Goal: Information Seeking & Learning: Check status

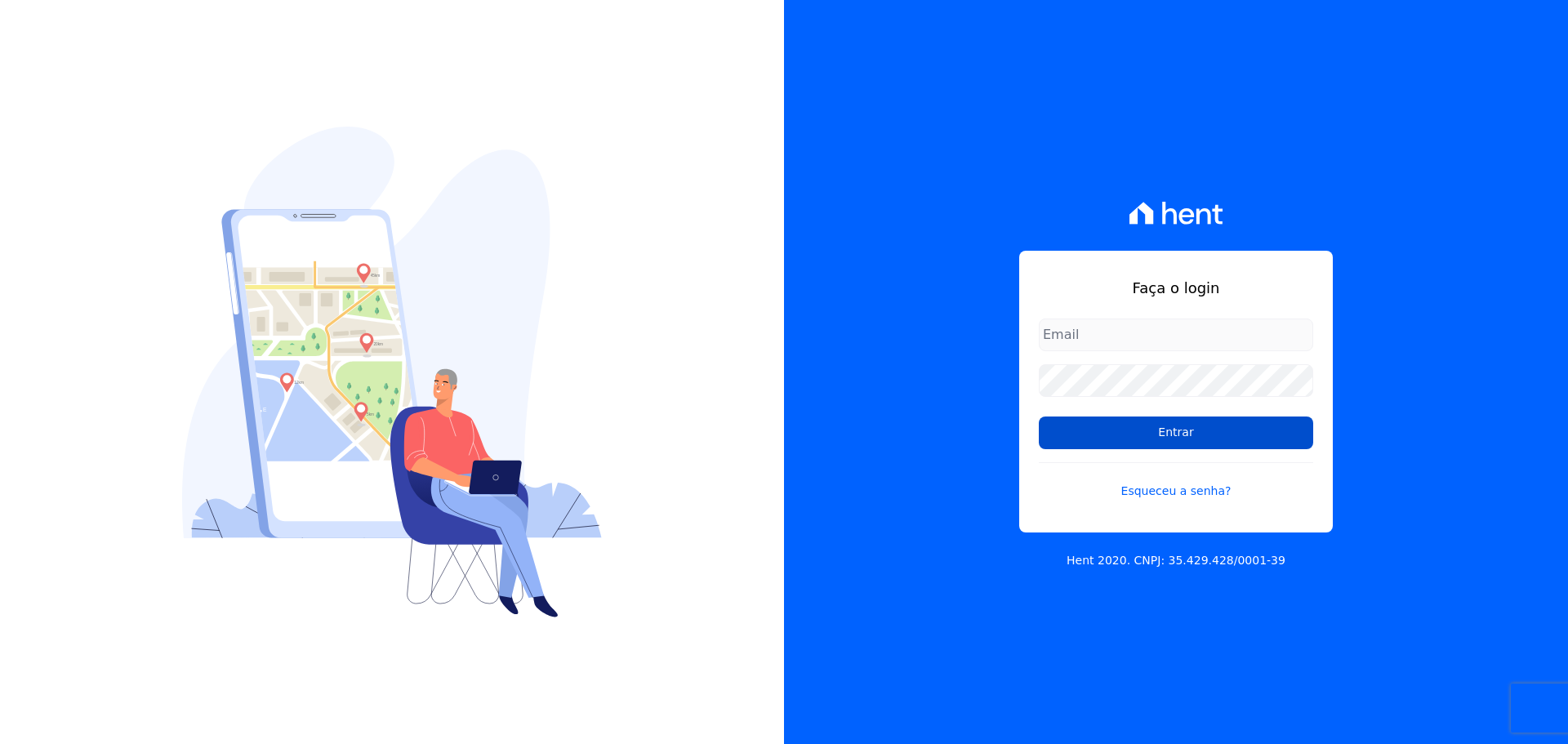
type input "raquel.almeida@cavazani.com.br"
click at [1208, 439] on input "Entrar" at bounding box center [1175, 433] width 274 height 32
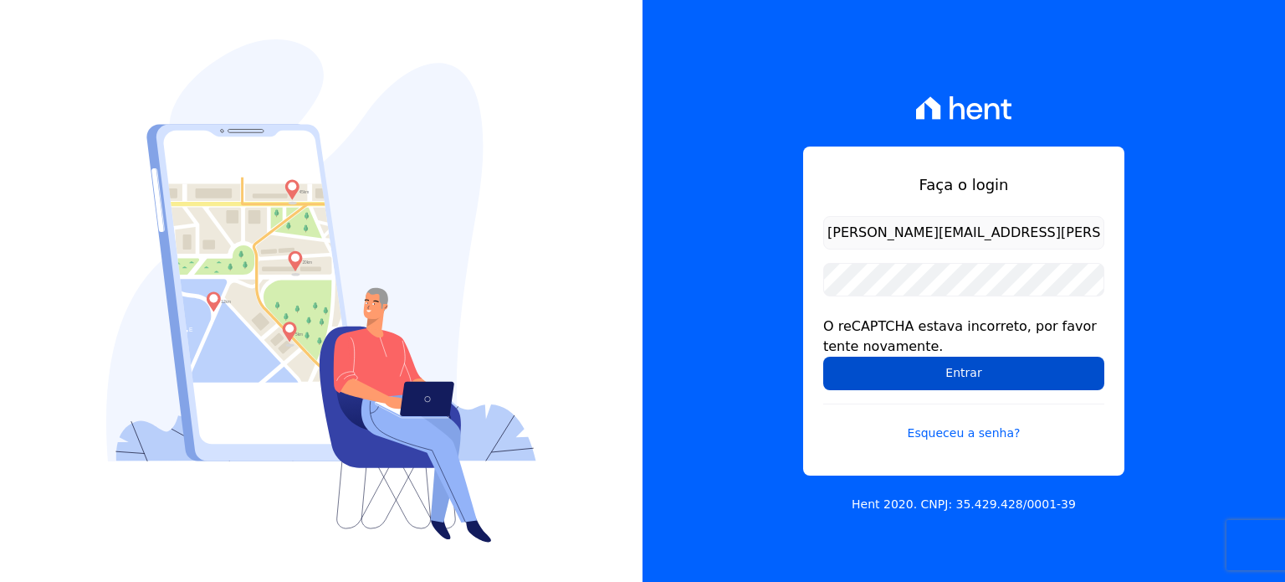
click at [860, 382] on input "Entrar" at bounding box center [963, 372] width 281 height 33
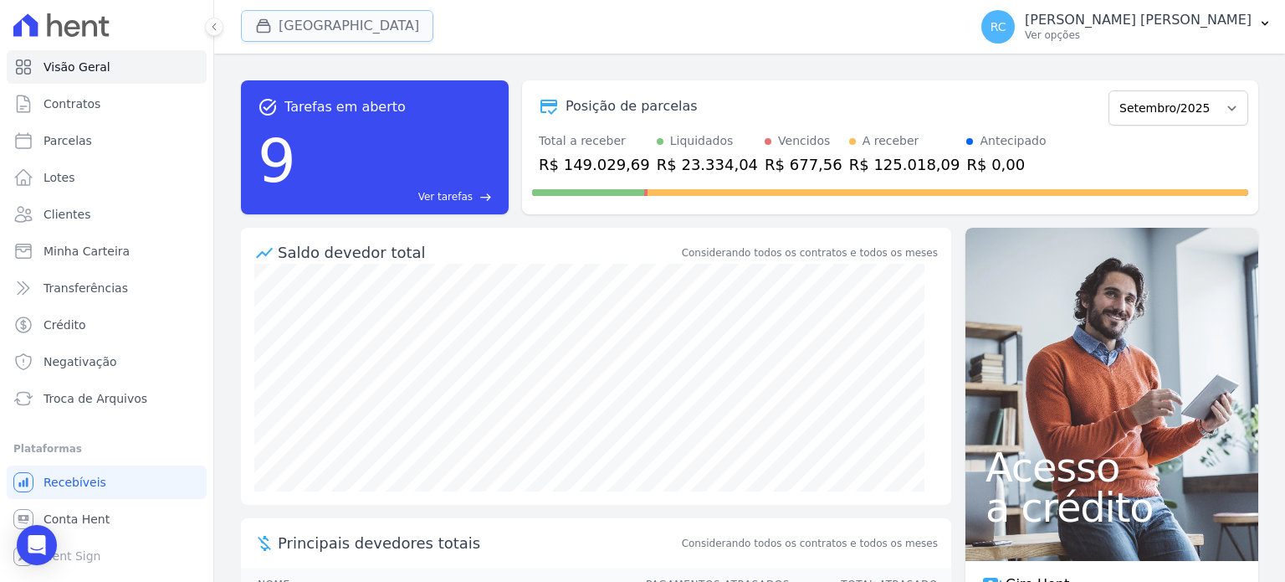
click at [311, 21] on button "[GEOGRAPHIC_DATA]" at bounding box center [337, 26] width 192 height 32
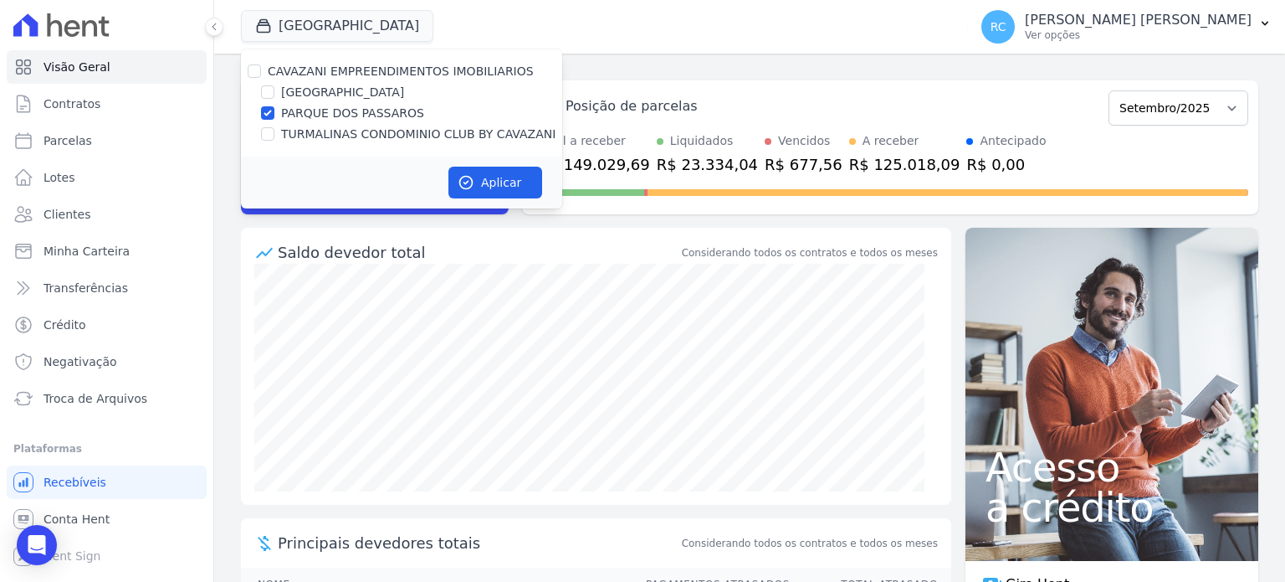
click at [264, 73] on div "CAVAZANI EMPREENDIMENTOS IMOBILIARIOS" at bounding box center [401, 72] width 321 height 18
click at [256, 69] on input "CAVAZANI EMPREENDIMENTOS IMOBILIARIOS" at bounding box center [254, 70] width 13 height 13
checkbox input "true"
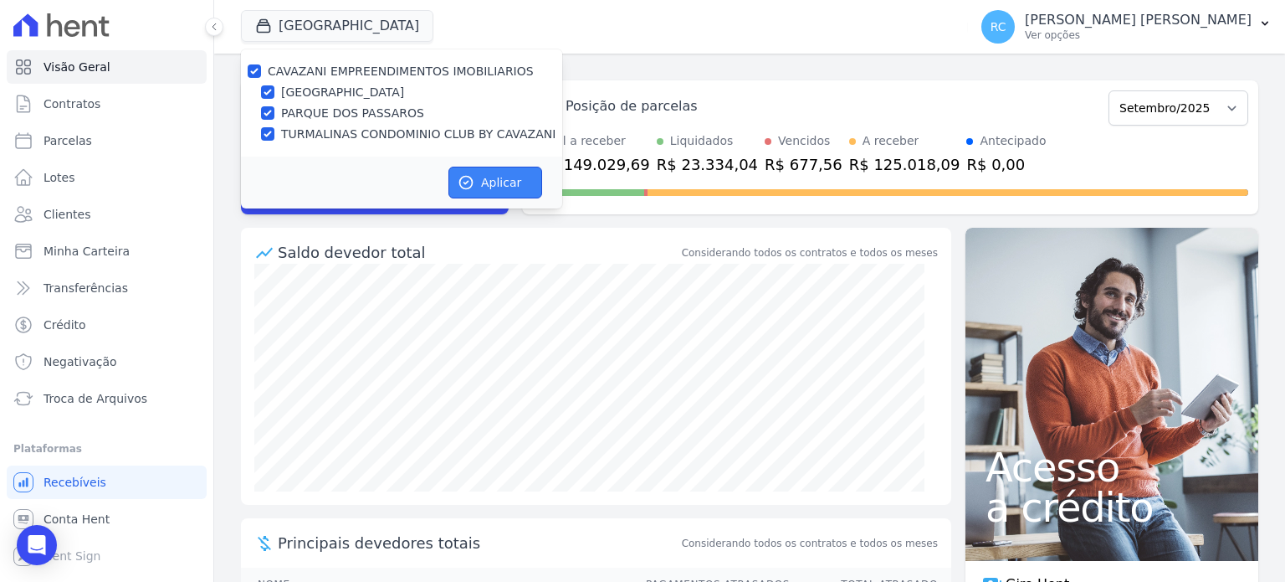
click at [489, 187] on button "Aplicar" at bounding box center [495, 183] width 94 height 32
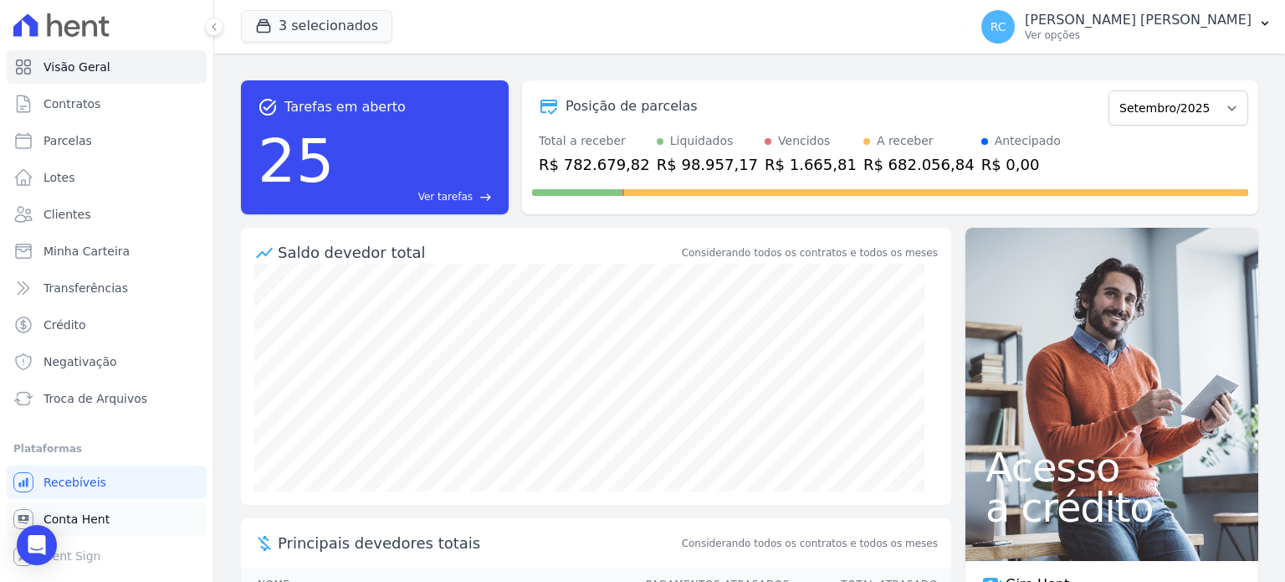
click at [116, 518] on link "Conta Hent" at bounding box center [107, 518] width 200 height 33
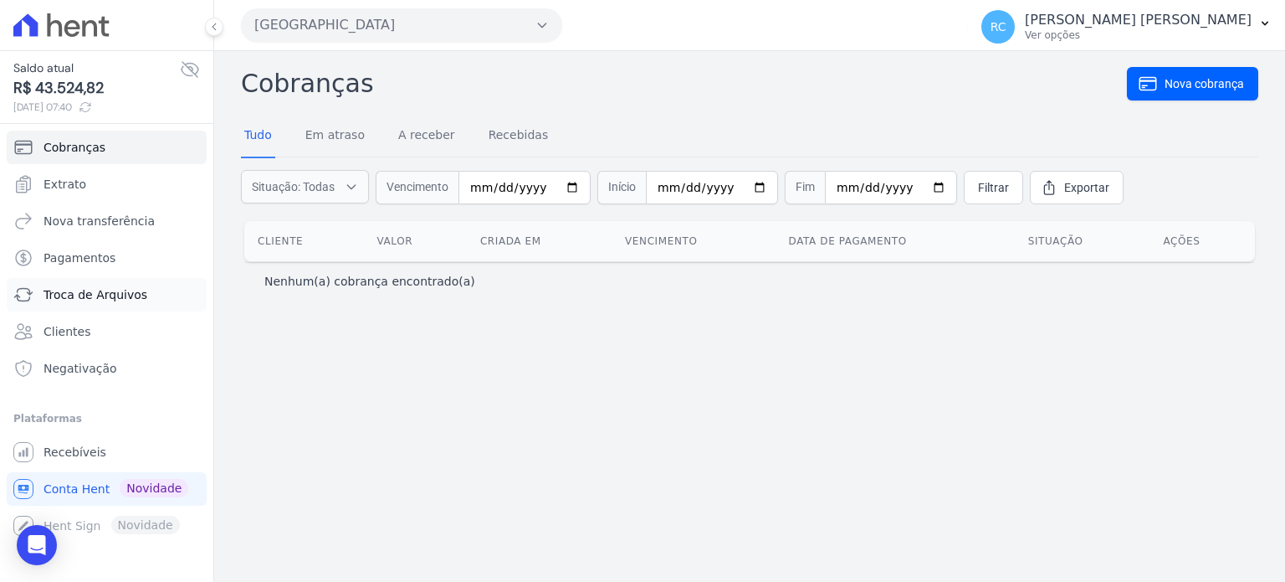
click at [102, 289] on span "Troca de Arquivos" at bounding box center [96, 294] width 104 height 17
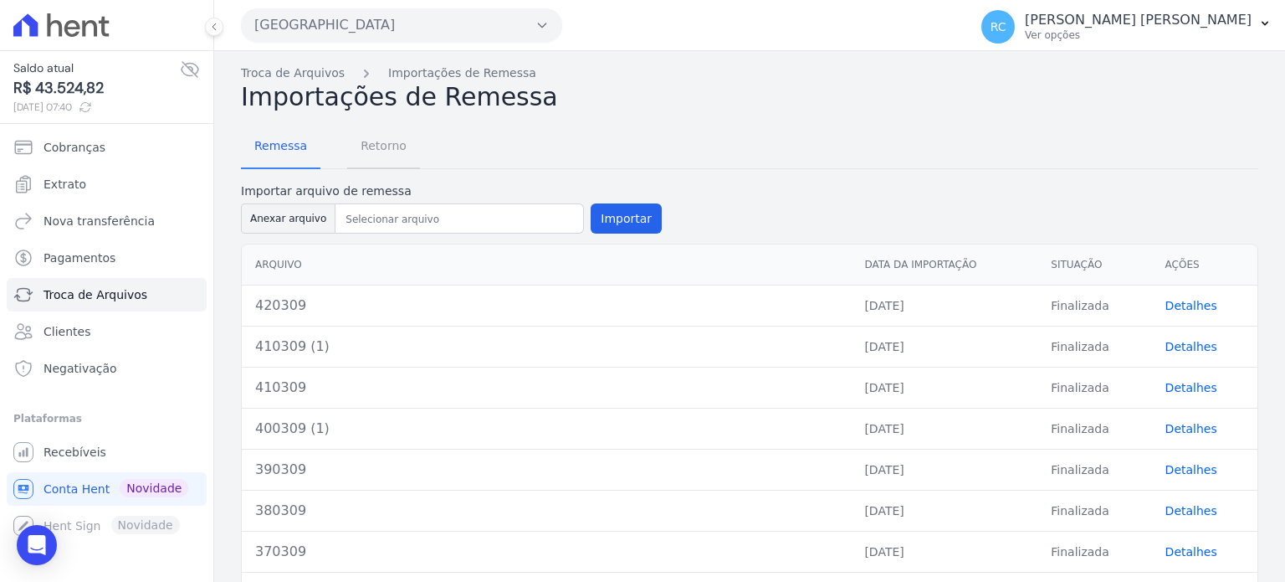
click at [373, 150] on span "Retorno" at bounding box center [384, 145] width 66 height 33
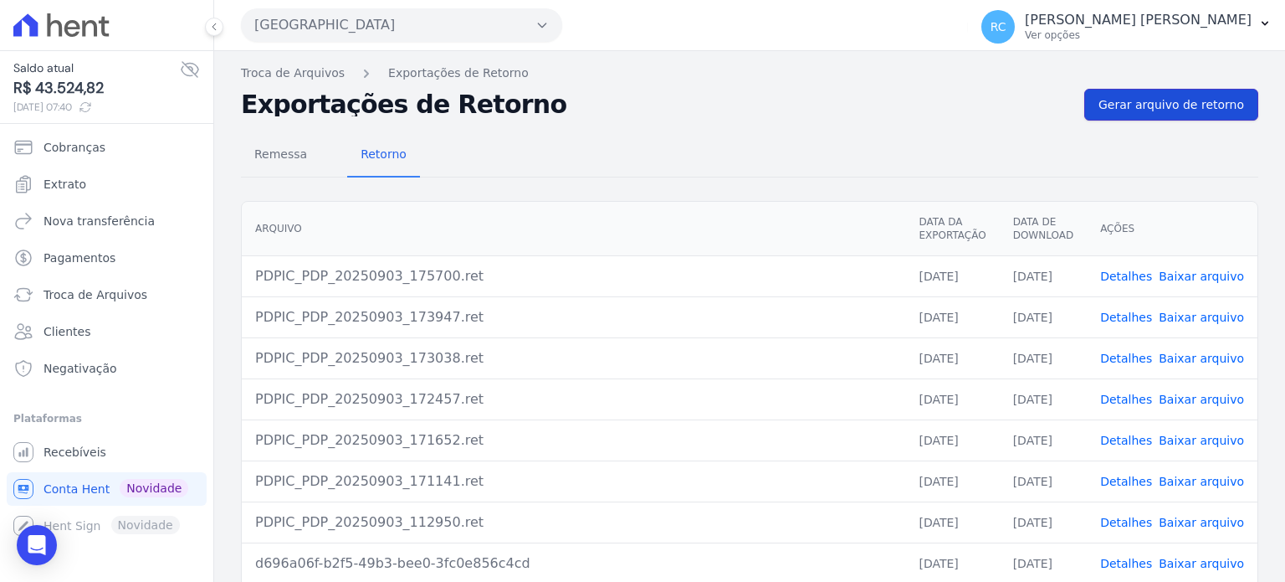
click at [1195, 103] on span "Gerar arquivo de retorno" at bounding box center [1172, 104] width 146 height 17
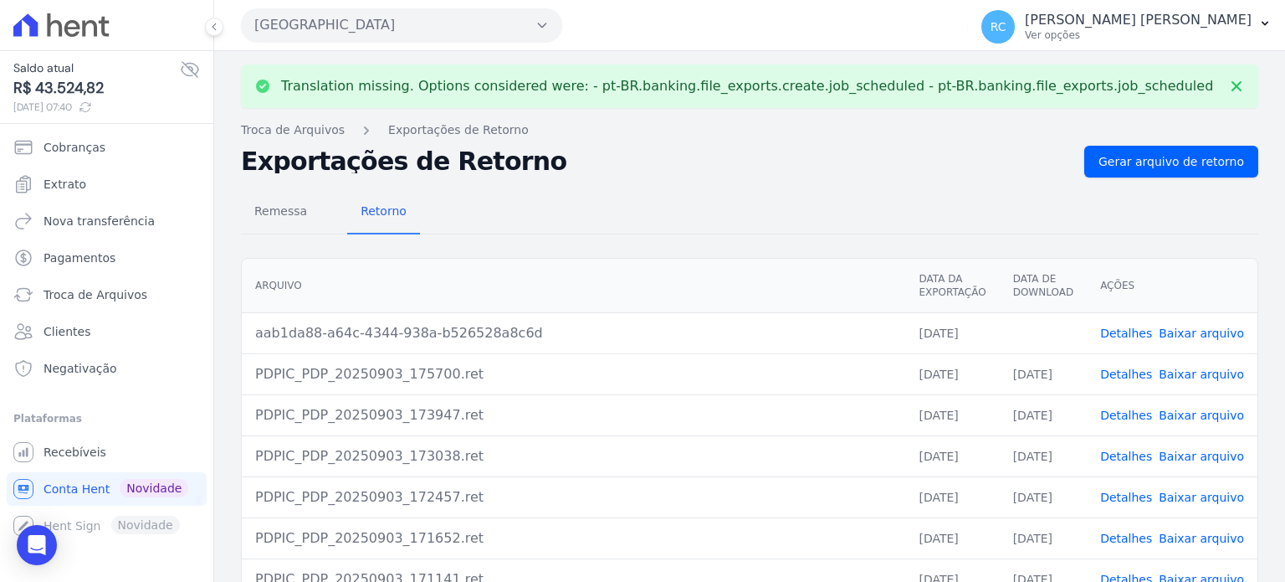
click at [1159, 333] on link "Baixar arquivo" at bounding box center [1201, 332] width 85 height 13
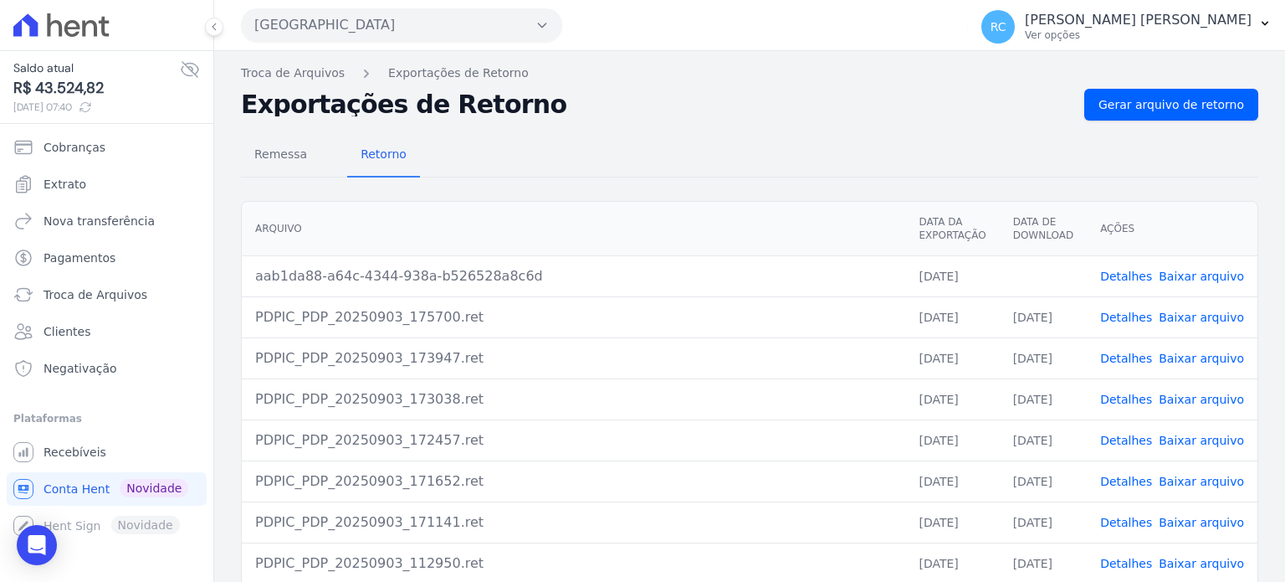
click at [395, 36] on button "Parque Dos Passaros" at bounding box center [401, 24] width 321 height 33
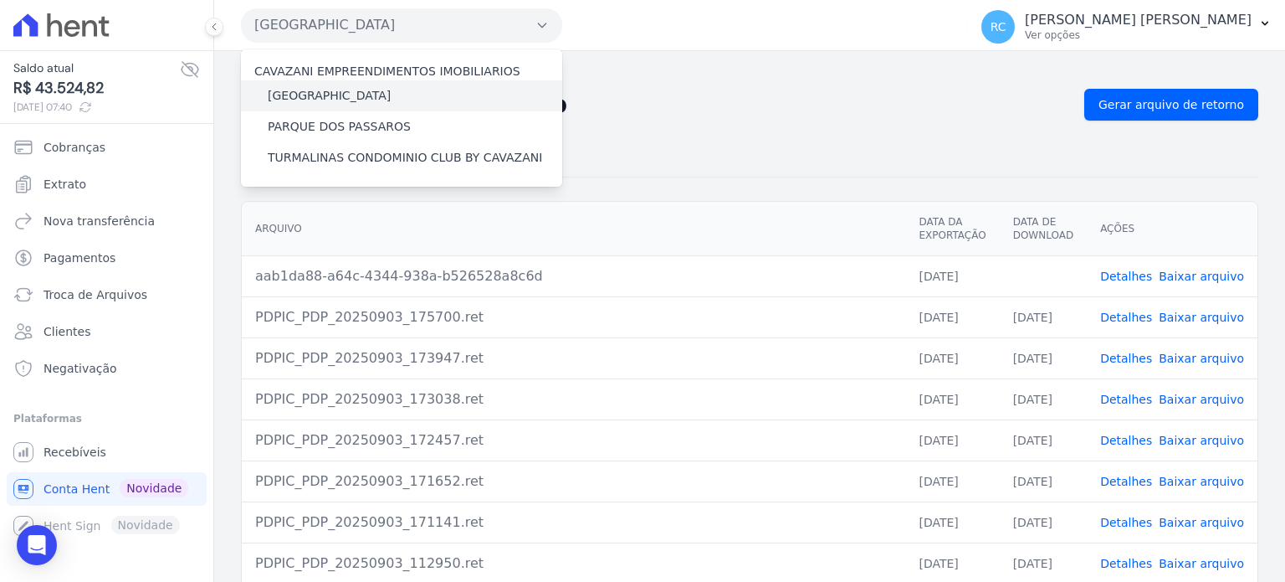
click at [361, 91] on label "[GEOGRAPHIC_DATA]" at bounding box center [329, 96] width 123 height 18
click at [0, 0] on input "[GEOGRAPHIC_DATA]" at bounding box center [0, 0] width 0 height 0
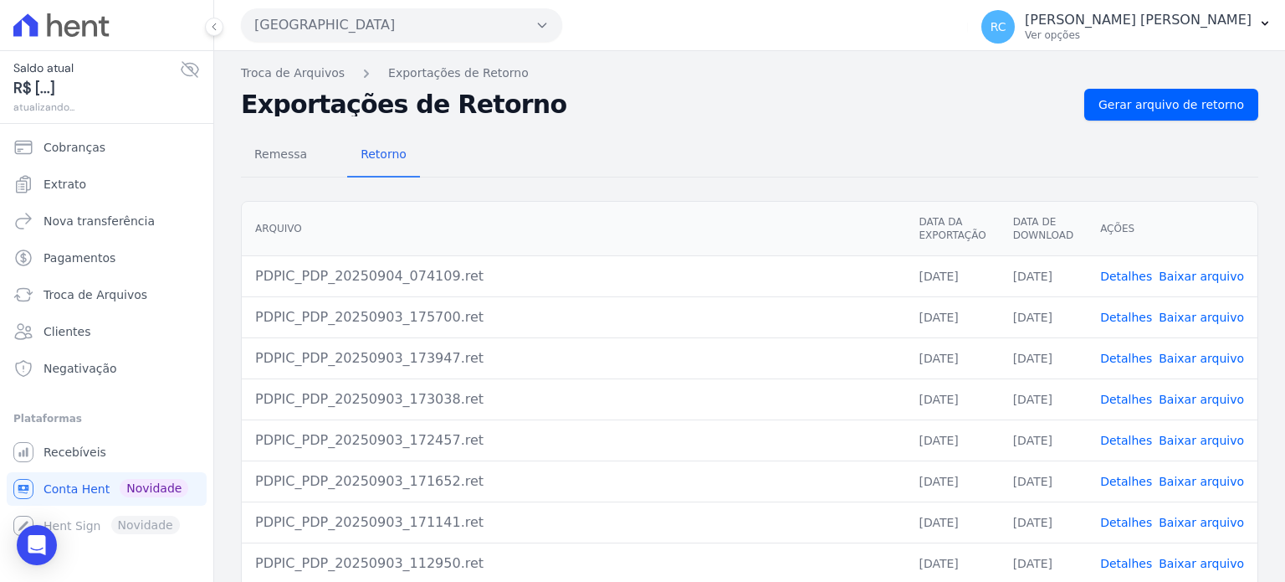
click at [469, 30] on button "Parque Dos Passaros" at bounding box center [401, 24] width 321 height 33
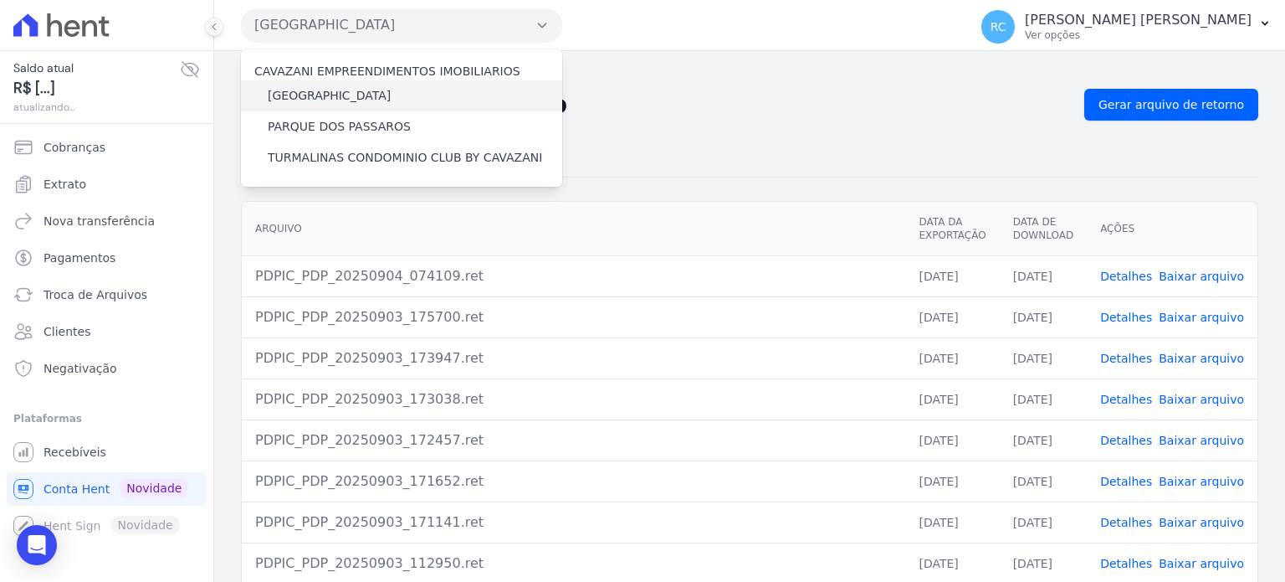
click at [345, 95] on label "[GEOGRAPHIC_DATA]" at bounding box center [329, 96] width 123 height 18
click at [0, 0] on input "[GEOGRAPHIC_DATA]" at bounding box center [0, 0] width 0 height 0
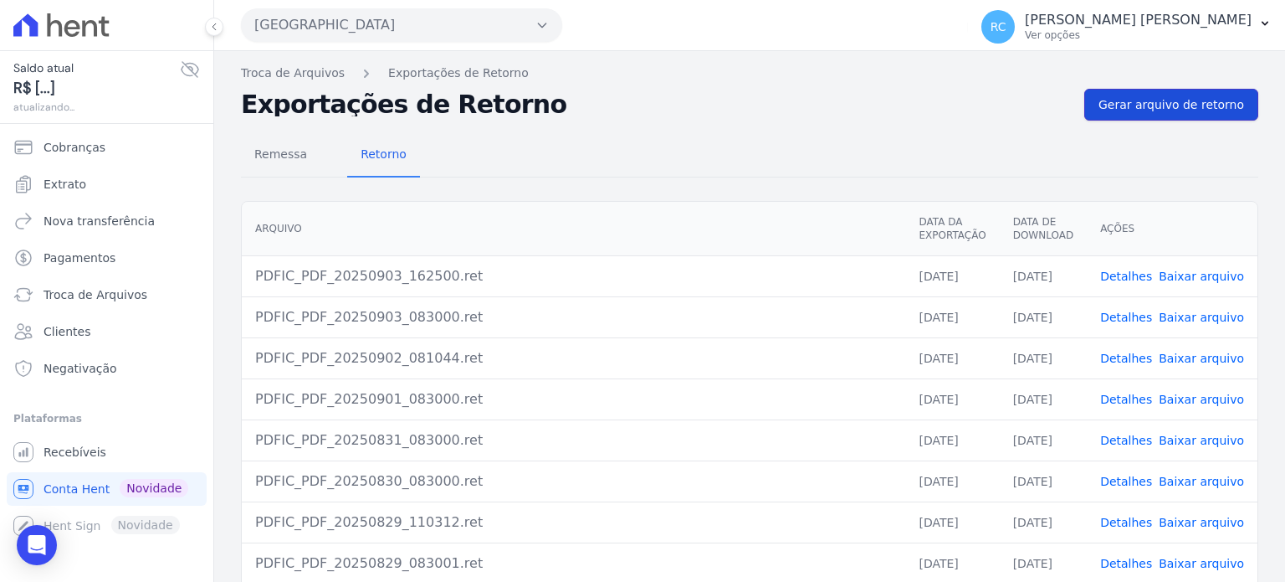
click at [1168, 110] on span "Gerar arquivo de retorno" at bounding box center [1172, 104] width 146 height 17
click at [320, 21] on button "Parque Das Flores" at bounding box center [401, 24] width 321 height 33
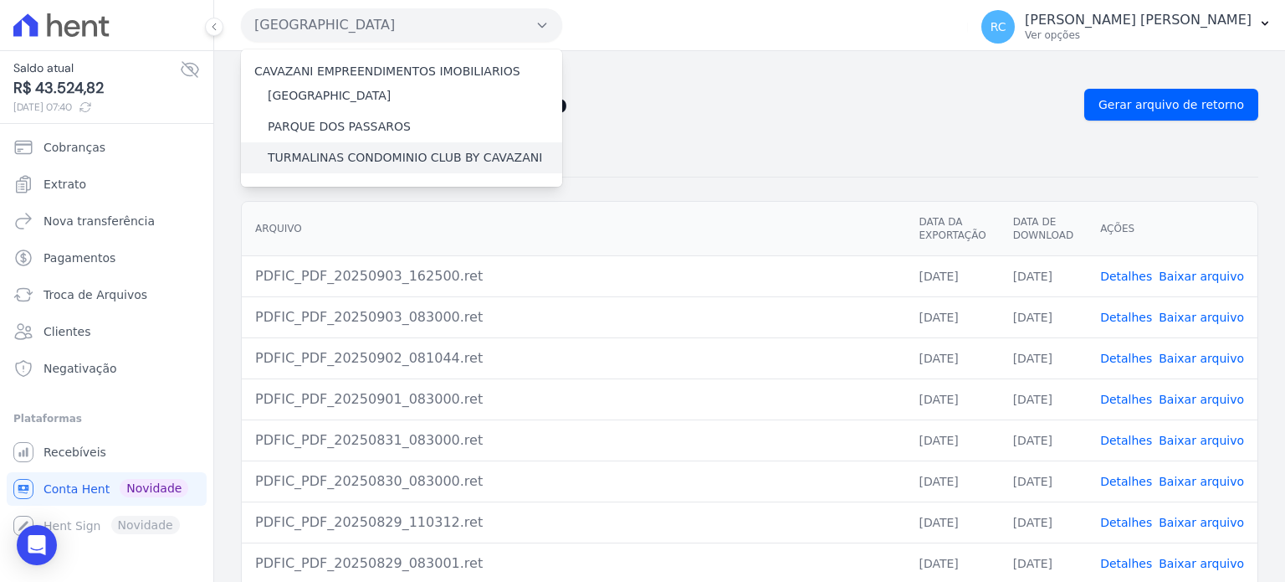
click at [321, 161] on label "TURMALINAS CONDOMINIO CLUB BY CAVAZANI" at bounding box center [405, 158] width 274 height 18
click at [0, 0] on input "TURMALINAS CONDOMINIO CLUB BY CAVAZANI" at bounding box center [0, 0] width 0 height 0
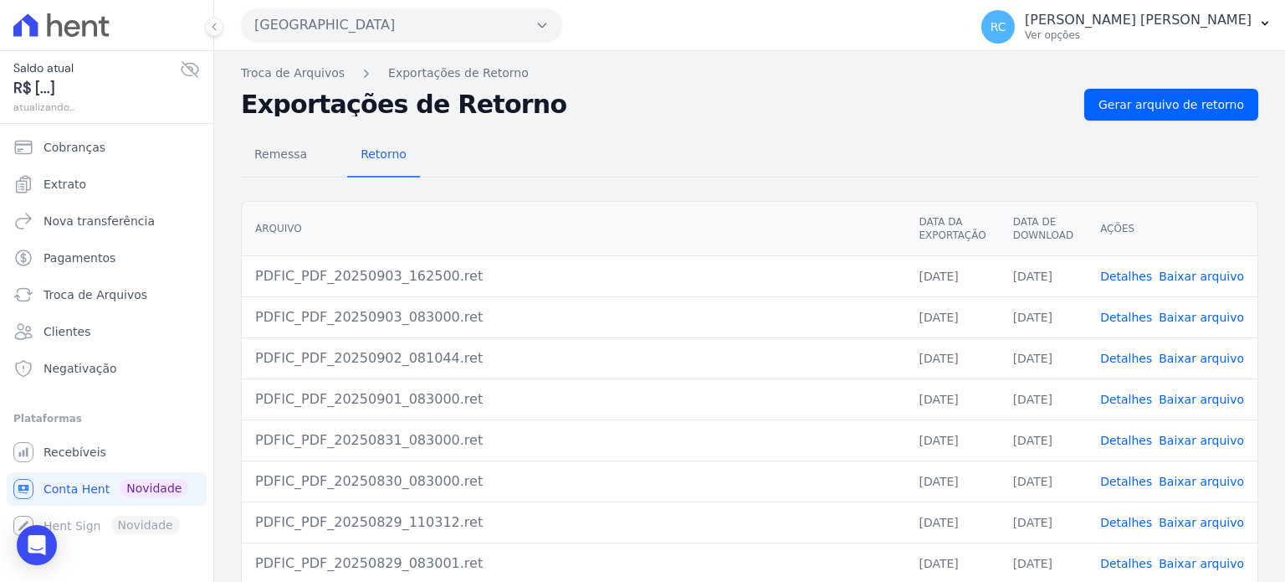
click at [468, 24] on button "Parque Das Flores" at bounding box center [401, 24] width 321 height 33
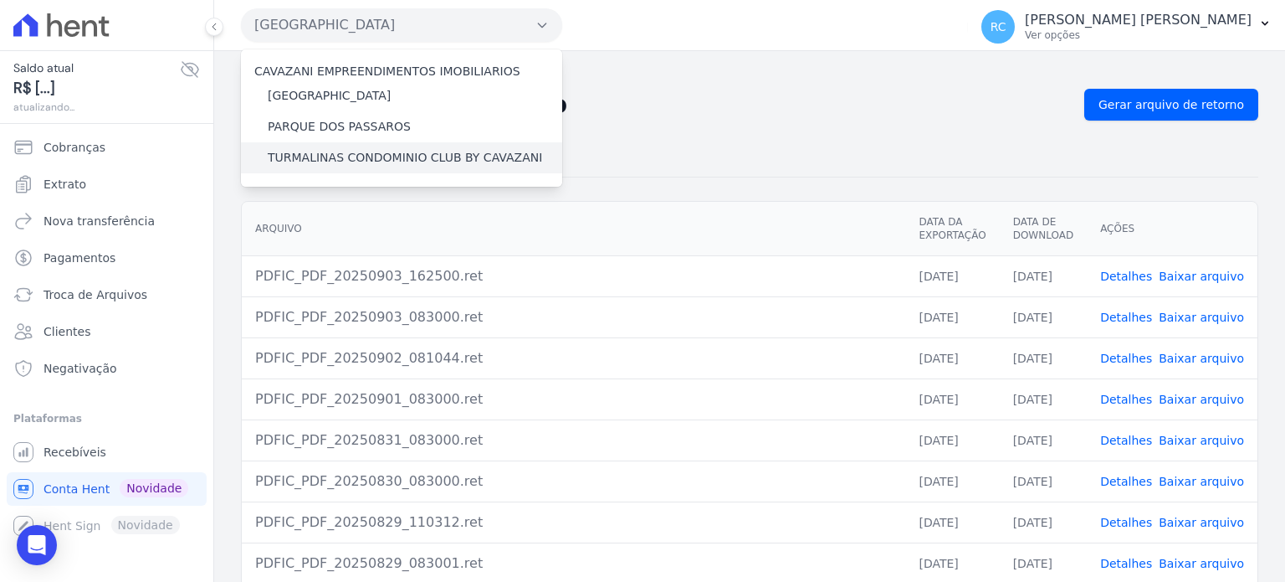
click at [345, 156] on label "TURMALINAS CONDOMINIO CLUB BY CAVAZANI" at bounding box center [405, 158] width 274 height 18
click at [0, 0] on input "TURMALINAS CONDOMINIO CLUB BY CAVAZANI" at bounding box center [0, 0] width 0 height 0
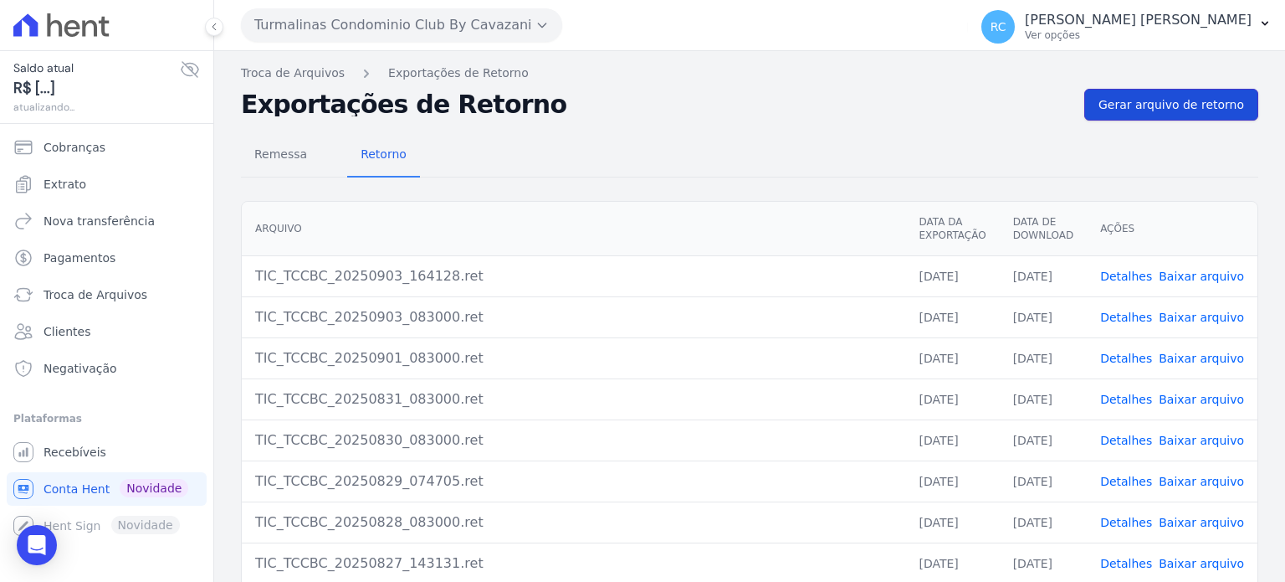
click at [1180, 99] on span "Gerar arquivo de retorno" at bounding box center [1172, 104] width 146 height 17
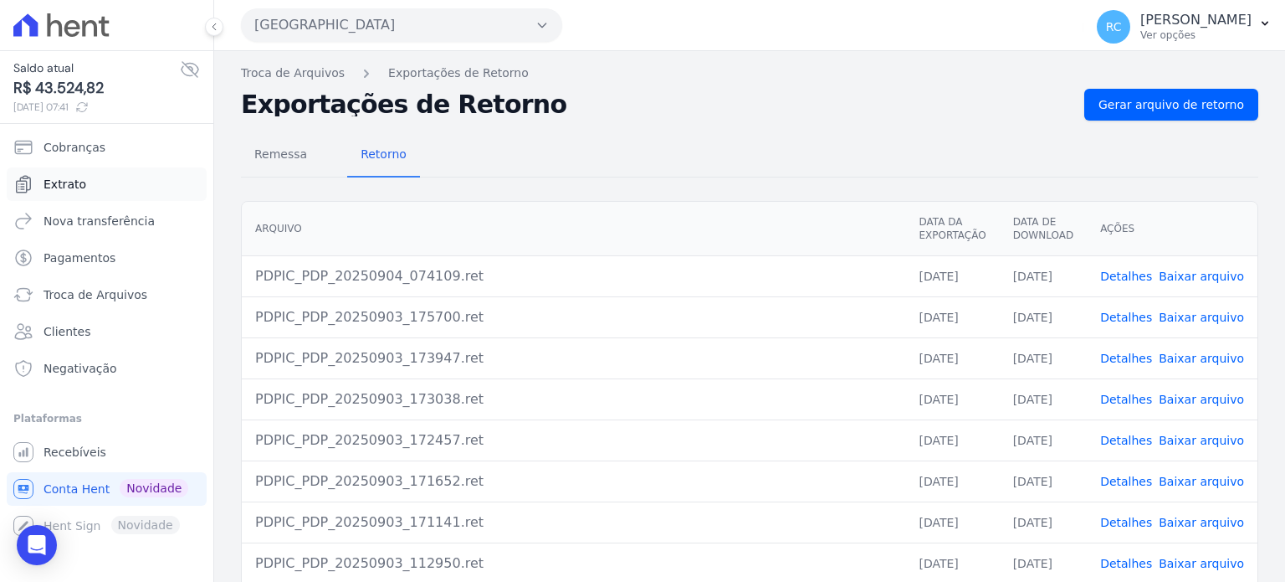
click at [97, 185] on link "Extrato" at bounding box center [107, 183] width 200 height 33
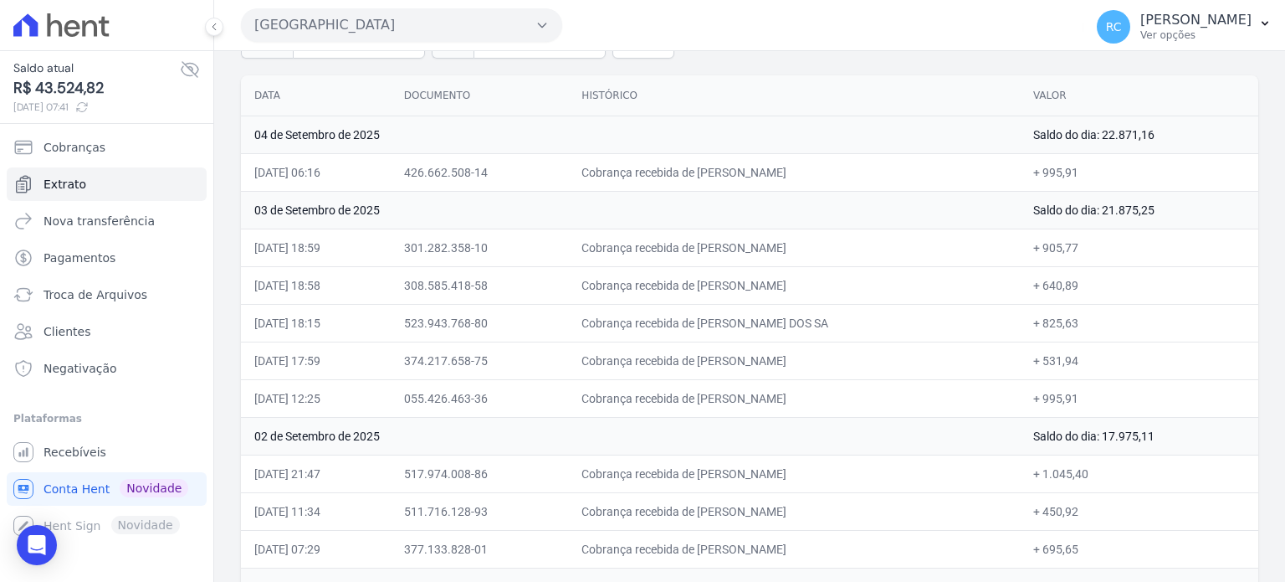
scroll to position [167, 0]
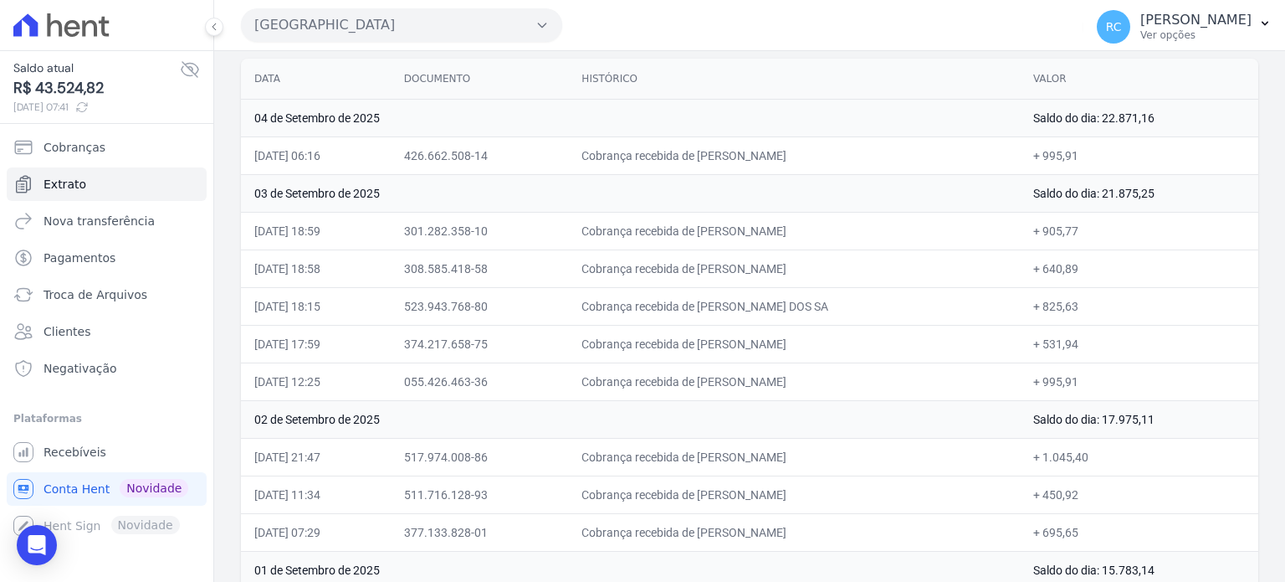
click at [483, 17] on button "[GEOGRAPHIC_DATA]" at bounding box center [401, 24] width 321 height 33
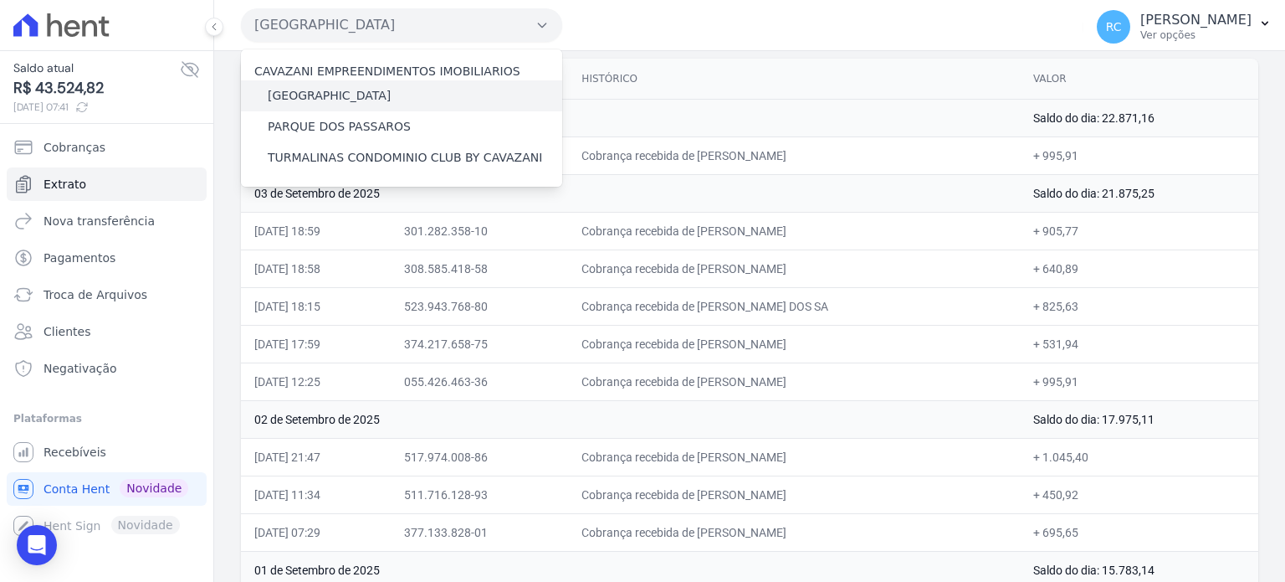
click at [346, 88] on label "[GEOGRAPHIC_DATA]" at bounding box center [329, 96] width 123 height 18
click at [0, 0] on input "[GEOGRAPHIC_DATA]" at bounding box center [0, 0] width 0 height 0
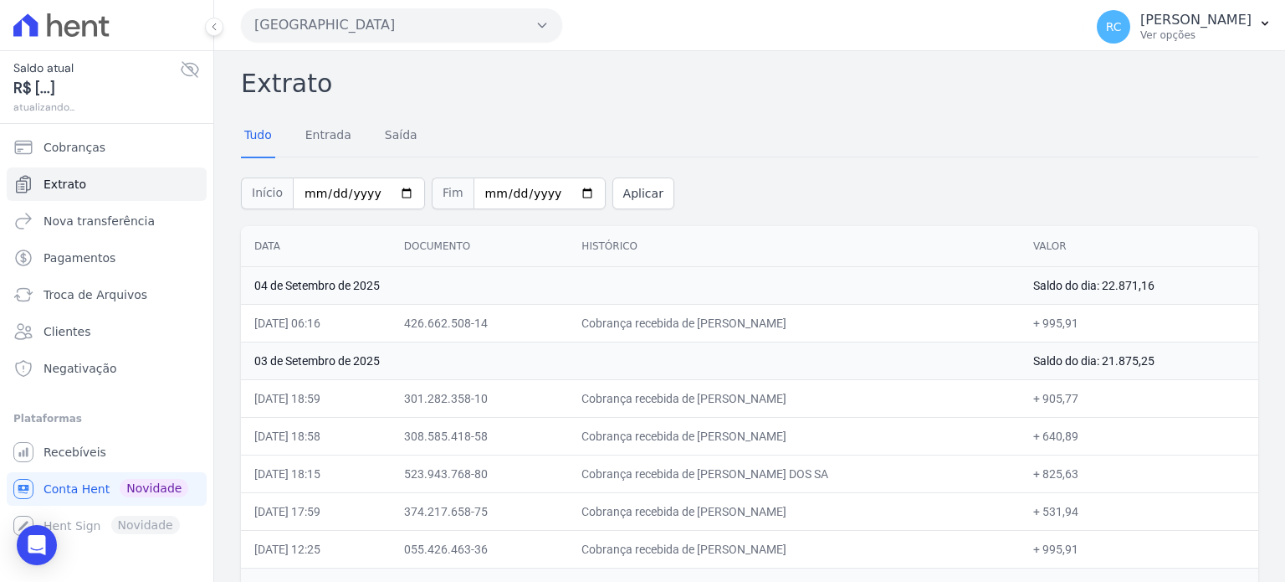
drag, startPoint x: 445, startPoint y: 54, endPoint x: 451, endPoint y: 44, distance: 10.9
click at [445, 53] on div "Extrato Tudo Entrada Saída Início 2025-09-01 Fim 2025-09-04 Aplicar Data Docume…" at bounding box center [749, 542] width 1071 height 982
drag, startPoint x: 458, startPoint y: 35, endPoint x: 449, endPoint y: 39, distance: 9.4
click at [454, 38] on button "[GEOGRAPHIC_DATA]" at bounding box center [401, 24] width 321 height 33
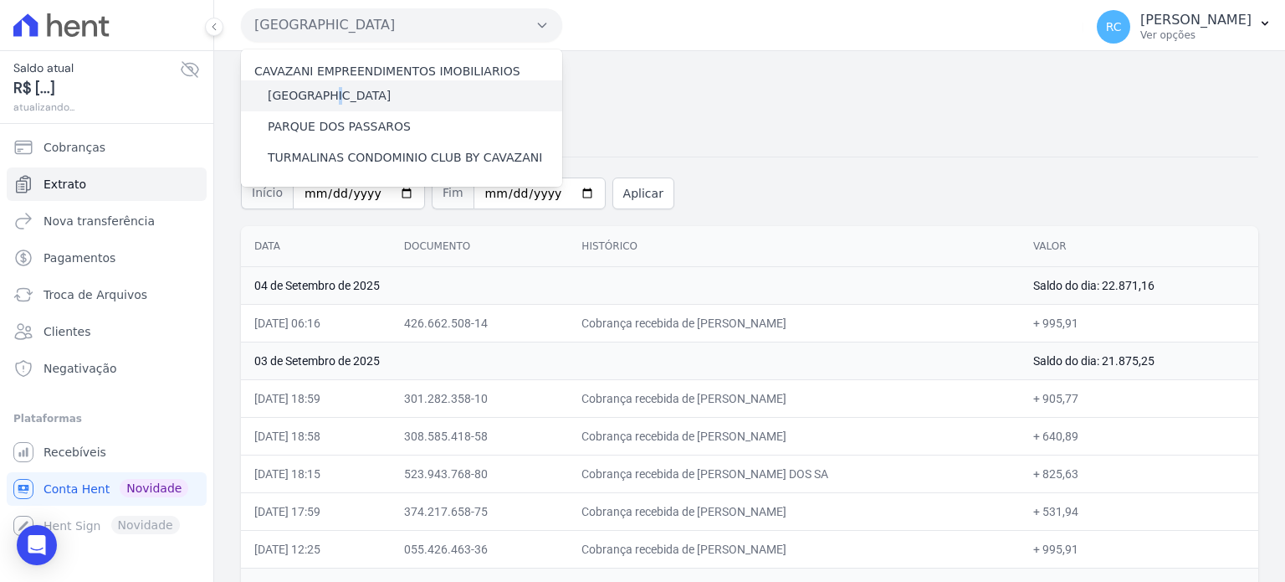
click at [332, 95] on label "[GEOGRAPHIC_DATA]" at bounding box center [329, 96] width 123 height 18
click at [365, 89] on label "[GEOGRAPHIC_DATA]" at bounding box center [329, 96] width 123 height 18
click at [0, 0] on input "[GEOGRAPHIC_DATA]" at bounding box center [0, 0] width 0 height 0
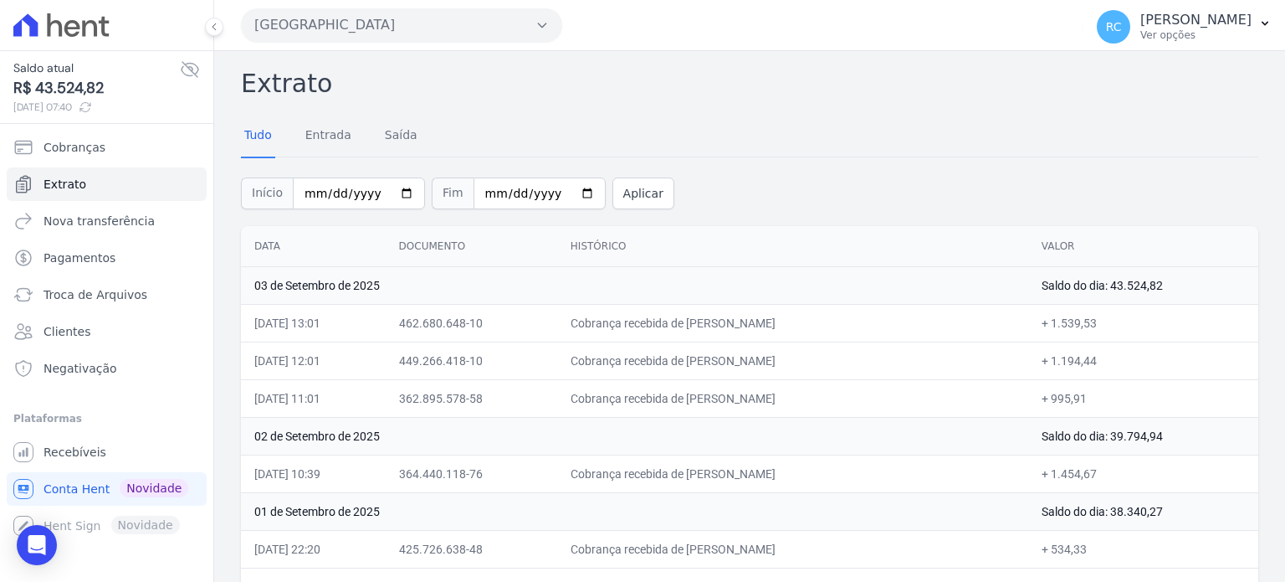
click at [390, 26] on button "Parque Das Flores" at bounding box center [401, 24] width 321 height 33
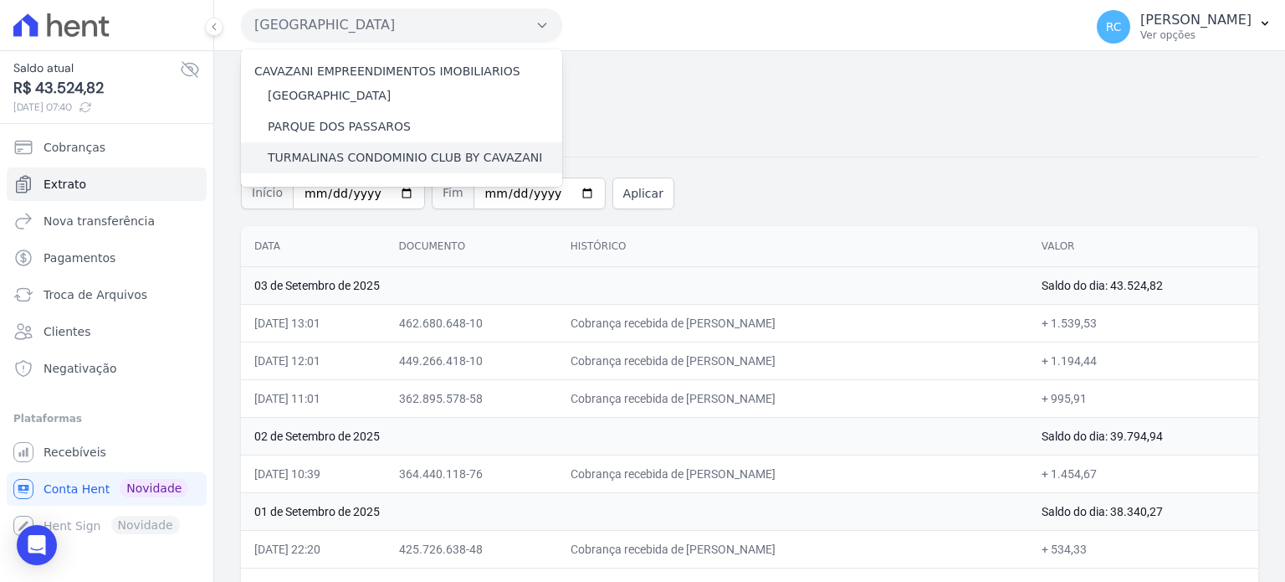
click at [326, 160] on label "TURMALINAS CONDOMINIO CLUB BY CAVAZANI" at bounding box center [405, 158] width 274 height 18
click at [0, 0] on input "TURMALINAS CONDOMINIO CLUB BY CAVAZANI" at bounding box center [0, 0] width 0 height 0
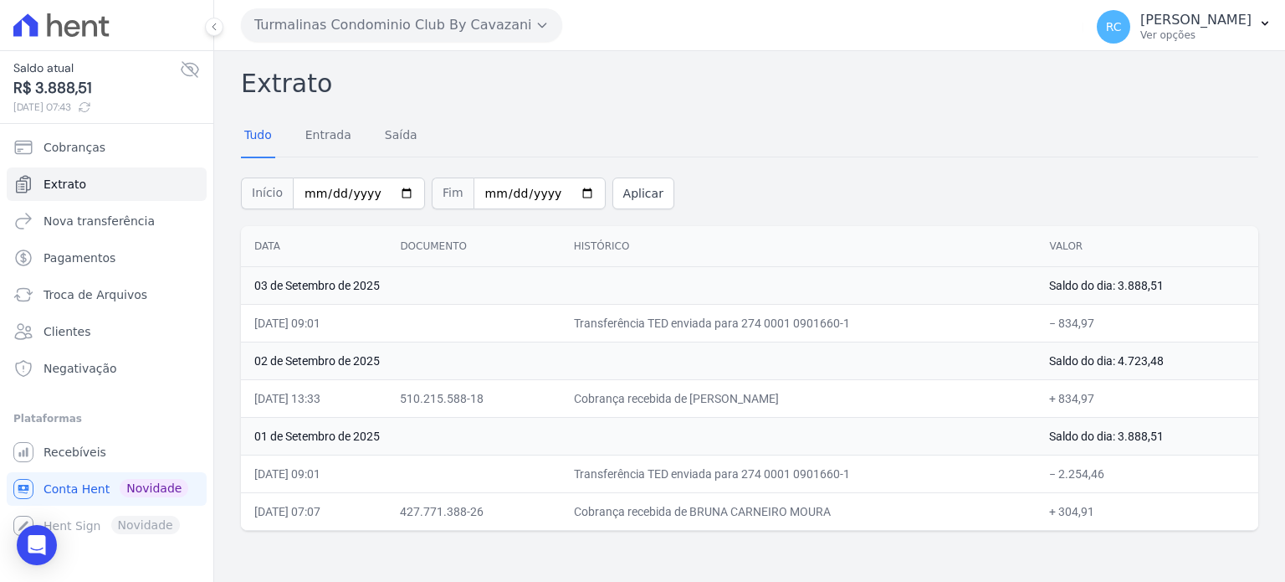
drag, startPoint x: 1116, startPoint y: 315, endPoint x: 1068, endPoint y: 329, distance: 50.3
click at [1068, 329] on td "− 834,97" at bounding box center [1147, 323] width 223 height 38
copy td "834,97"
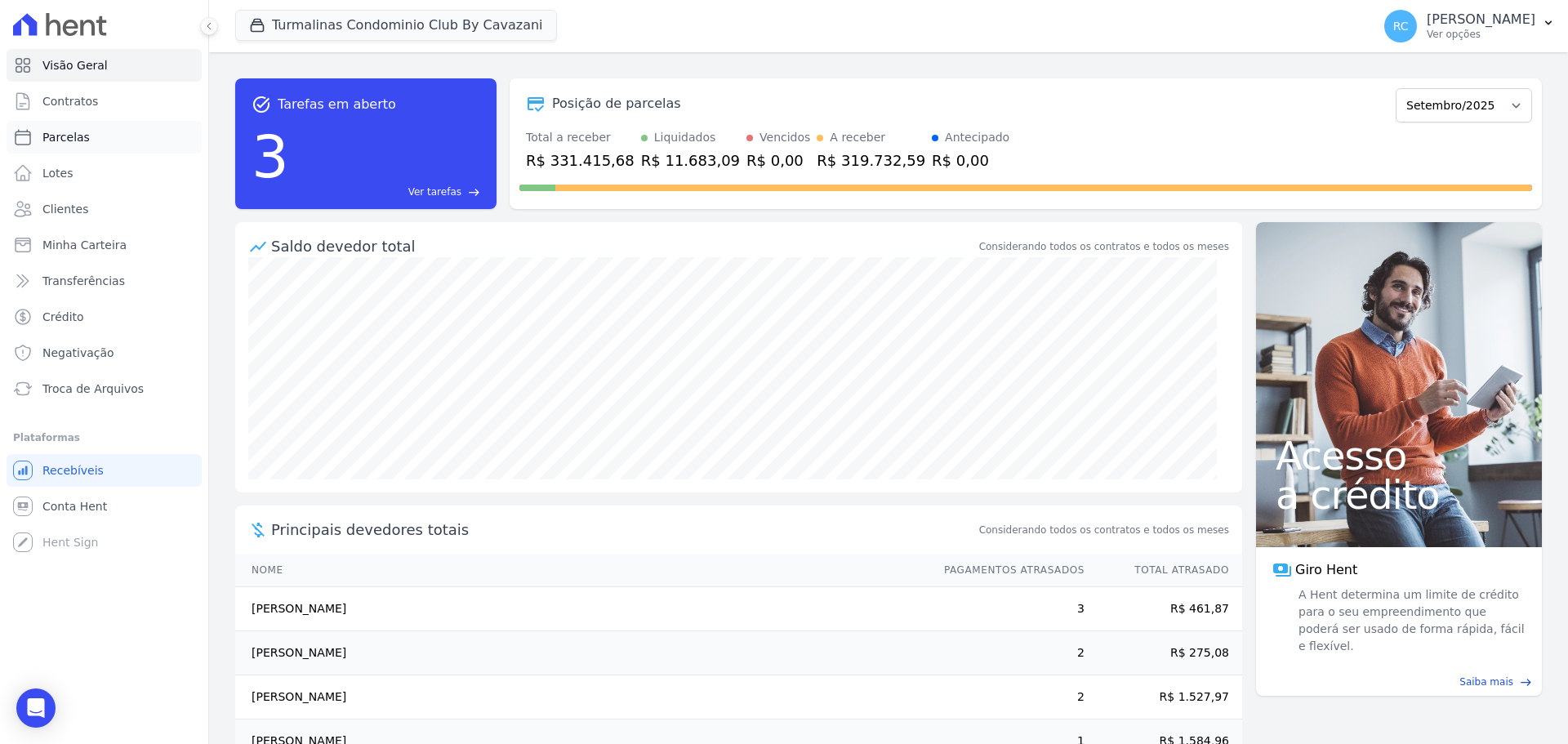
click at [99, 145] on link "Parcelas" at bounding box center [104, 137] width 195 height 32
select select
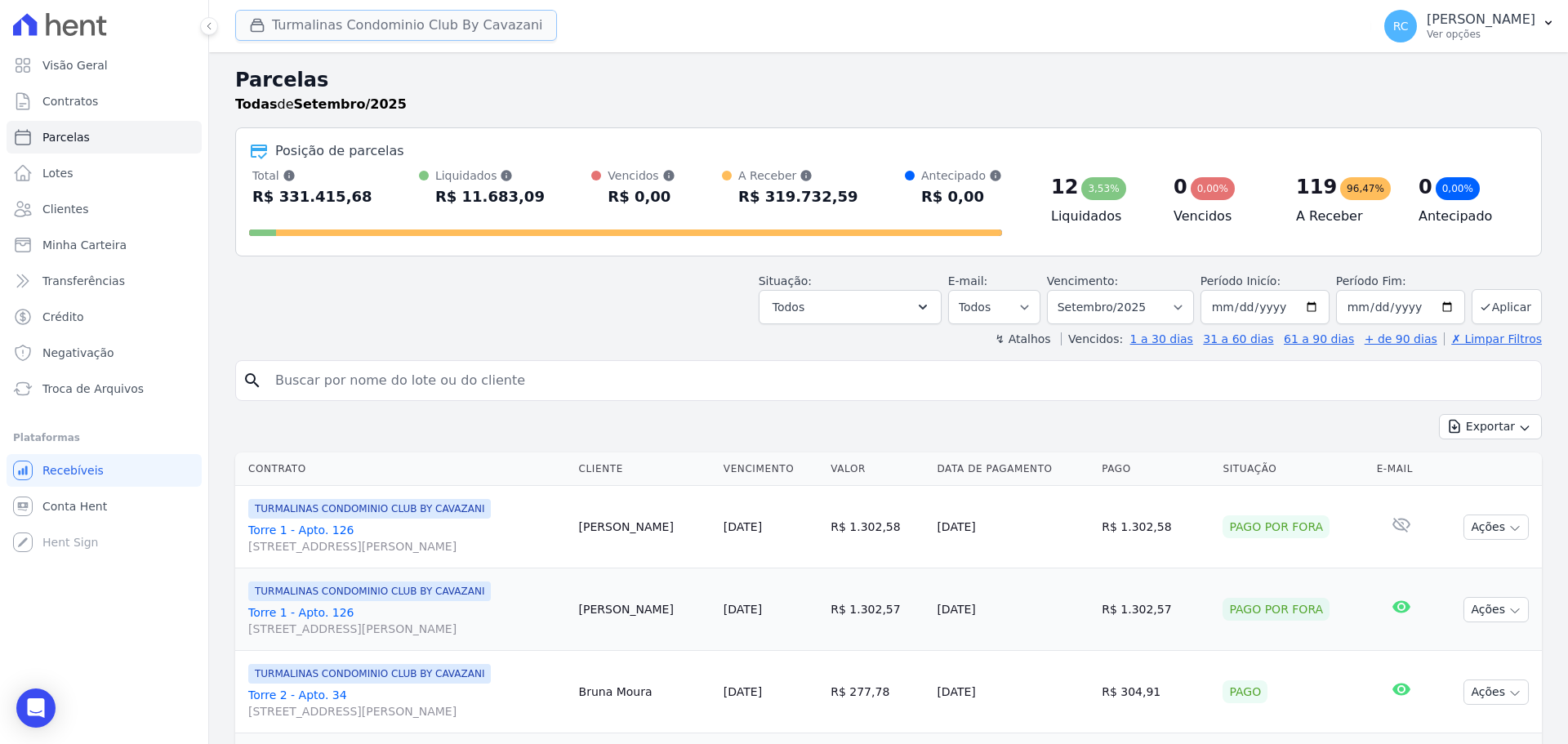
click at [383, 21] on button "Turmalinas Condominio Club By Cavazani" at bounding box center [396, 25] width 322 height 31
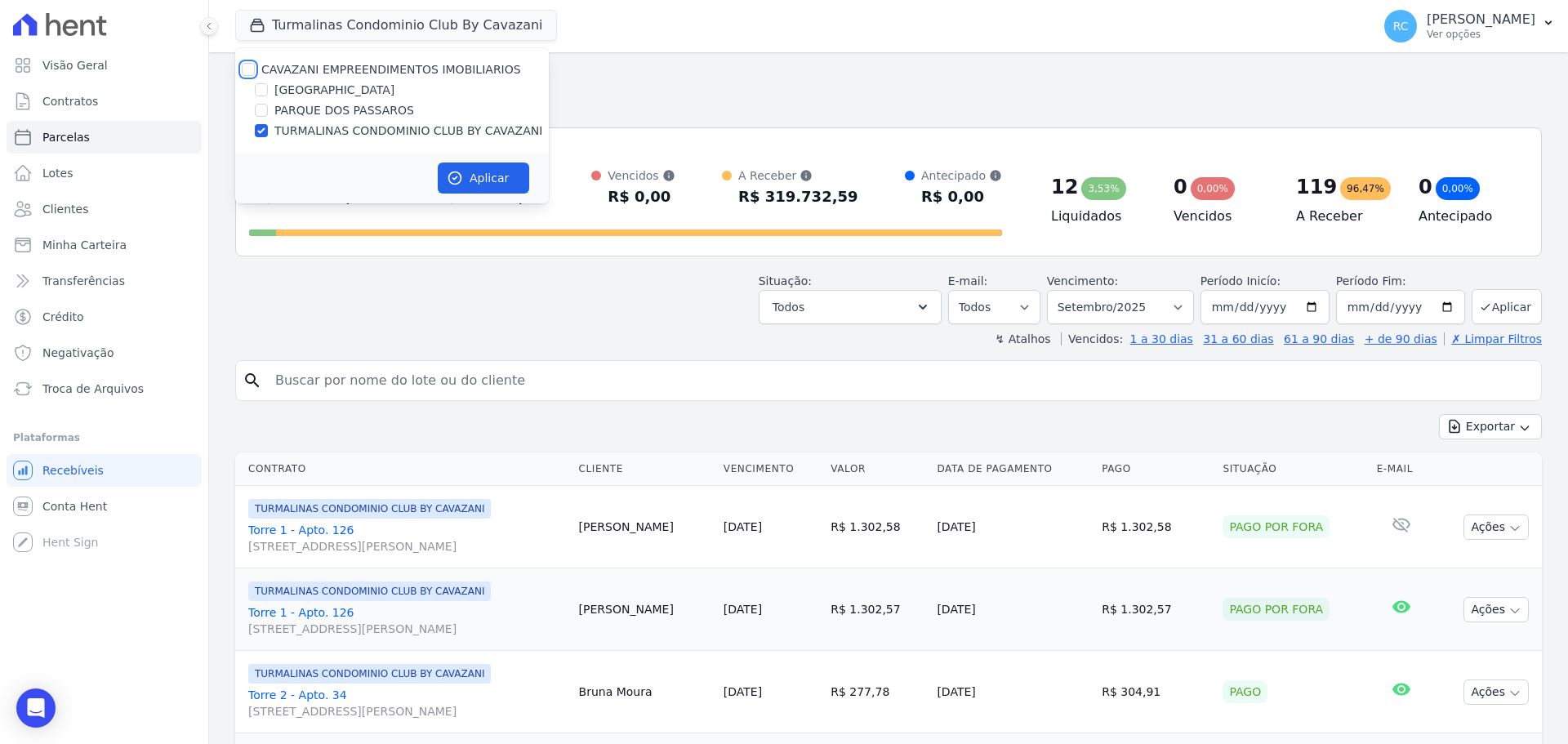
click at [248, 68] on input "CAVAZANI EMPREENDIMENTOS IMOBILIARIOS" at bounding box center [248, 68] width 13 height 13
checkbox input "true"
click at [483, 185] on button "Aplicar" at bounding box center [483, 179] width 92 height 31
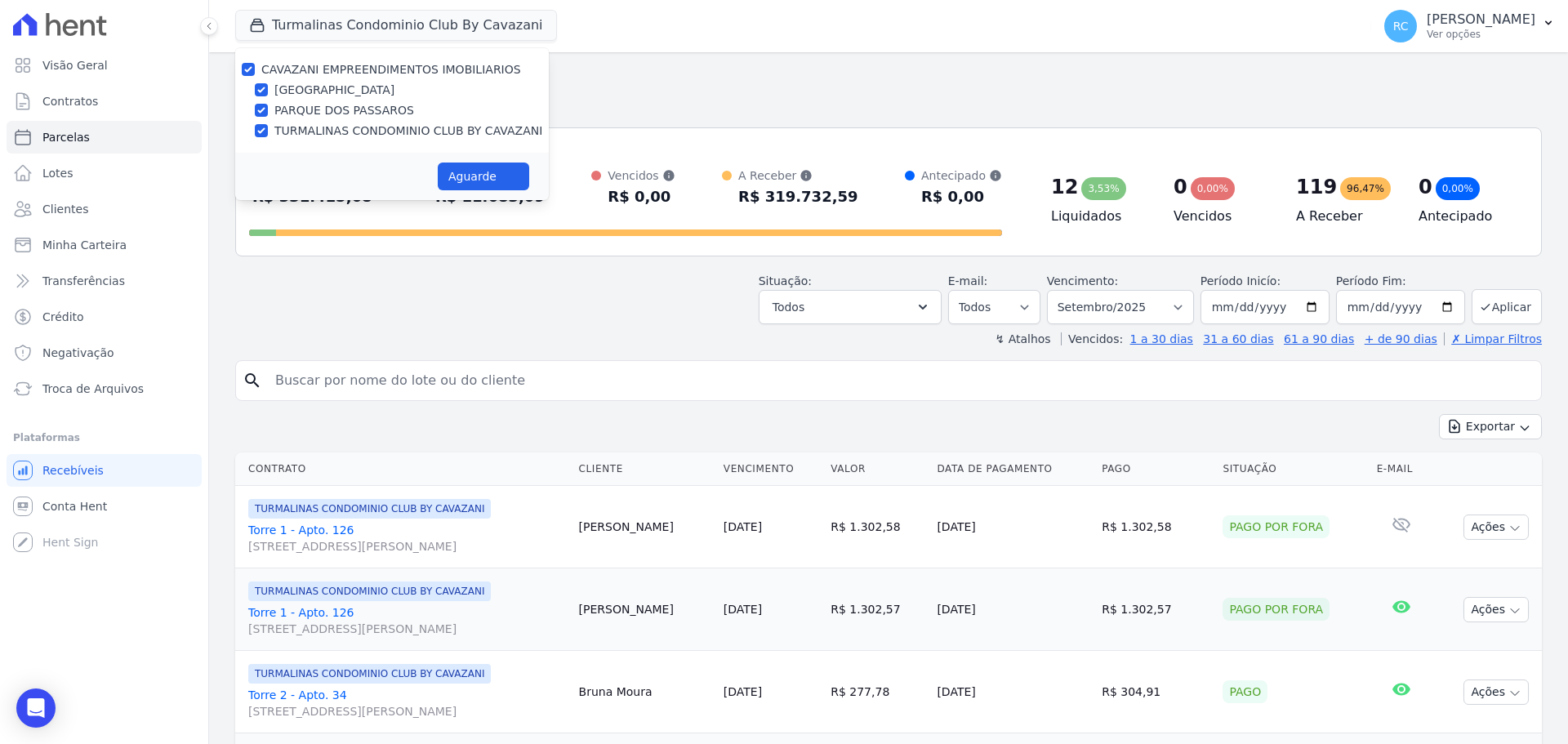
select select
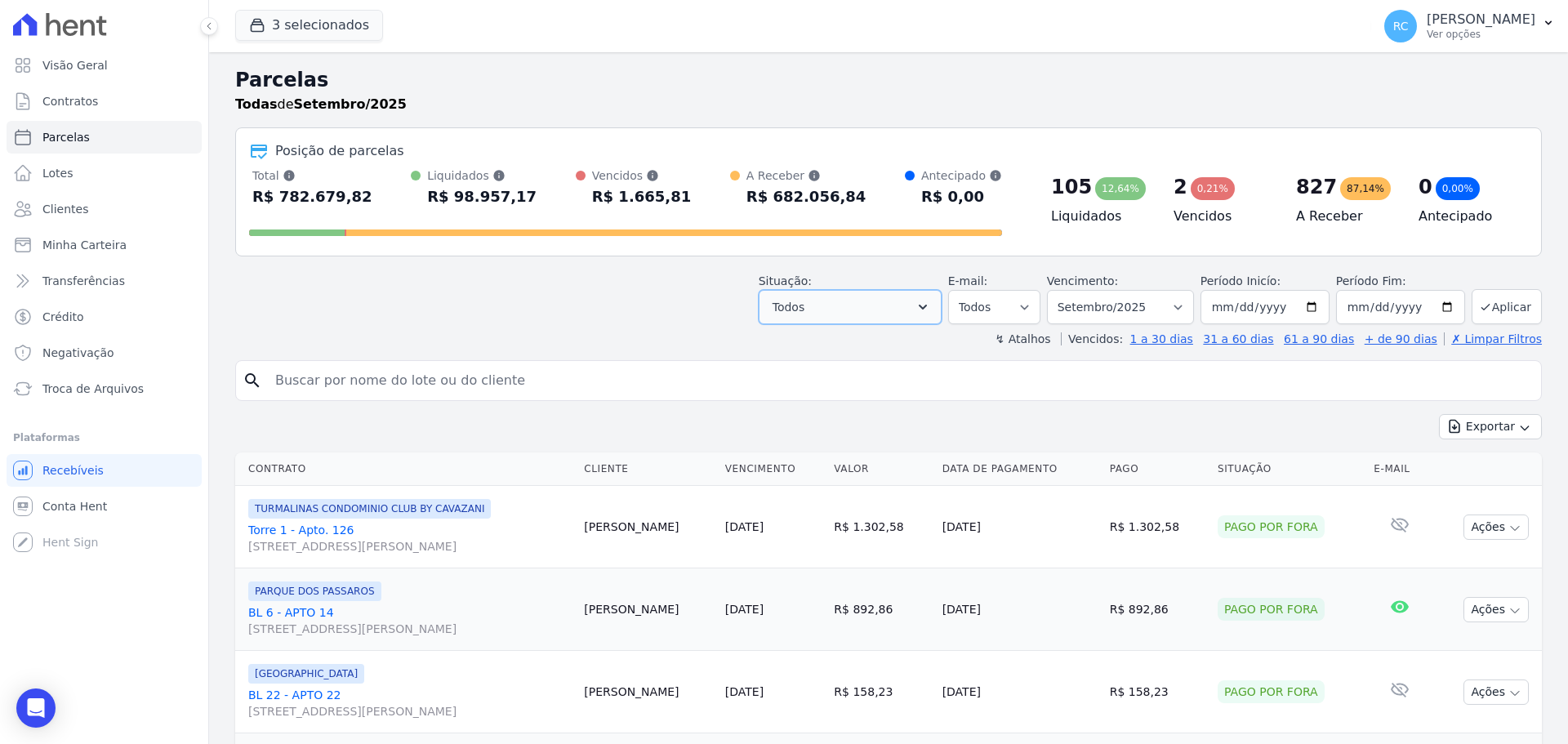
click at [931, 308] on icon "button" at bounding box center [922, 307] width 17 height 17
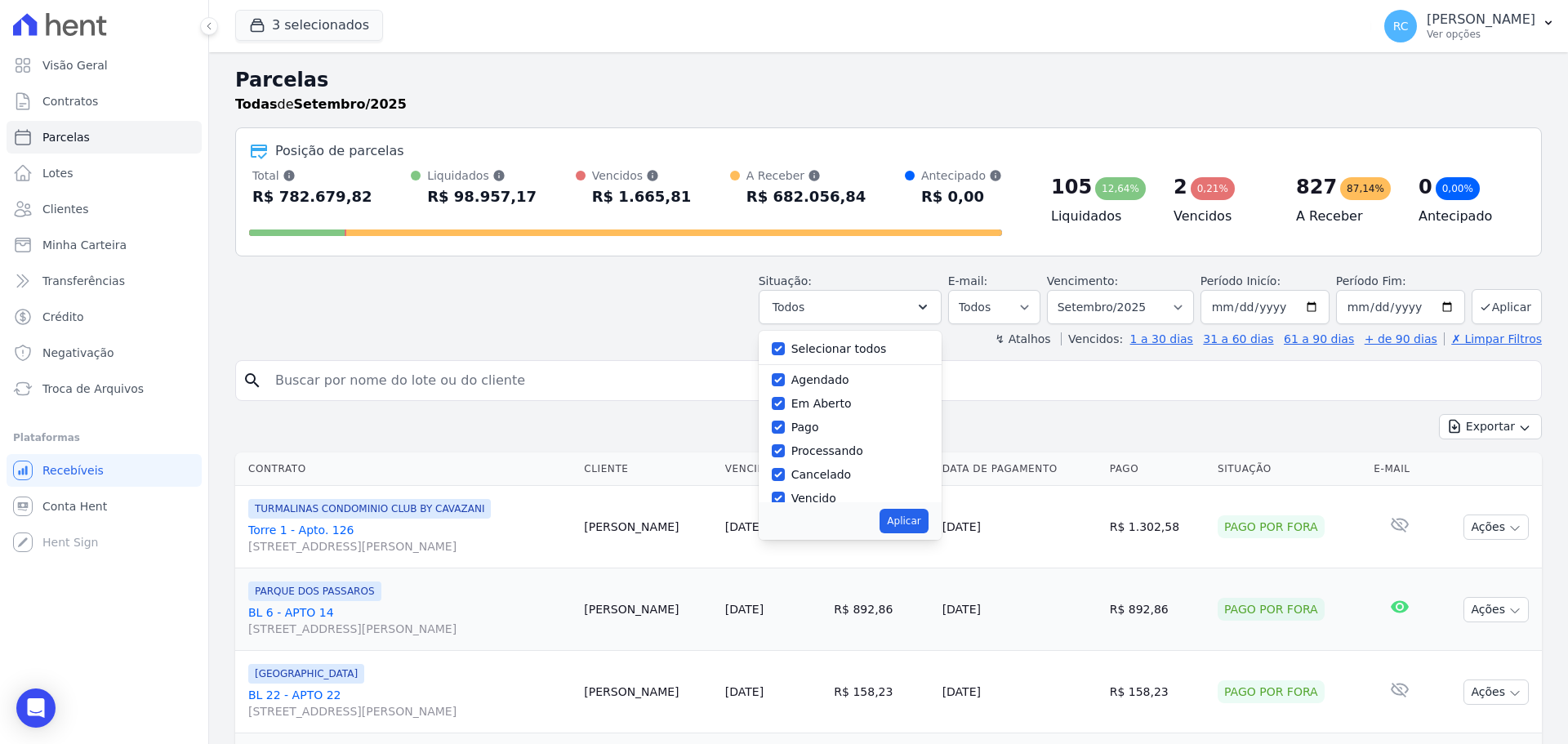
click at [809, 355] on label "Selecionar todos" at bounding box center [839, 349] width 96 height 13
click at [784, 355] on input "Selecionar todos" at bounding box center [778, 349] width 13 height 13
checkbox input "false"
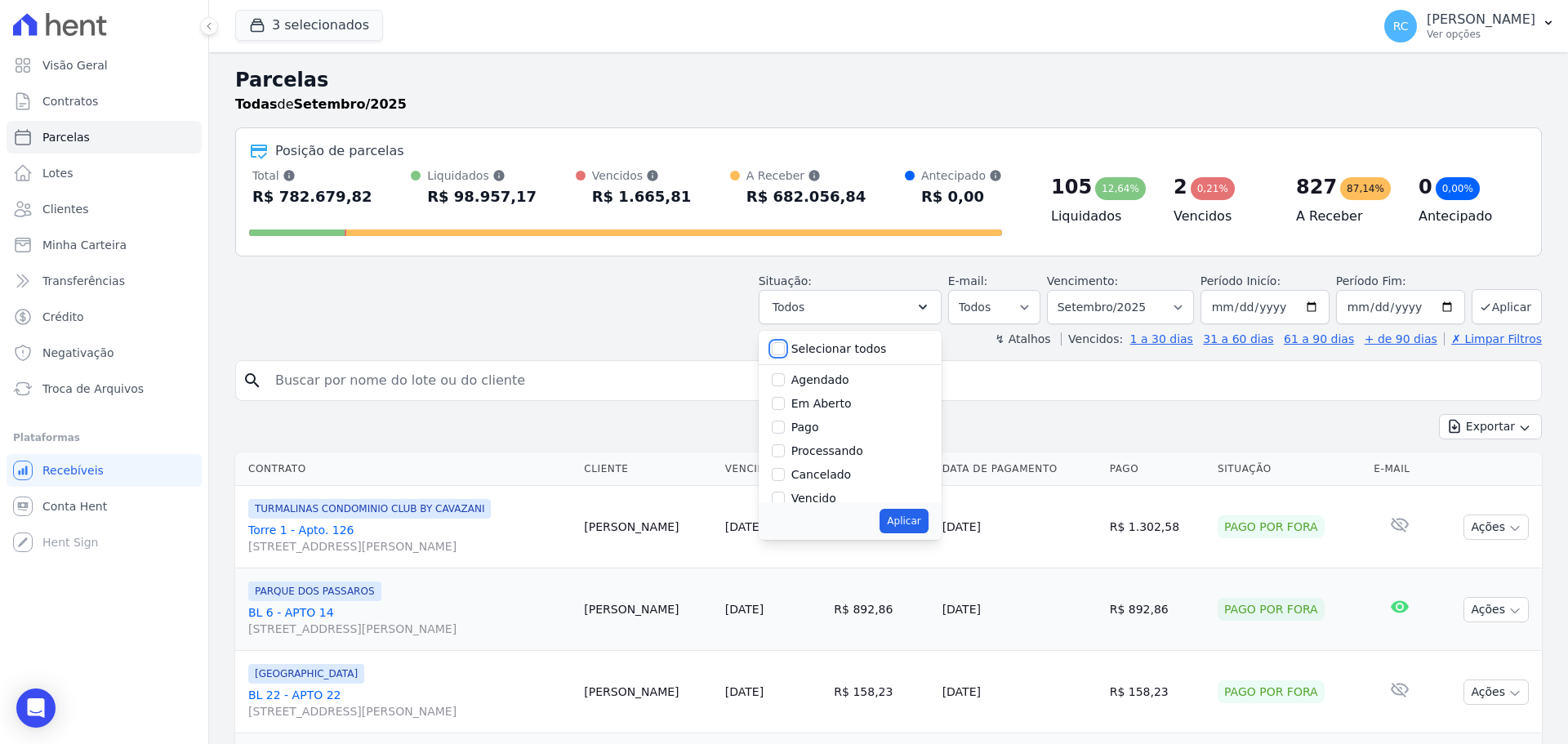
checkbox input "false"
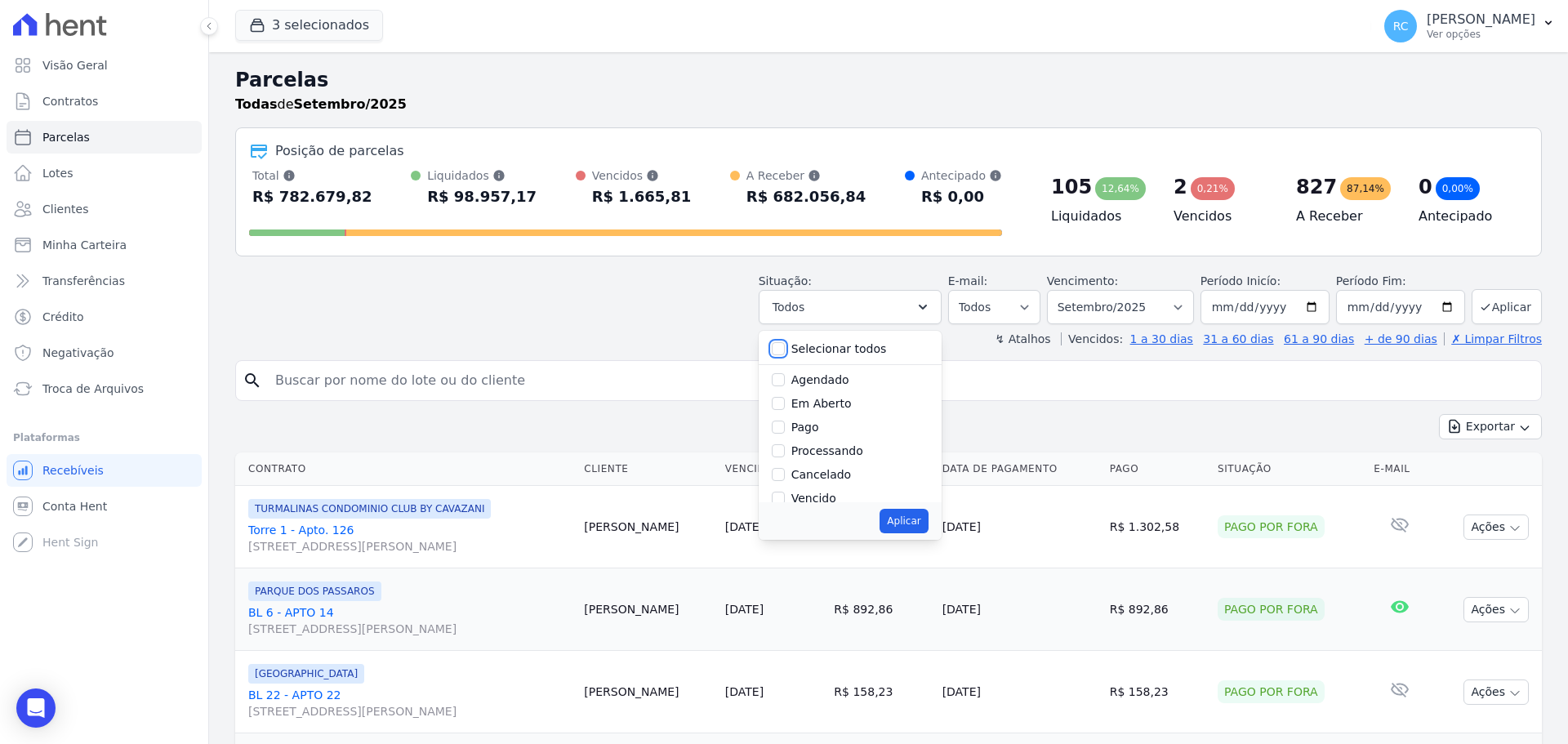
checkbox input "false"
click at [784, 498] on input "Vencido" at bounding box center [778, 498] width 13 height 13
checkbox input "true"
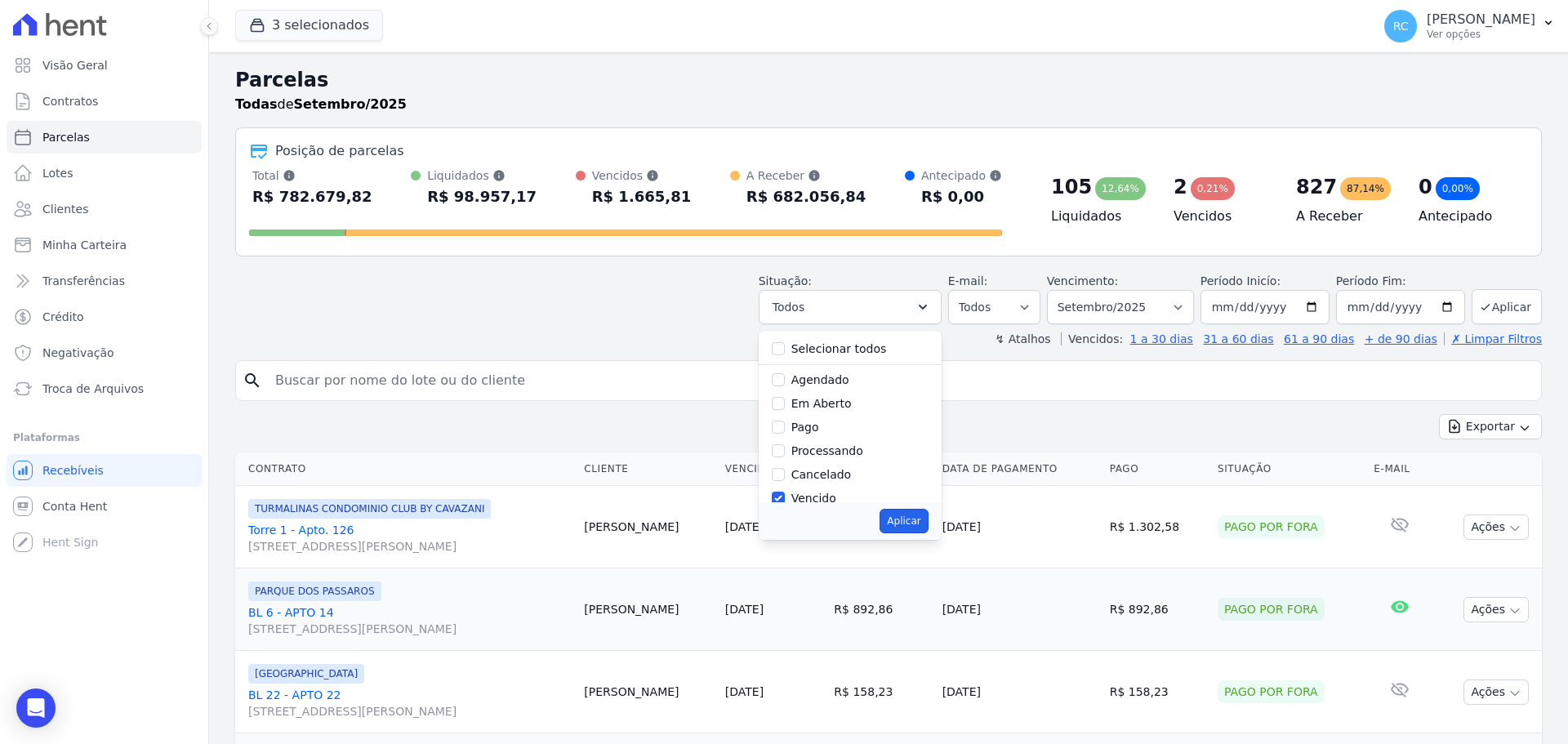
click at [911, 527] on button "Aplicar" at bounding box center [903, 520] width 48 height 24
select select "overdue"
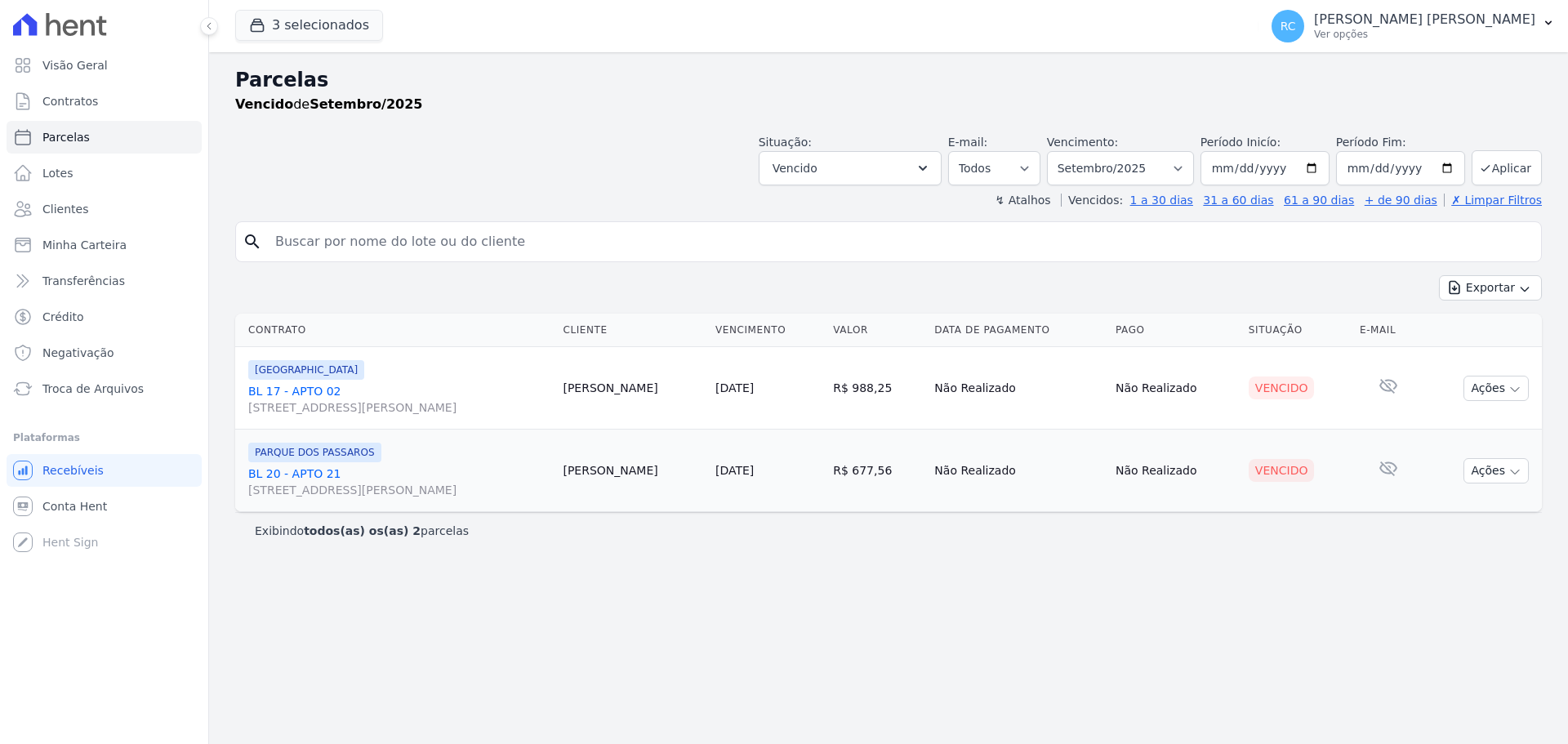
select select
click at [1477, 384] on button "Ações" at bounding box center [1495, 389] width 65 height 25
click at [1463, 487] on link "Enviar whatsapp" at bounding box center [1489, 486] width 157 height 30
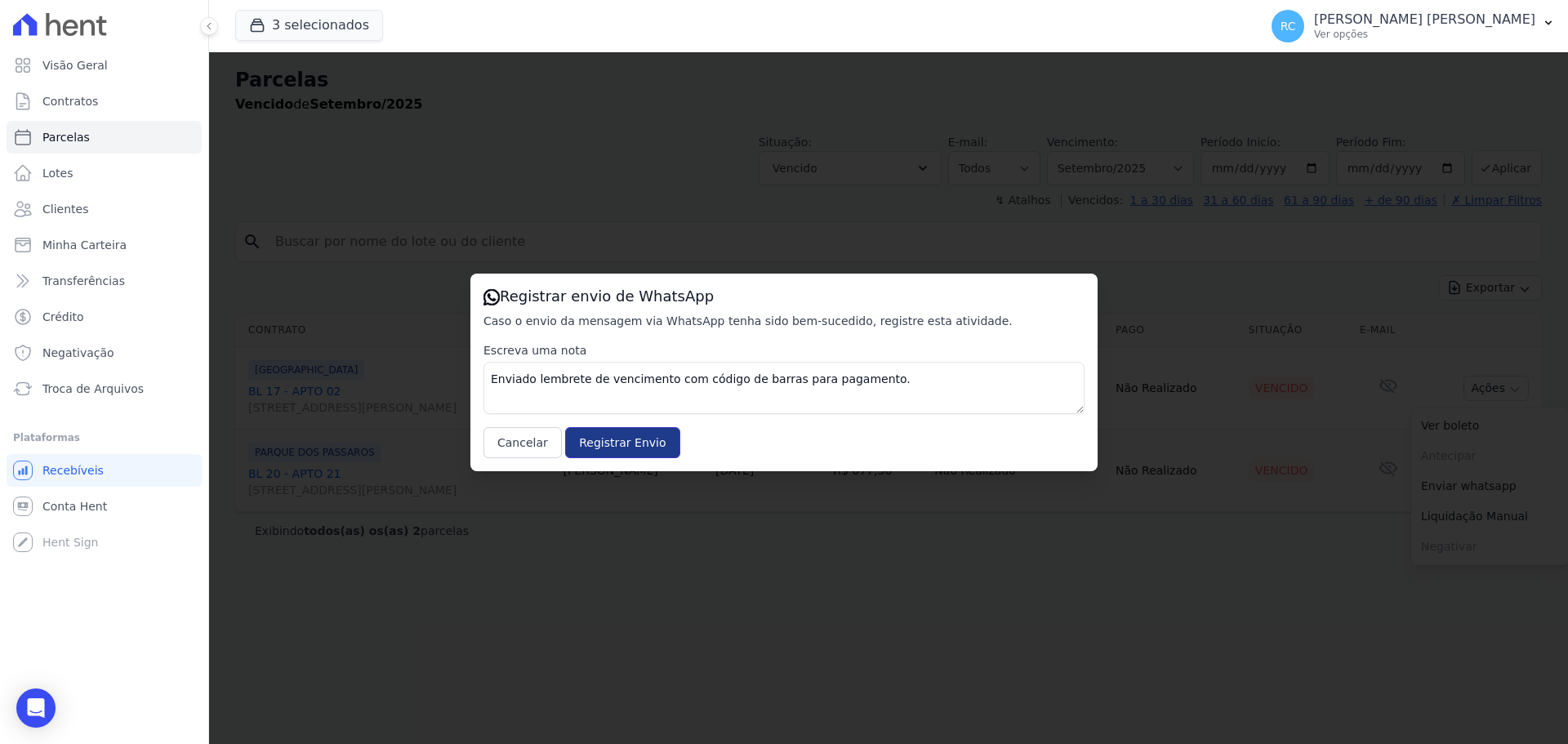
click at [598, 441] on input "Registrar Envio" at bounding box center [622, 443] width 114 height 31
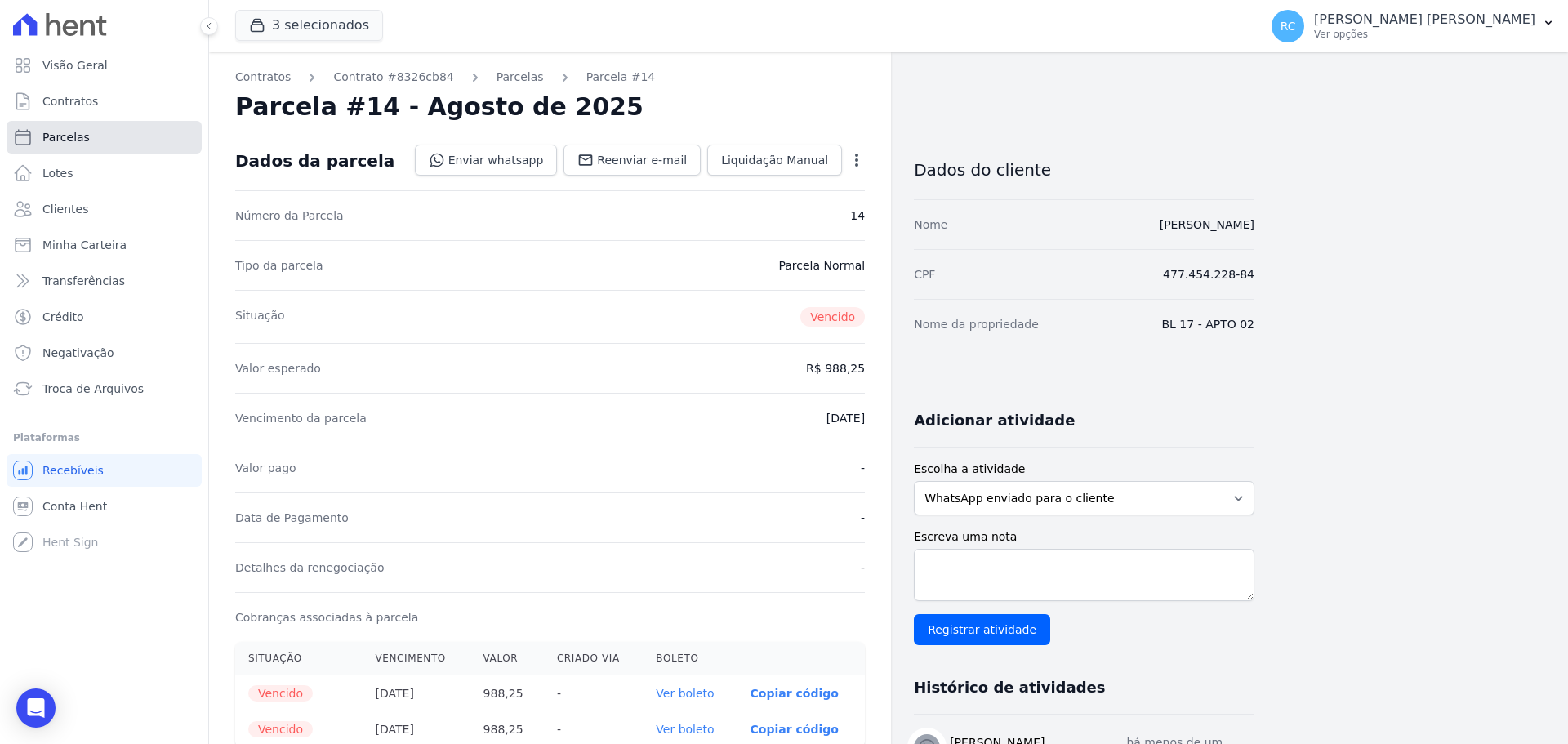
click at [102, 138] on link "Parcelas" at bounding box center [104, 137] width 195 height 32
select select
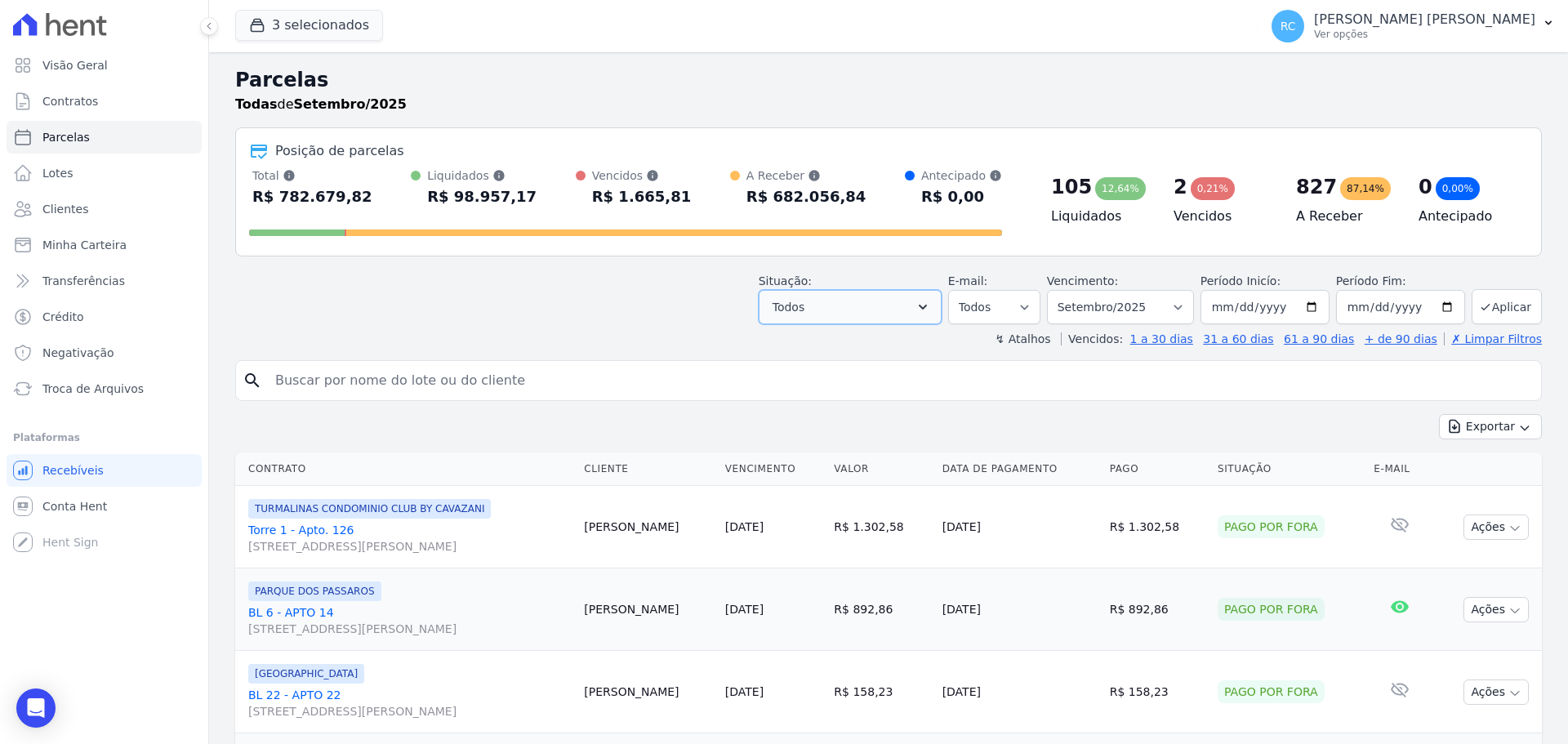
click at [871, 317] on button "Todos" at bounding box center [849, 307] width 182 height 34
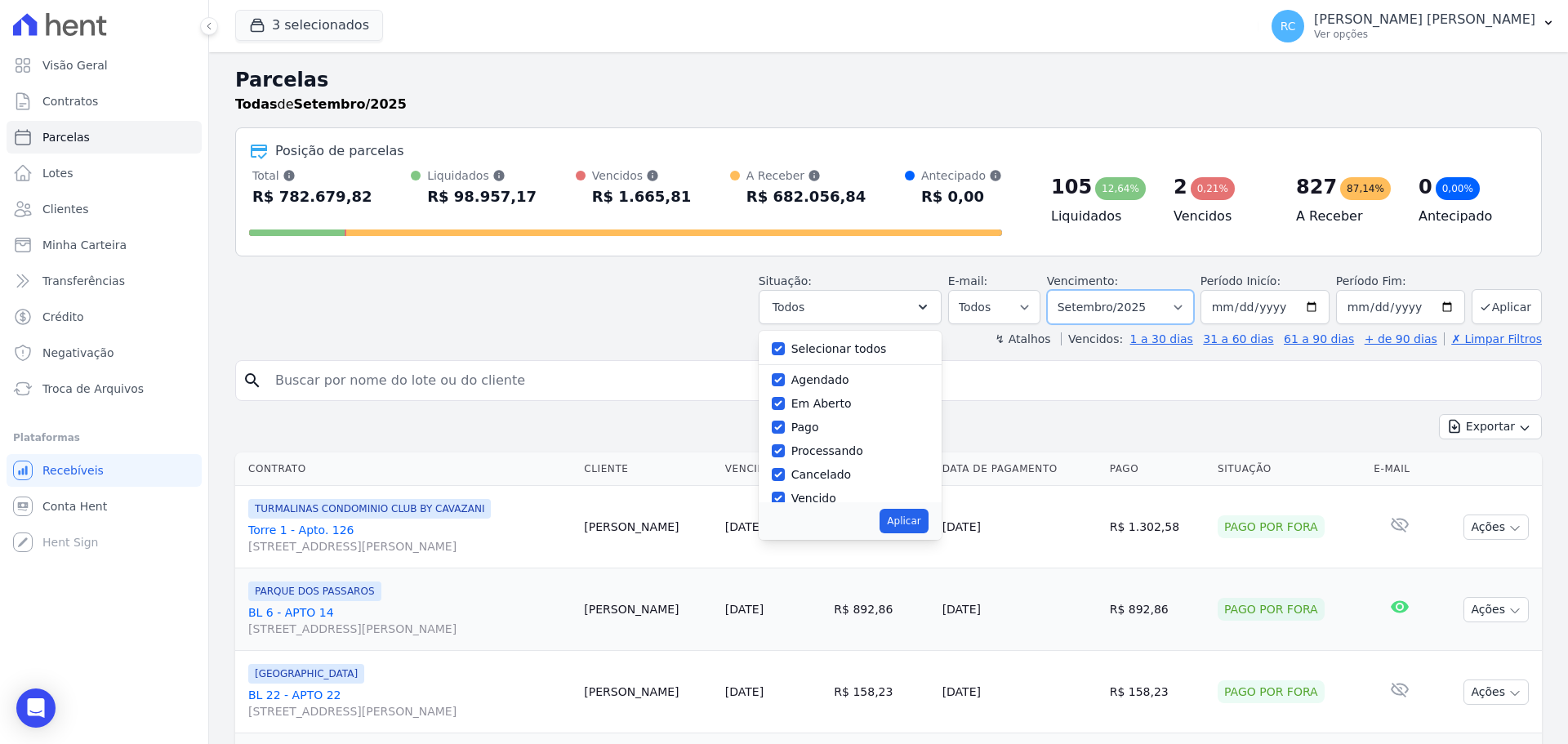
click at [1130, 298] on select "Filtrar por período ──────── Todos os meses Dezembro/2021 Janeiro/2022 Fevereir…" at bounding box center [1120, 307] width 147 height 34
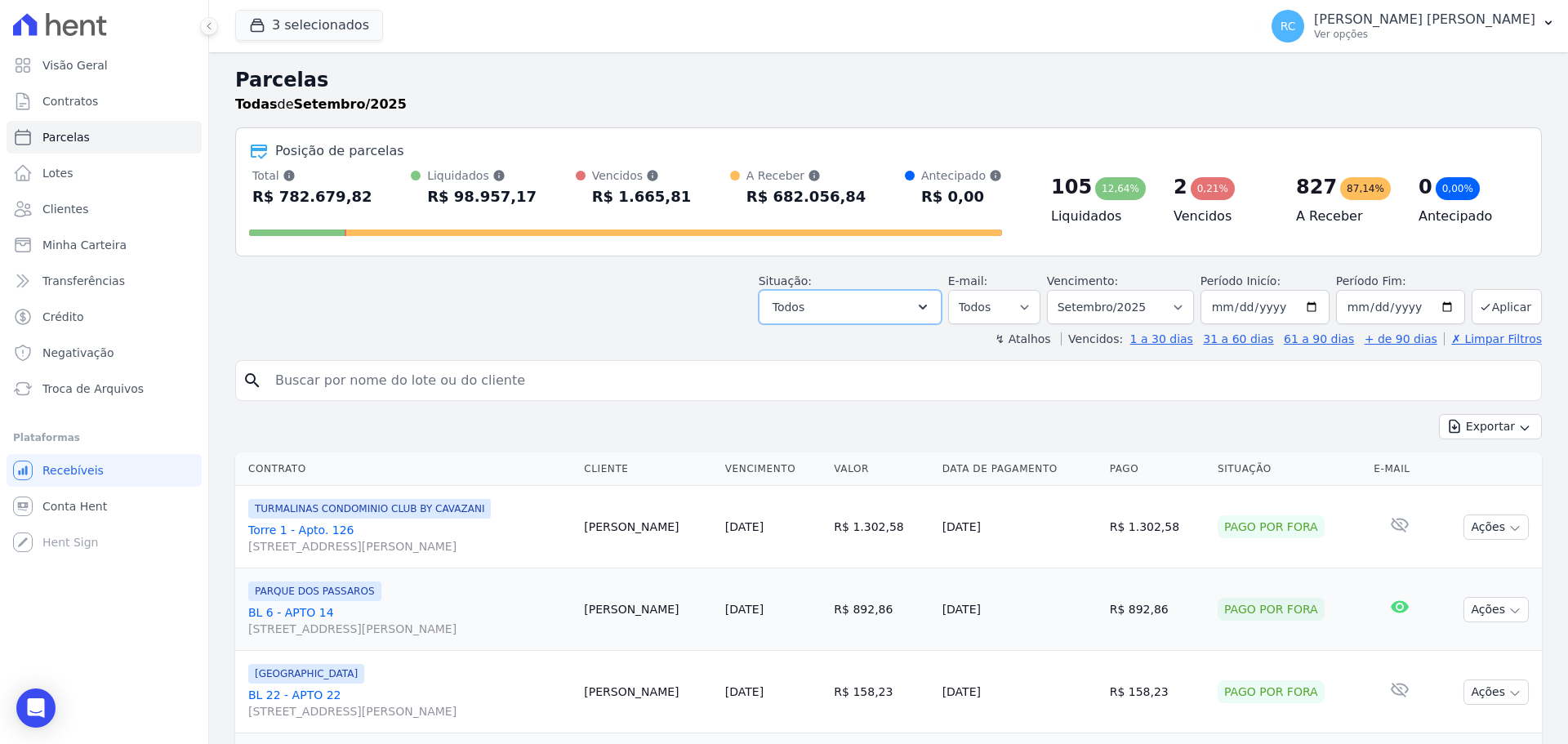
drag, startPoint x: 879, startPoint y: 296, endPoint x: 866, endPoint y: 326, distance: 32.7
click at [876, 299] on button "Todos" at bounding box center [849, 307] width 182 height 34
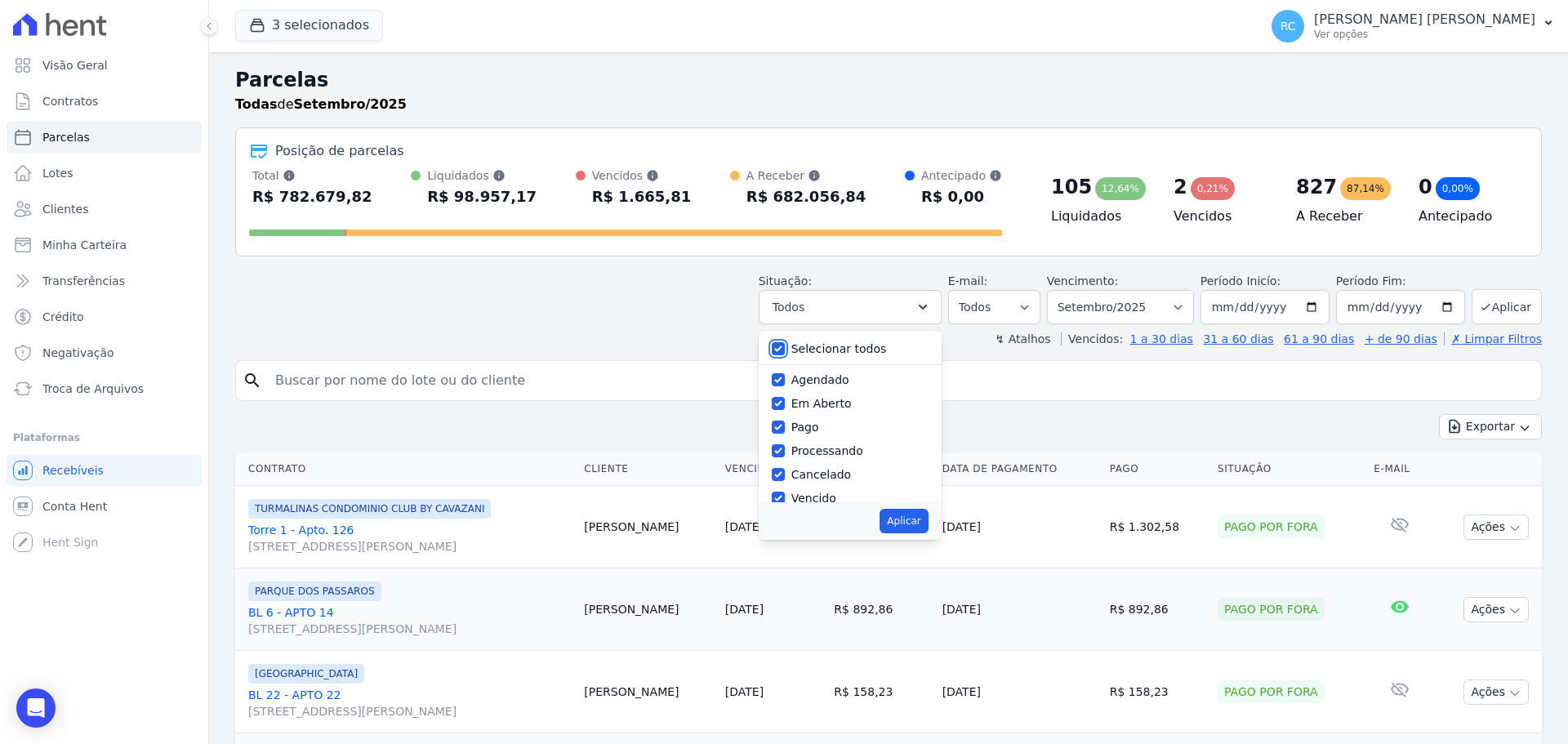
click at [784, 345] on input "Selecionar todos" at bounding box center [778, 349] width 13 height 13
checkbox input "false"
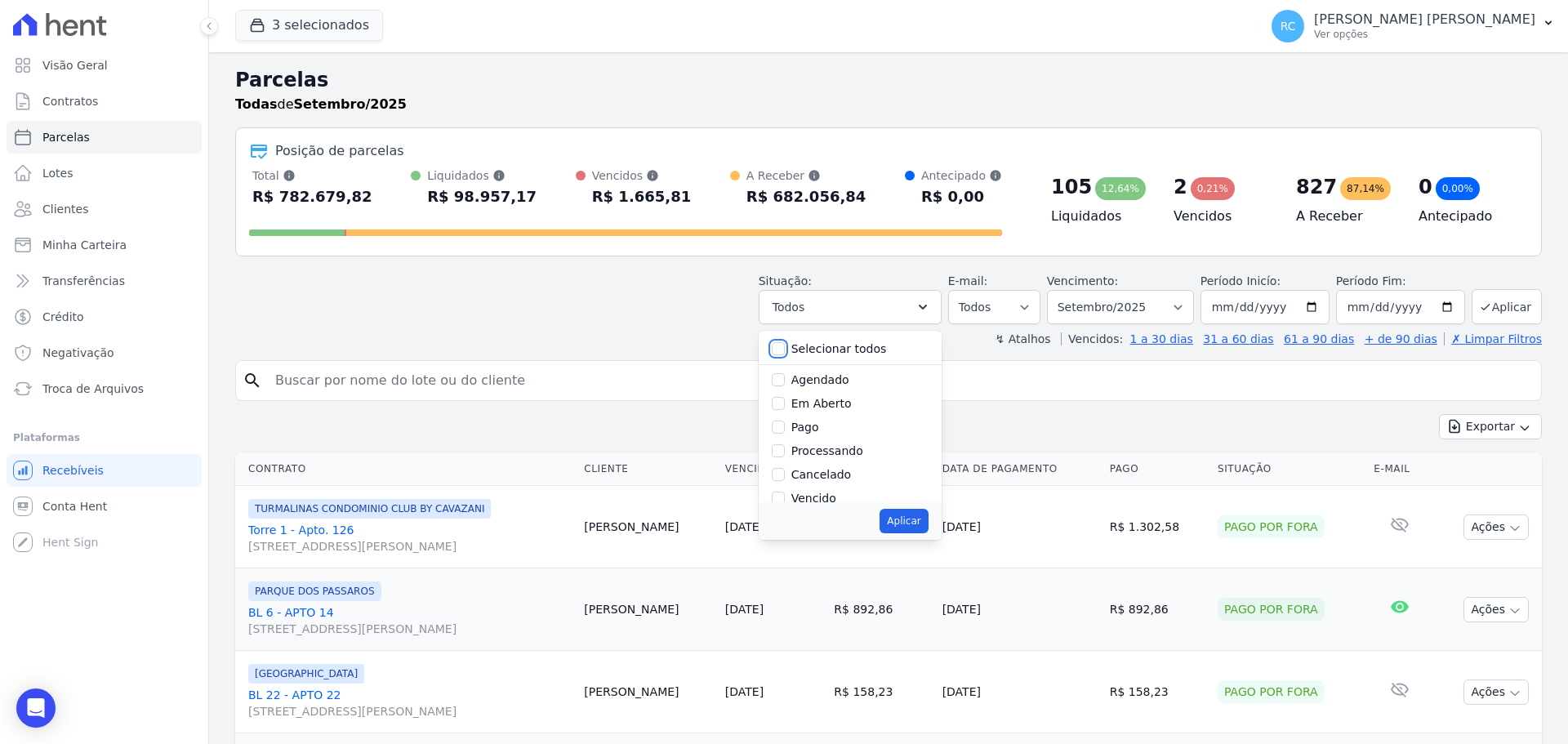
checkbox input "false"
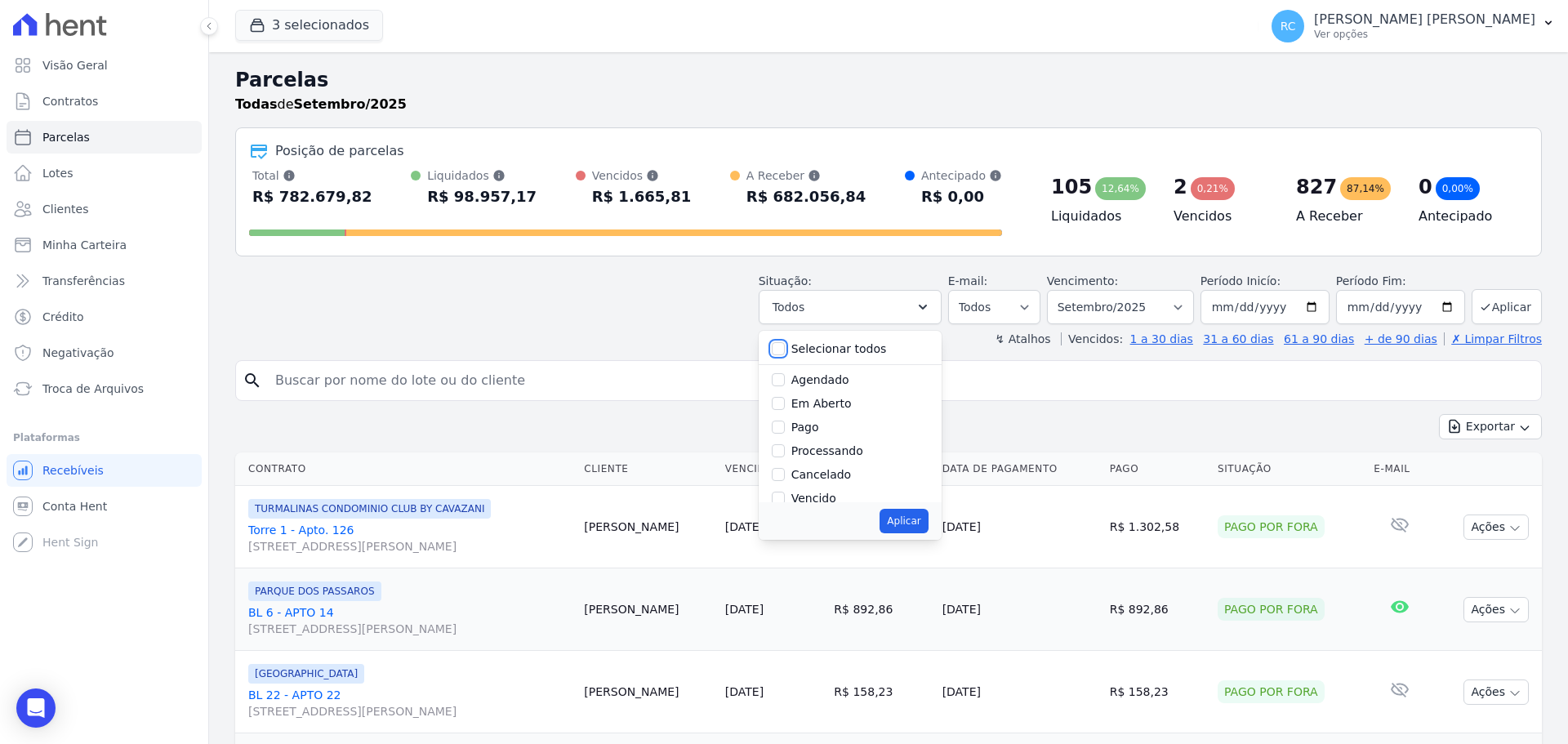
checkbox input "false"
click at [784, 493] on input "Vencido" at bounding box center [778, 498] width 13 height 13
checkbox input "true"
click at [906, 521] on button "Aplicar" at bounding box center [903, 520] width 48 height 24
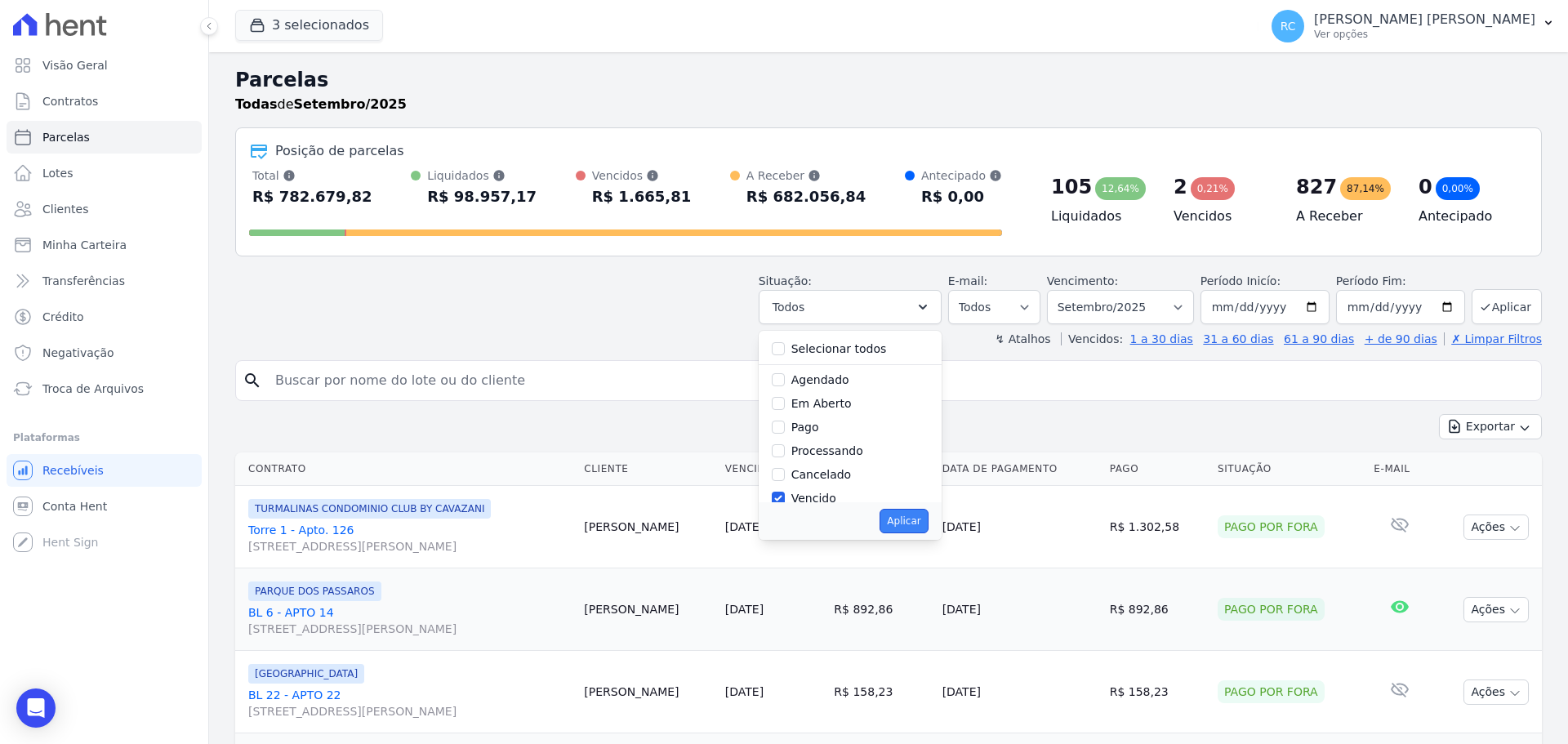
select select "overdue"
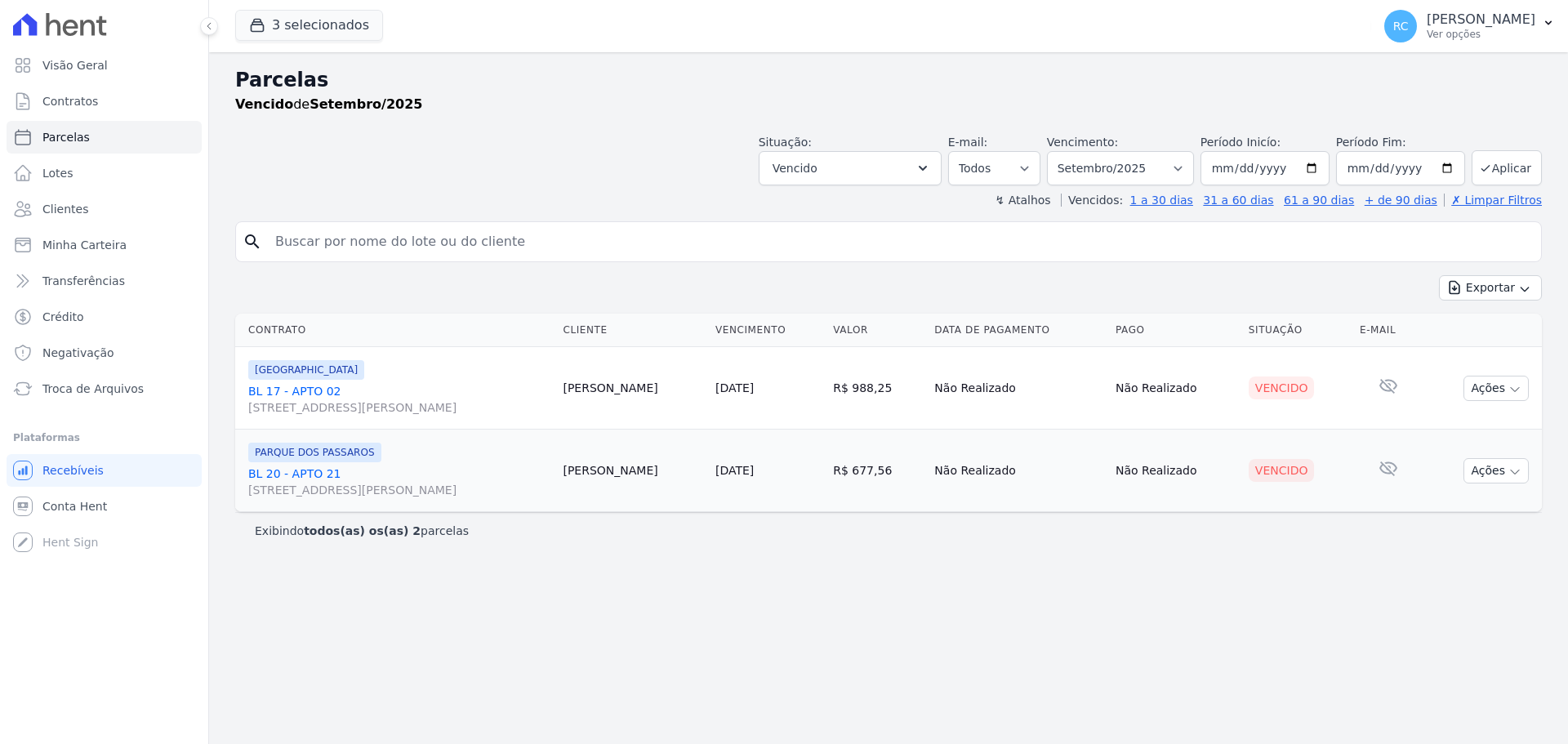
select select
click at [1514, 473] on icon "button" at bounding box center [1513, 472] width 13 height 13
click at [1474, 567] on link "Enviar whatsapp" at bounding box center [1489, 568] width 157 height 30
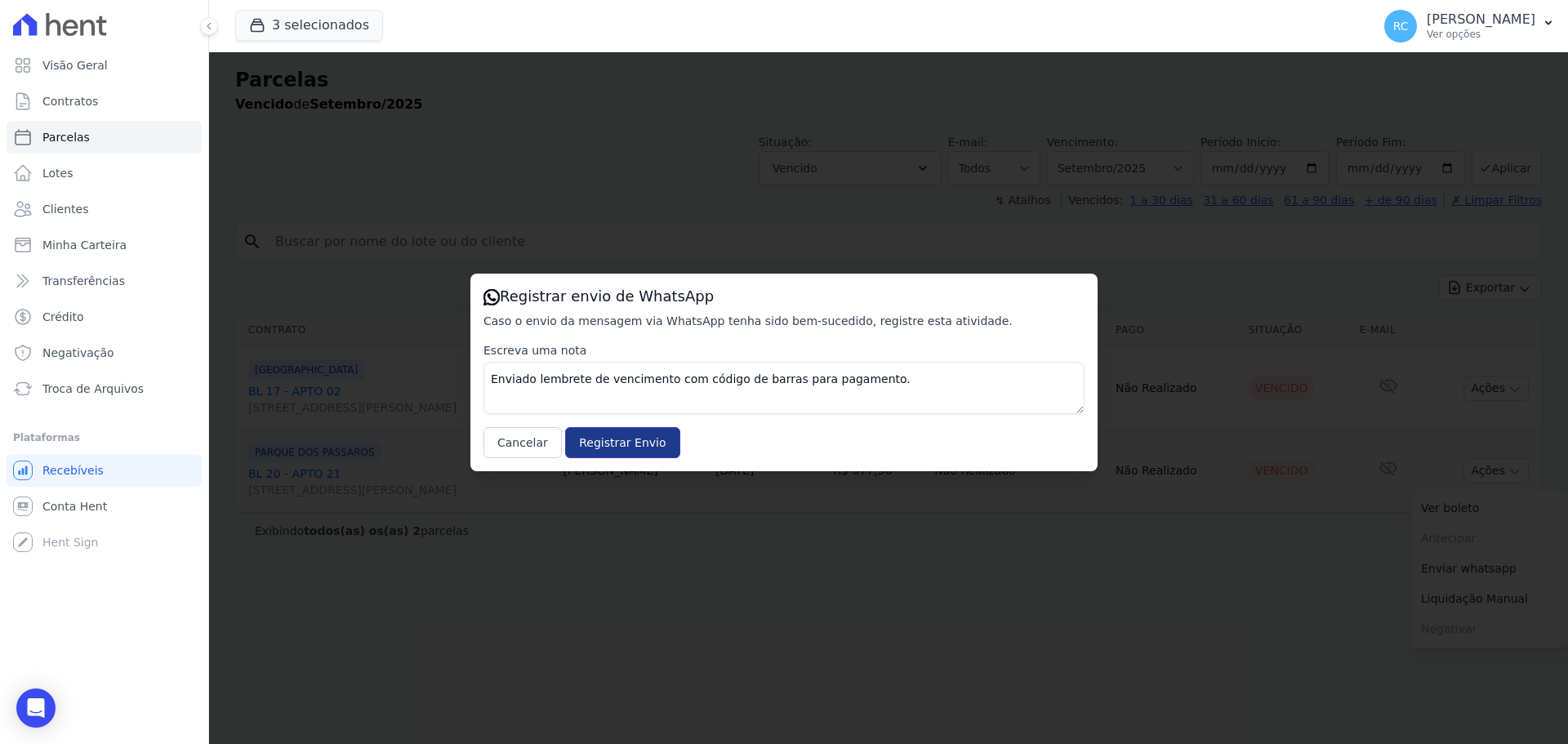
click at [592, 447] on input "Registrar Envio" at bounding box center [622, 443] width 114 height 31
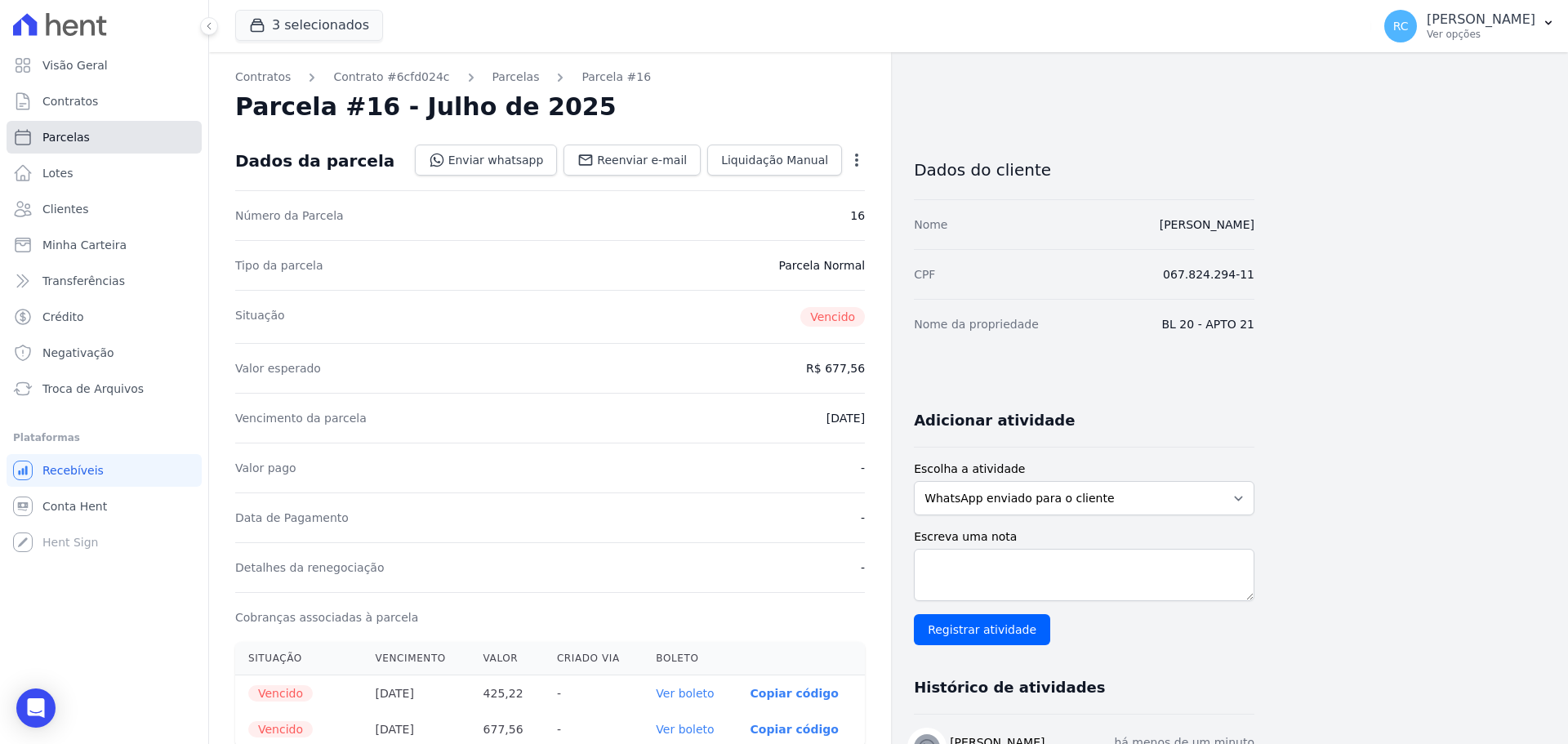
click at [130, 145] on link "Parcelas" at bounding box center [104, 137] width 195 height 32
select select
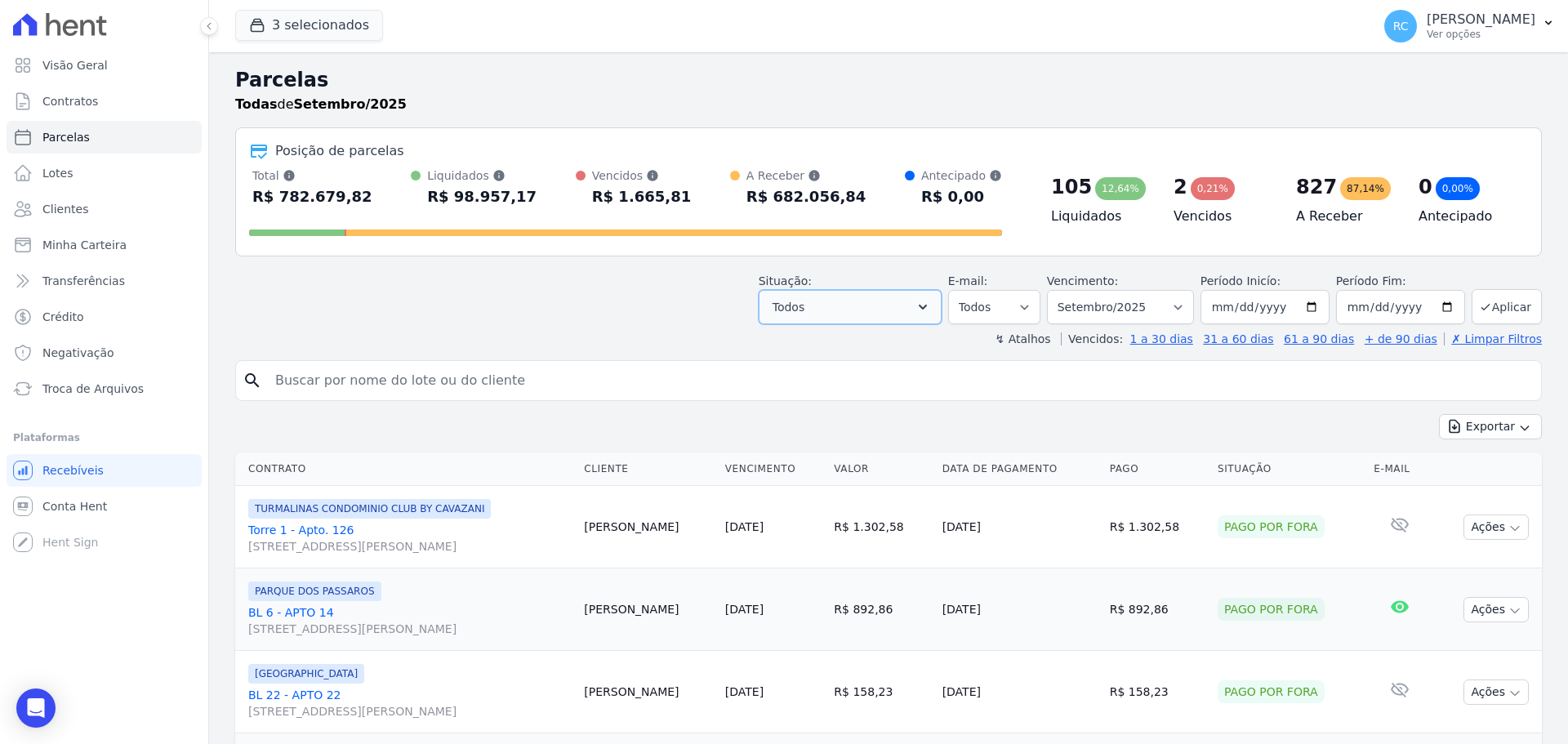
click at [870, 313] on button "Todos" at bounding box center [849, 307] width 182 height 34
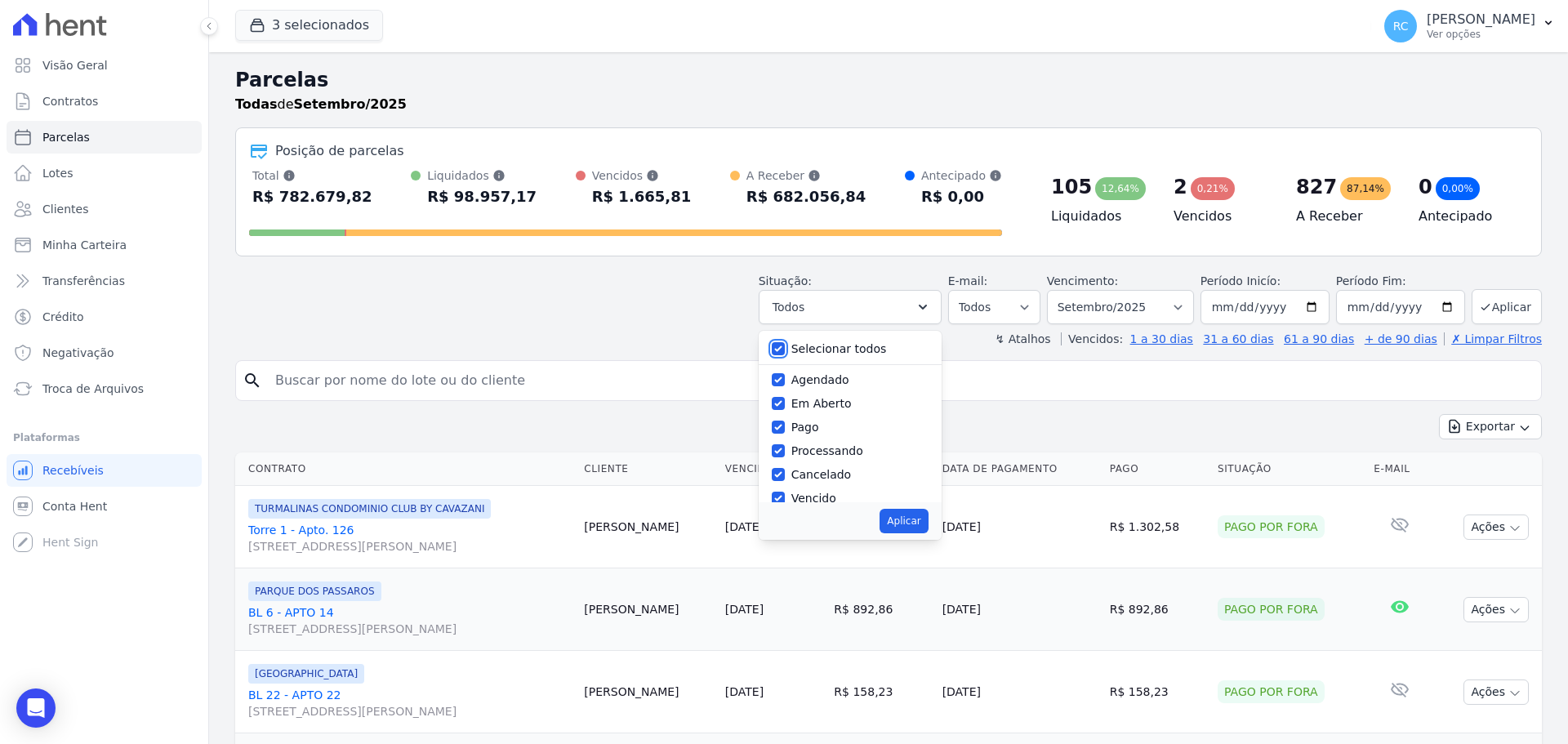
click at [784, 344] on input "Selecionar todos" at bounding box center [778, 349] width 13 height 13
checkbox input "false"
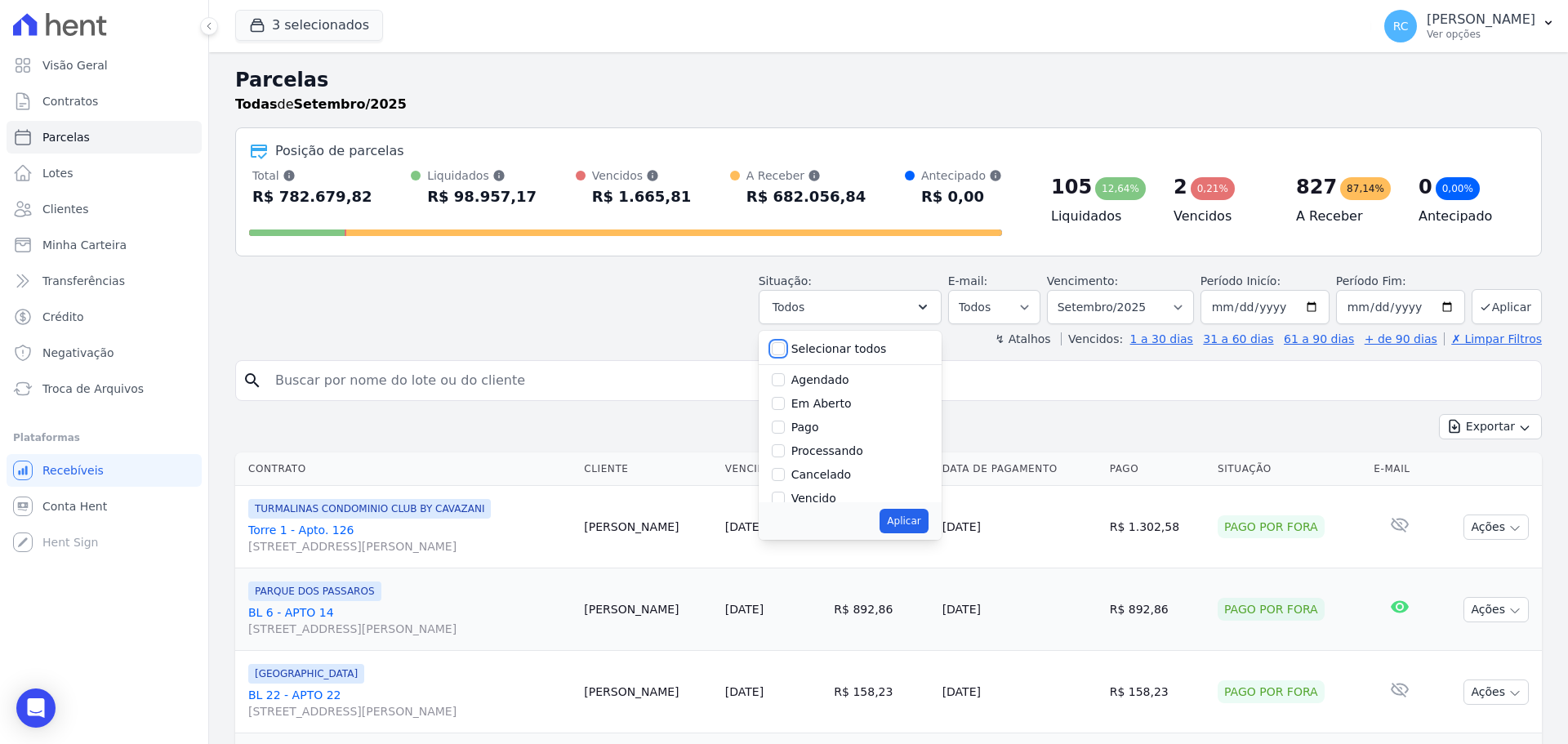
checkbox input "false"
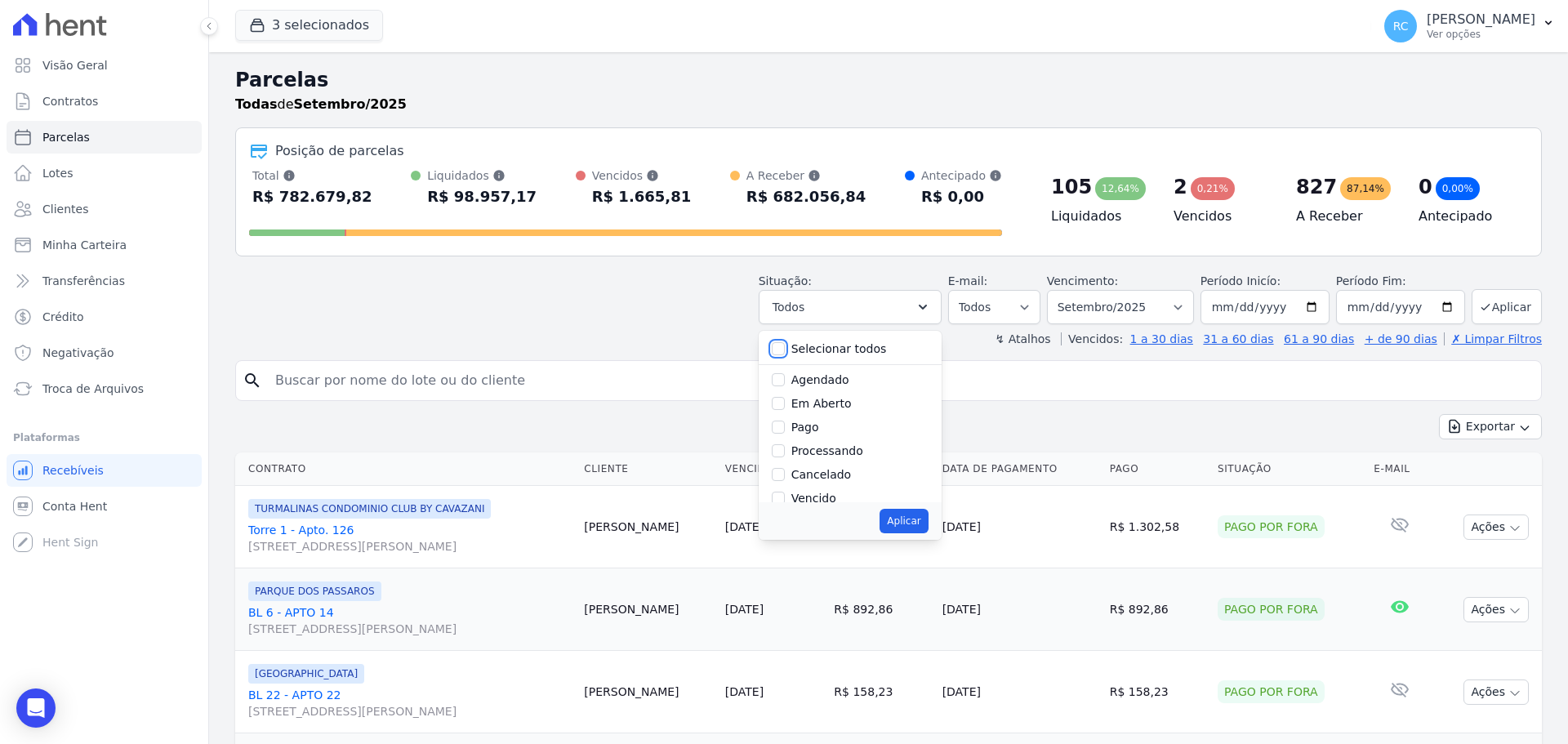
checkbox input "false"
click at [784, 494] on input "Vencido" at bounding box center [778, 498] width 13 height 13
checkbox input "true"
click at [932, 521] on div "Aplicar" at bounding box center [849, 521] width 182 height 37
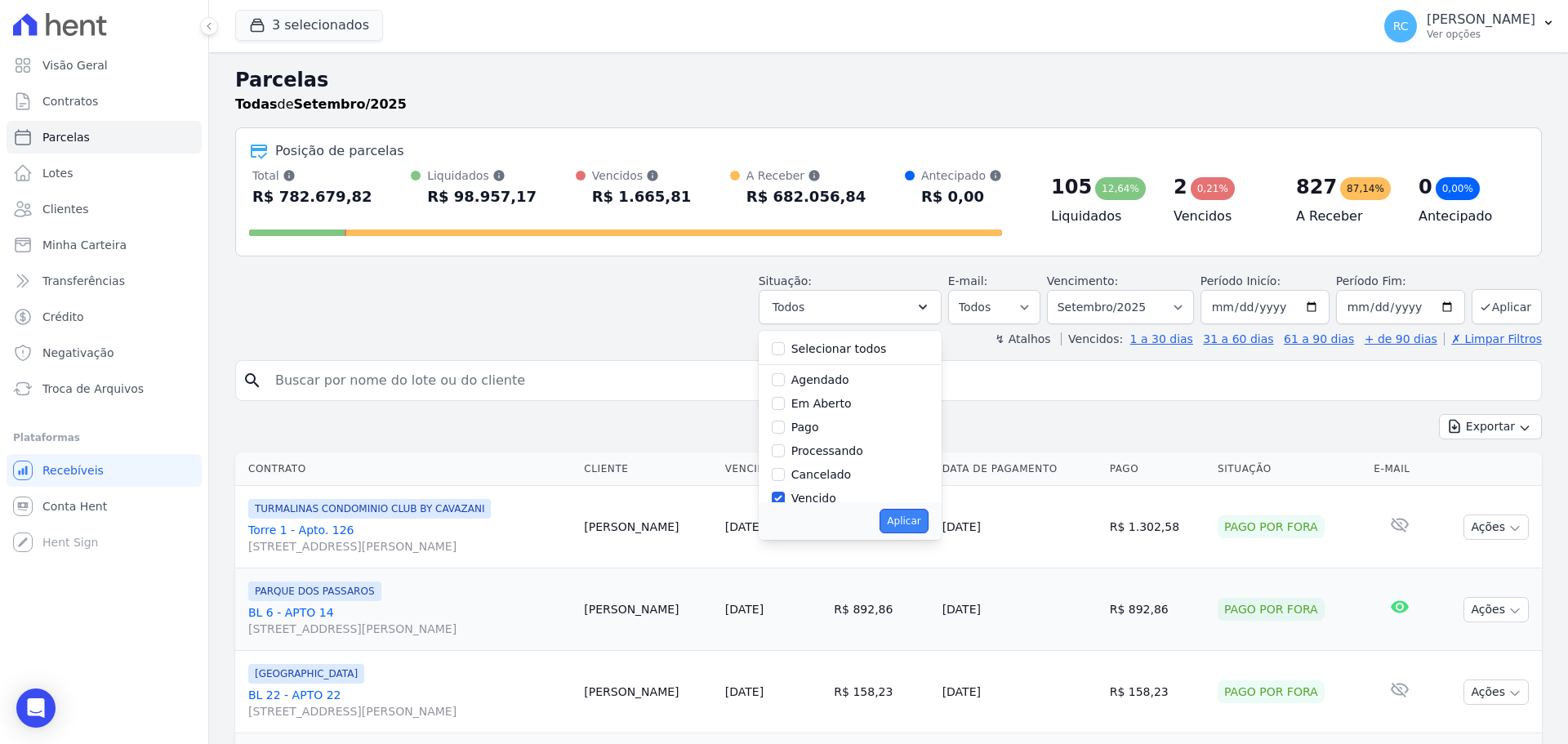
click at [928, 521] on button "Aplicar" at bounding box center [903, 520] width 48 height 24
select select "overdue"
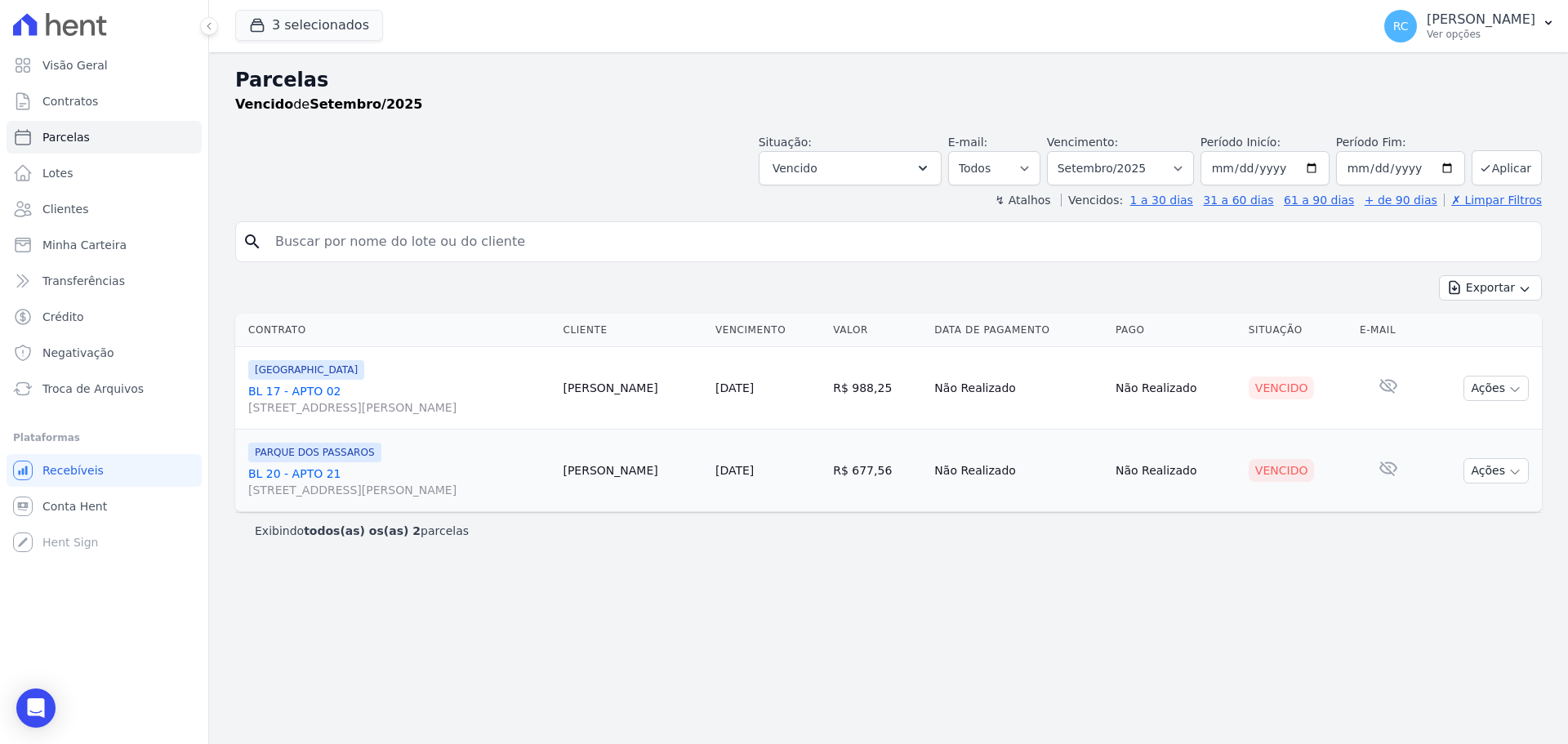
select select
click at [1031, 178] on select "Todos Lido Não-lido" at bounding box center [993, 168] width 93 height 34
click at [863, 218] on div "Parcelas Vencido de Setembro/2025 Situação: Agendado Em Aberto Pago Processando…" at bounding box center [888, 398] width 1358 height 692
click at [1153, 170] on select "[GEOGRAPHIC_DATA] por período ──────── Todos os meses Dezembro/2021 [GEOGRAPHIC…" at bounding box center [1120, 168] width 147 height 34
select select "date_range_filter"
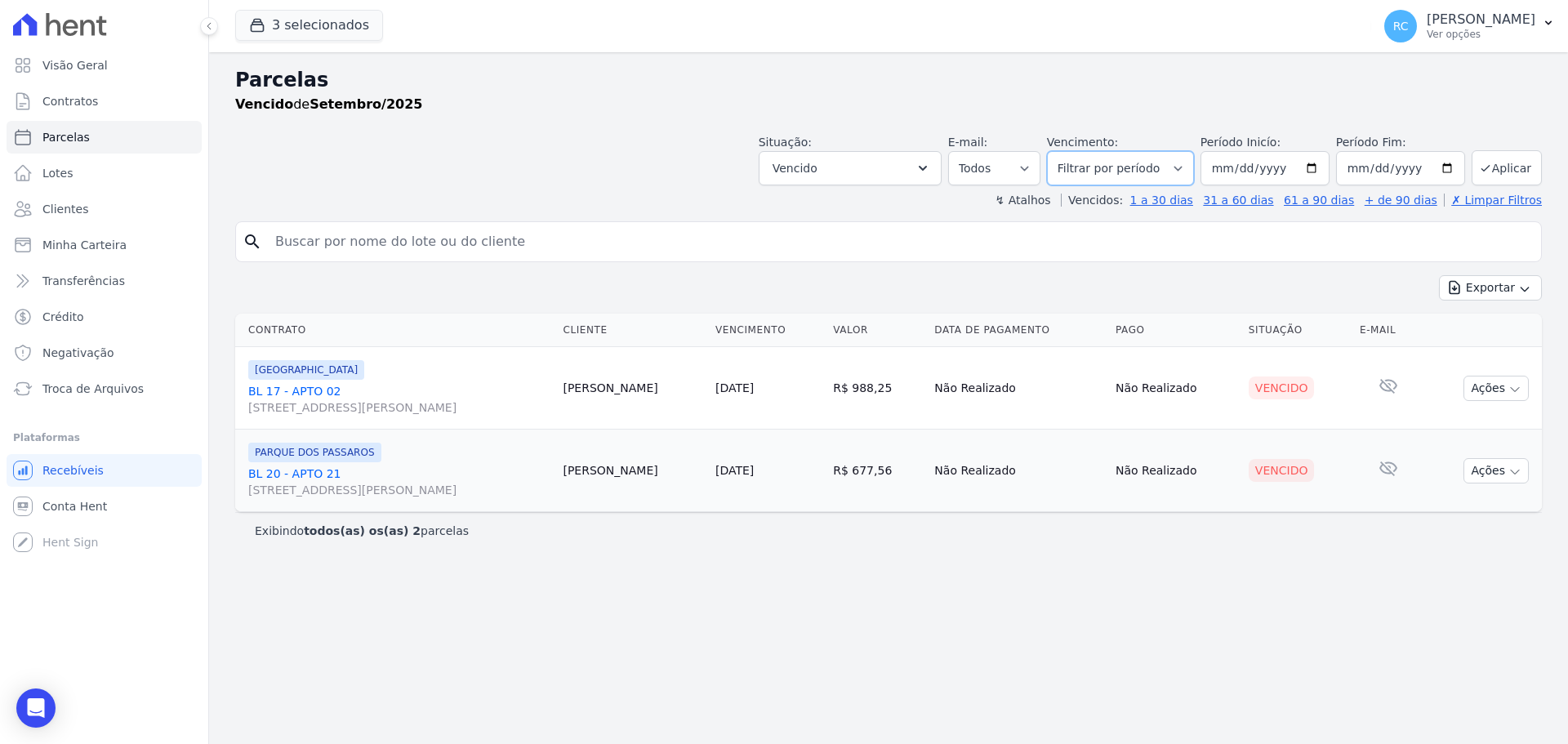
click at [1069, 151] on select "[GEOGRAPHIC_DATA] por período ──────── Todos os meses Dezembro/2021 [GEOGRAPHIC…" at bounding box center [1120, 168] width 147 height 34
click at [1519, 167] on button "Aplicar" at bounding box center [1507, 168] width 70 height 35
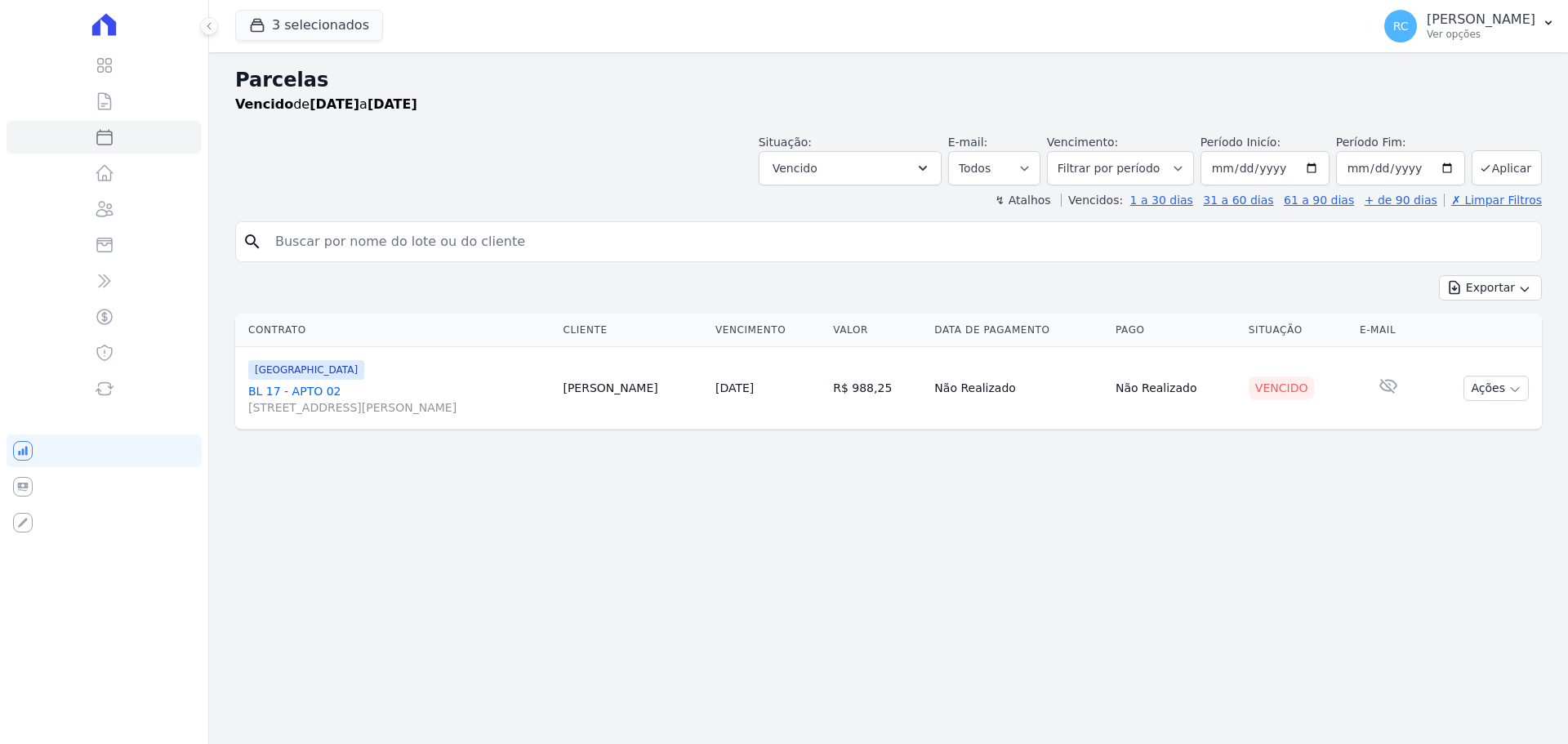
select select
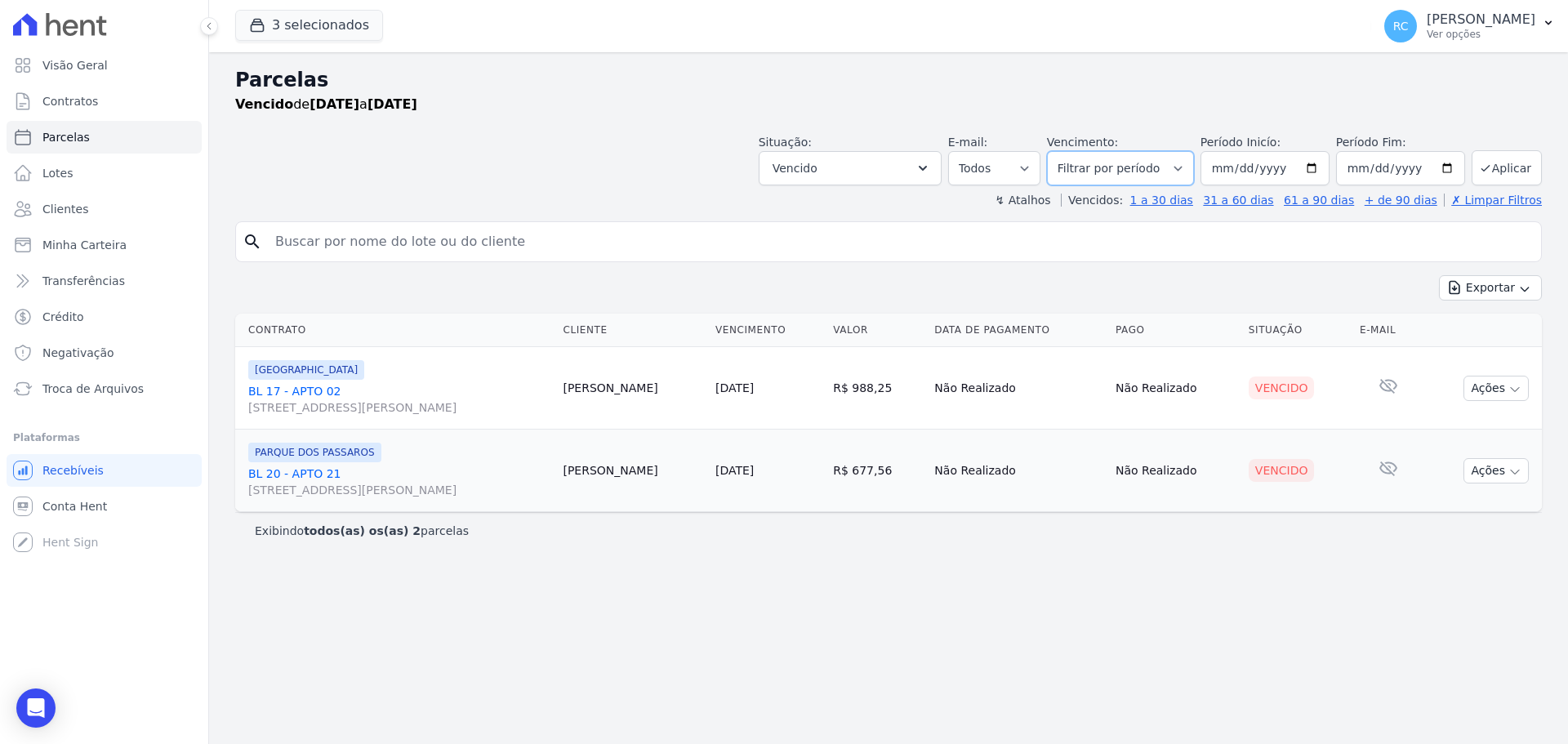
click at [1183, 156] on select "[GEOGRAPHIC_DATA] por período ──────── Todos os meses Dezembro/2021 [GEOGRAPHIC…" at bounding box center [1120, 168] width 147 height 34
select select "all"
click at [1069, 151] on select "[GEOGRAPHIC_DATA] por período ──────── Todos os meses Dezembro/2021 [GEOGRAPHIC…" at bounding box center [1120, 168] width 147 height 34
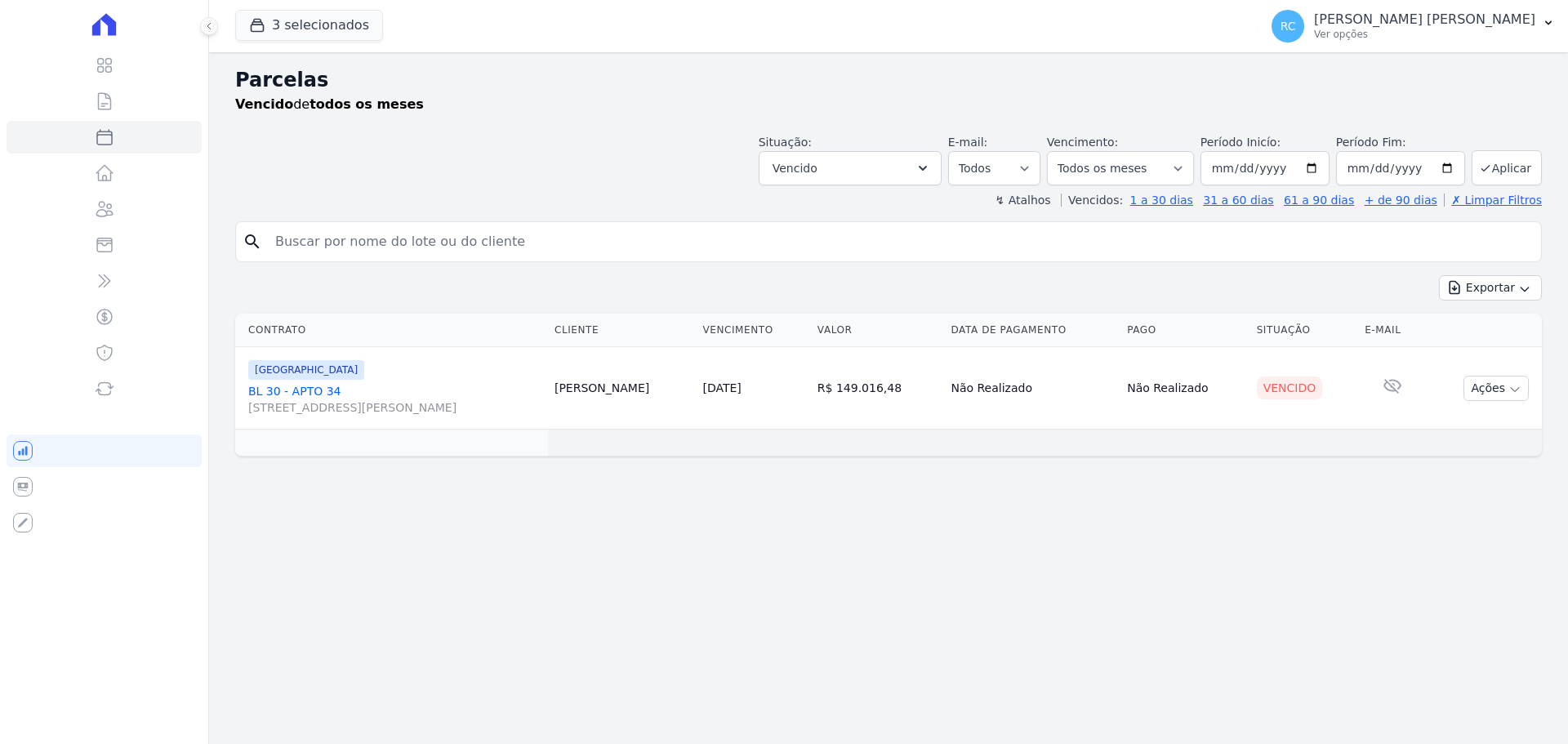
select select
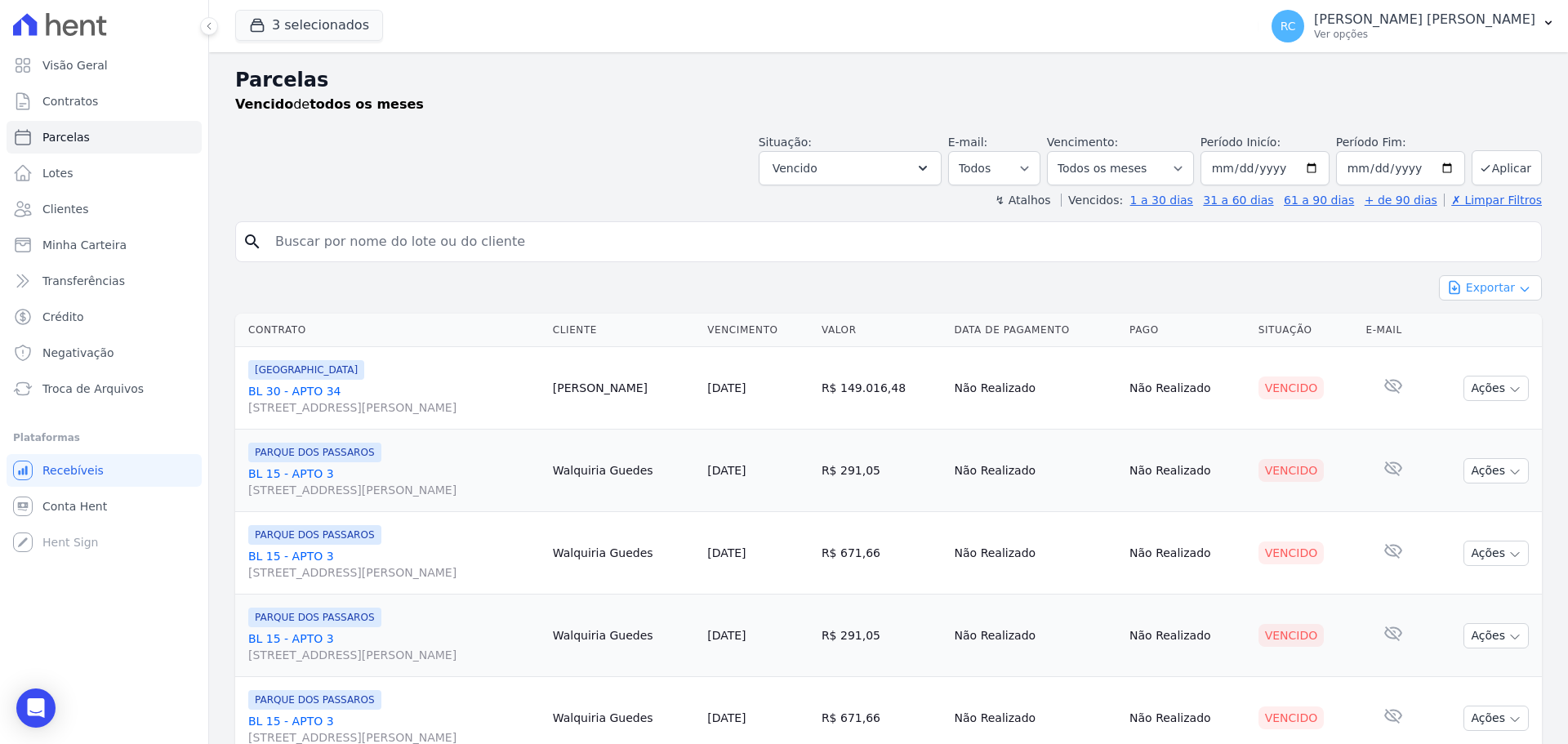
click at [1478, 286] on button "Exportar" at bounding box center [1489, 288] width 102 height 25
click at [1480, 350] on span "Exportar CSV" at bounding box center [1488, 354] width 87 height 17
paste input "[PERSON_NAME] CHINCOA [PERSON_NAME]"
drag, startPoint x: 492, startPoint y: 234, endPoint x: 542, endPoint y: 216, distance: 53.1
click at [498, 231] on input "search" at bounding box center [900, 241] width 1268 height 32
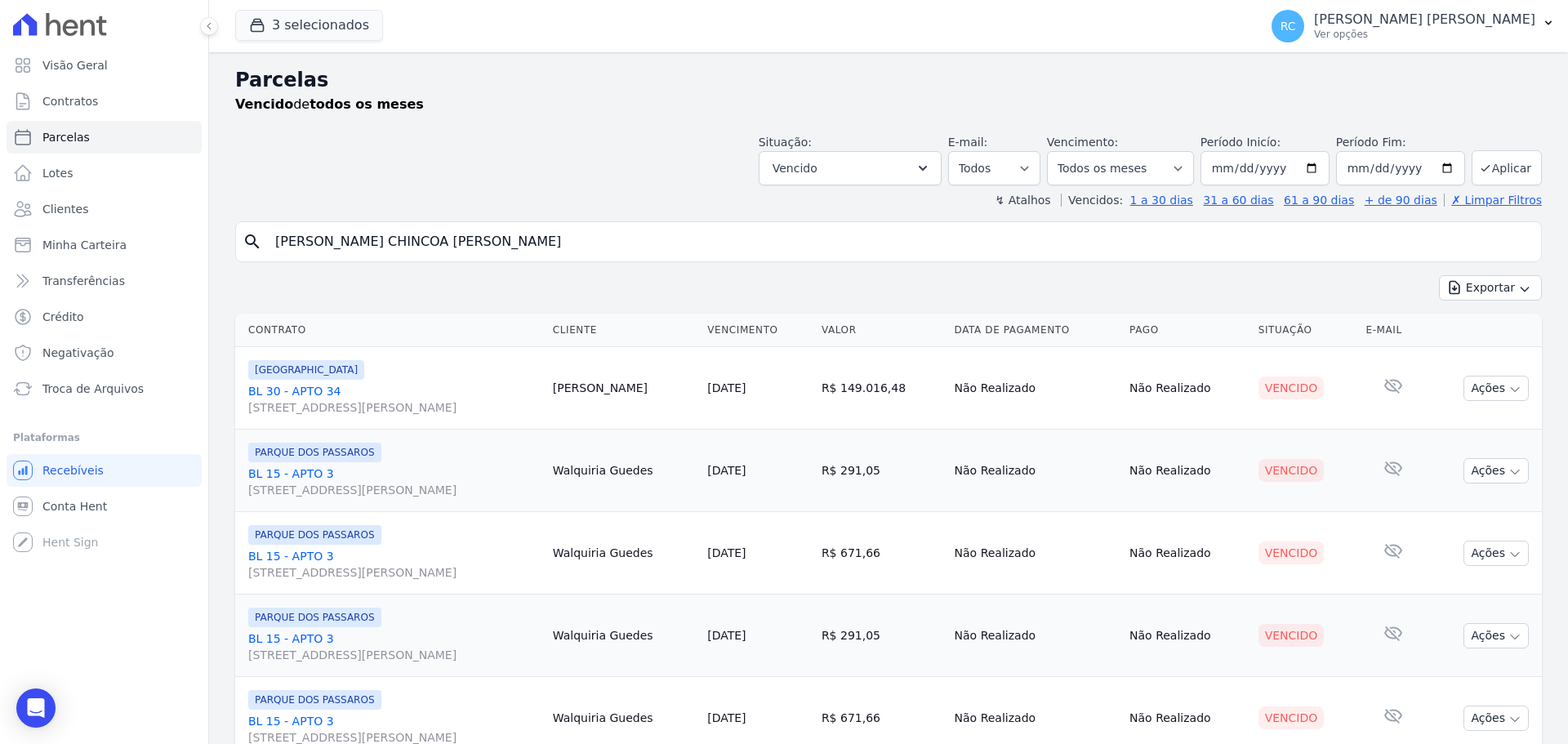
type input "[PERSON_NAME] CHINCOA [PERSON_NAME]"
select select
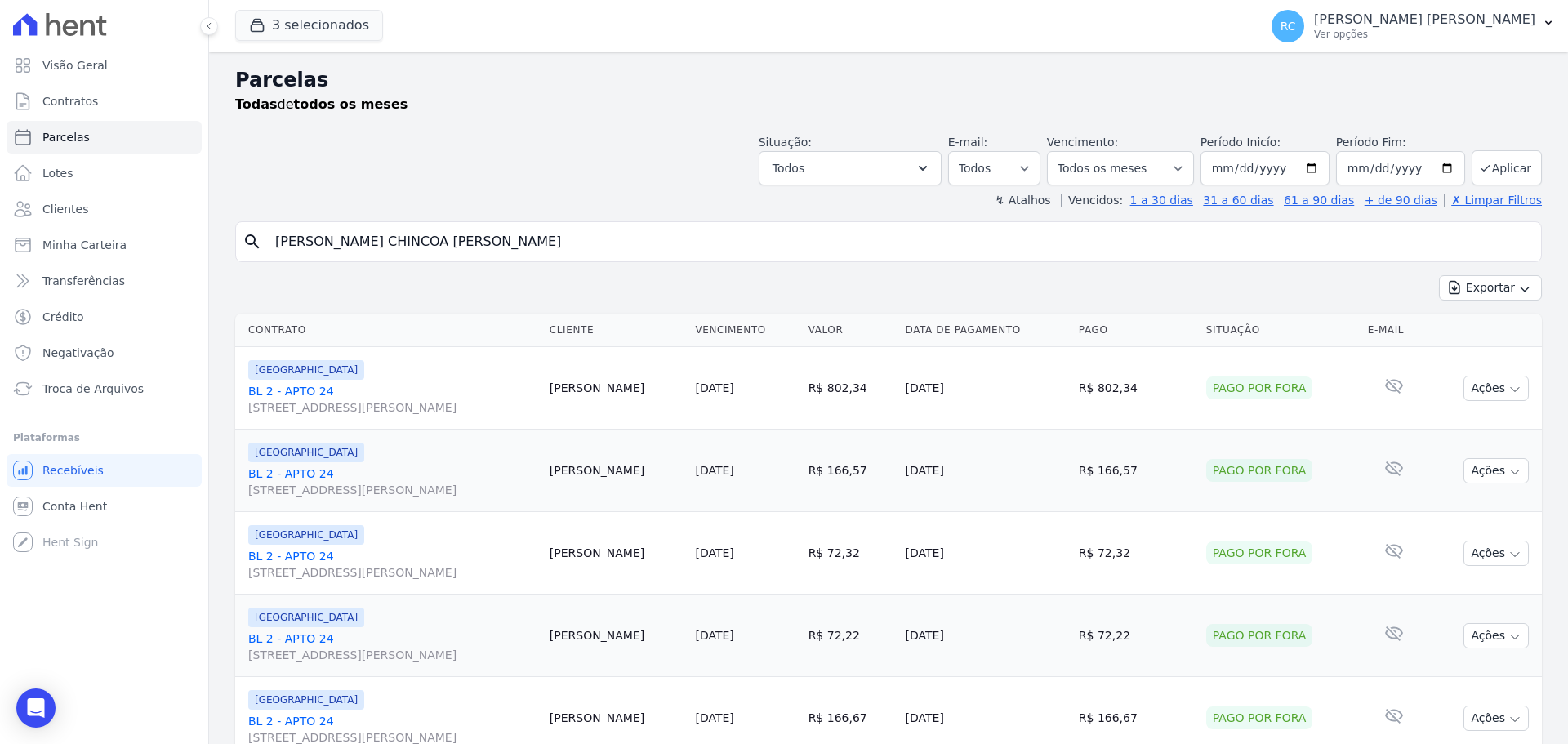
click at [682, 242] on input "[PERSON_NAME] CHINCOA [PERSON_NAME]" at bounding box center [900, 241] width 1268 height 32
select select
drag, startPoint x: 27, startPoint y: 187, endPoint x: 430, endPoint y: 80, distance: 417.0
click at [55, 173] on div "Visão Geral Contratos [GEOGRAPHIC_DATA] Lotes Clientes Minha Carteira Transferê…" at bounding box center [784, 372] width 1568 height 744
paste input "[PERSON_NAME] DOS [PERSON_NAME]"
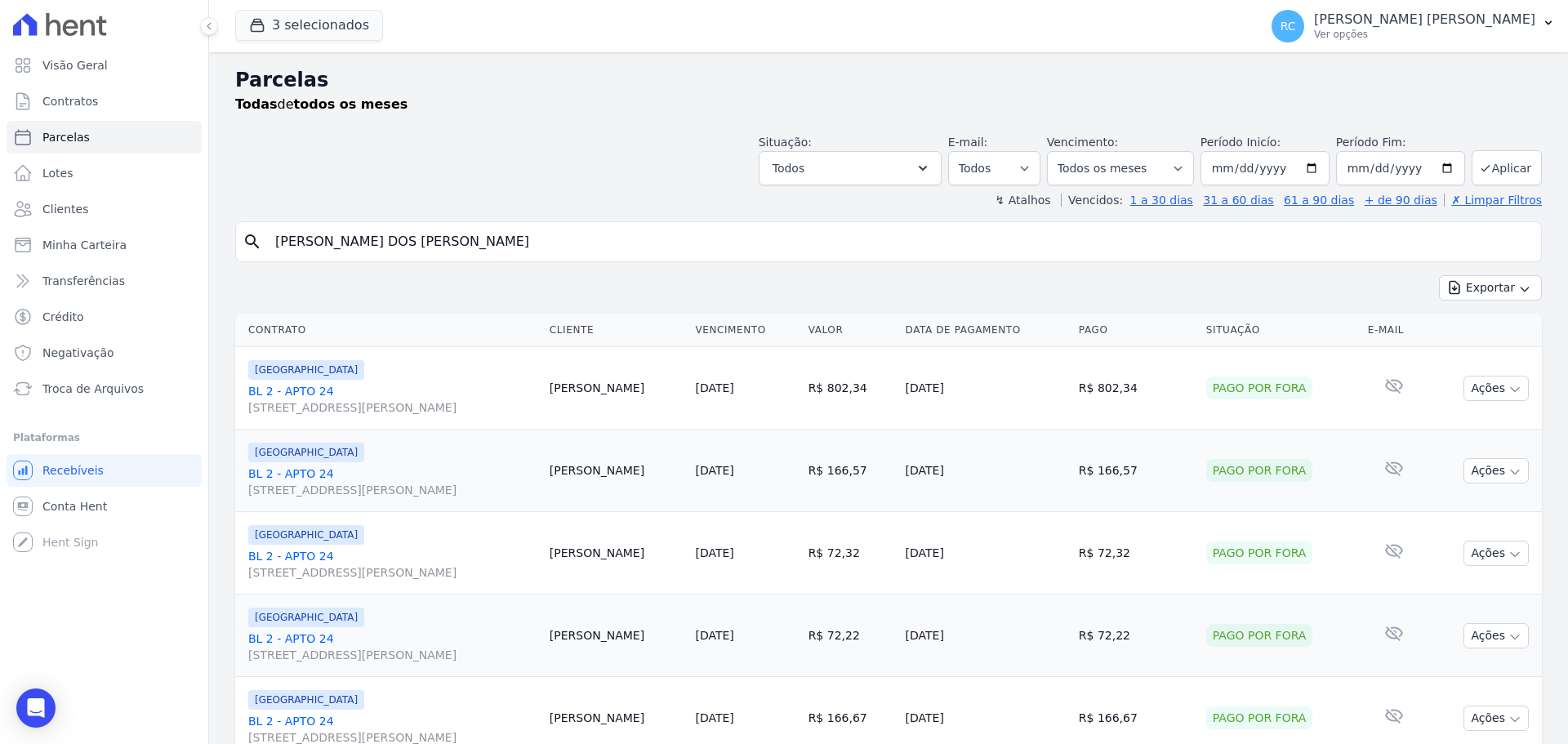
type input "[PERSON_NAME] DOS [PERSON_NAME]"
select select
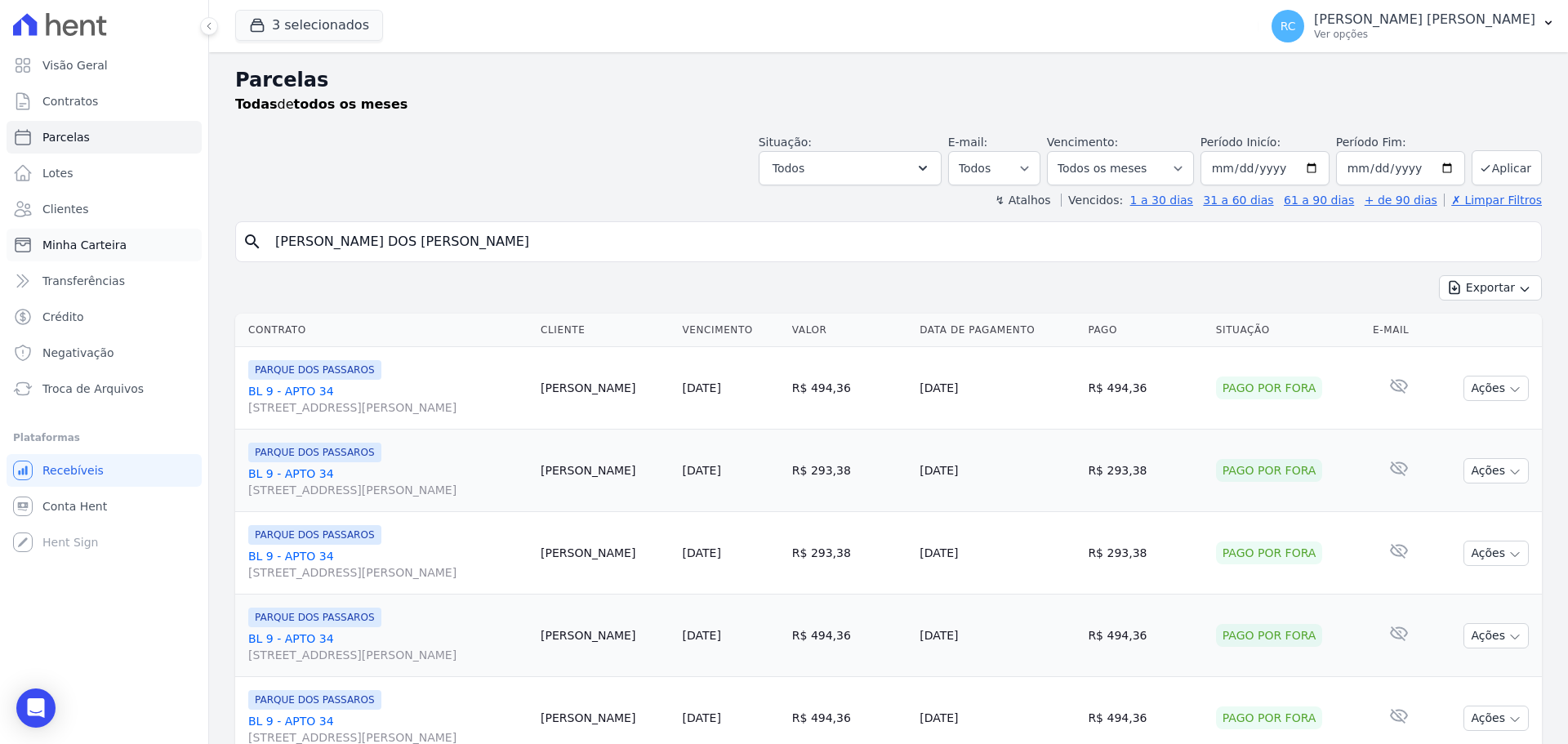
drag, startPoint x: 207, startPoint y: 258, endPoint x: 164, endPoint y: 252, distance: 43.4
click at [18, 293] on div "Visão Geral Contratos [GEOGRAPHIC_DATA] Lotes Clientes Minha Carteira Transferê…" at bounding box center [784, 372] width 1568 height 744
paste input "[PERSON_NAME] [PERSON_NAME]"
type input "[PERSON_NAME] [PERSON_NAME]"
select select
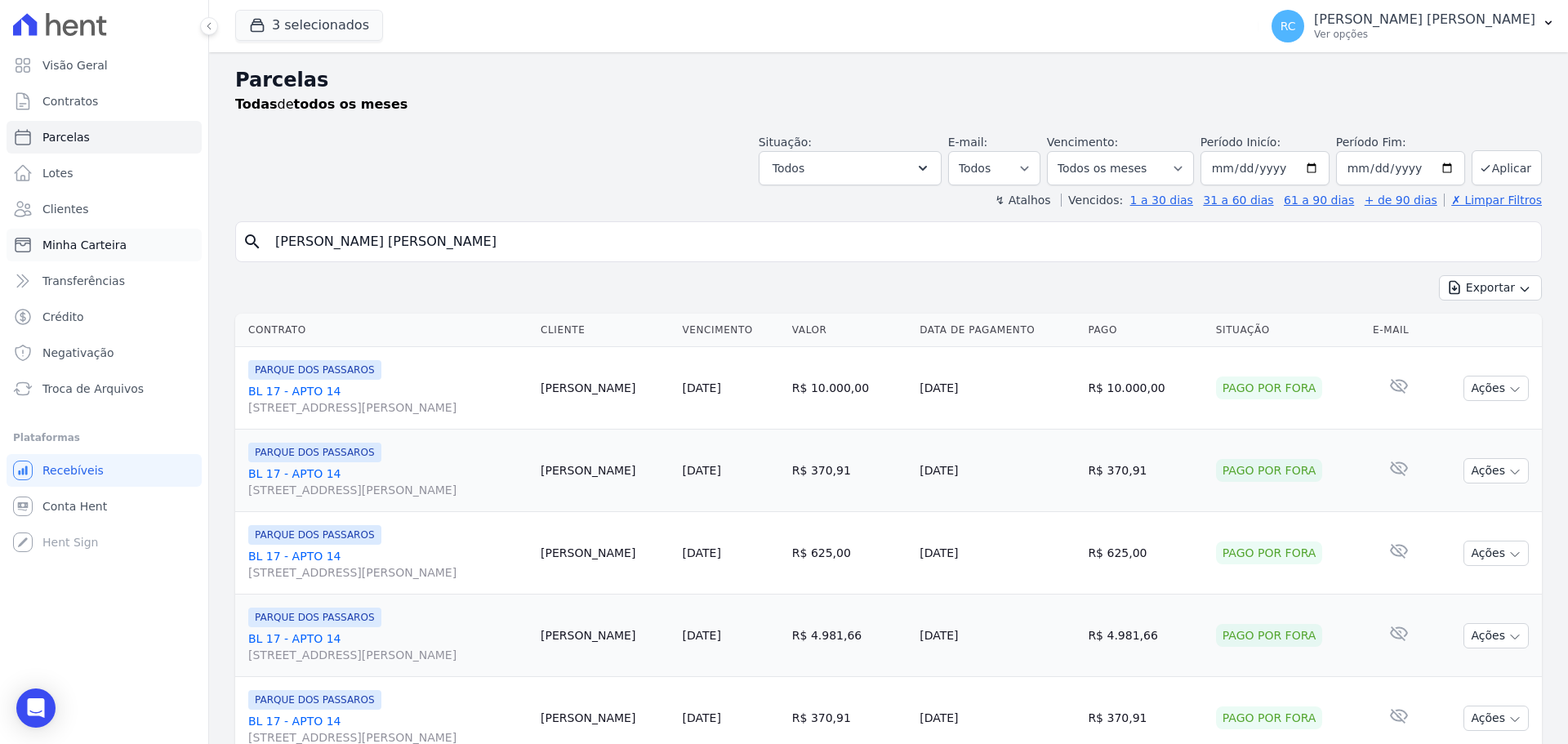
drag, startPoint x: 0, startPoint y: 259, endPoint x: 22, endPoint y: 234, distance: 33.3
click at [11, 243] on div "Visão Geral Contratos [GEOGRAPHIC_DATA] Lotes Clientes Minha Carteira Transferê…" at bounding box center [784, 372] width 1568 height 744
paste input "[PERSON_NAME]"
type input "[PERSON_NAME]"
select select
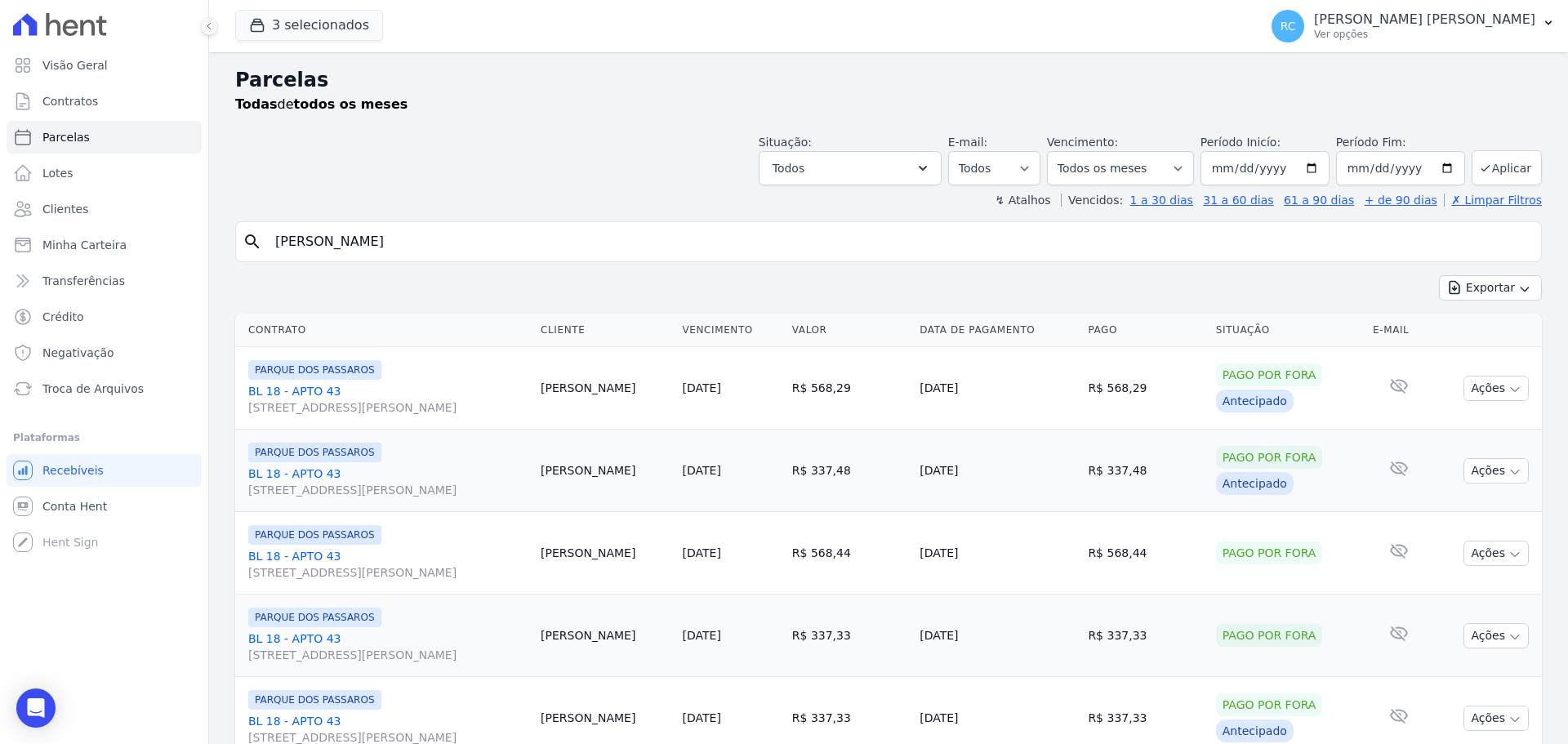
drag, startPoint x: 373, startPoint y: 229, endPoint x: 0, endPoint y: 255, distance: 373.9
click at [0, 255] on div "Visão Geral Contratos [GEOGRAPHIC_DATA] Lotes Clientes Minha Carteira Transferê…" at bounding box center [784, 372] width 1568 height 744
paste input "[PERSON_NAME]"
type input "[PERSON_NAME]"
select select
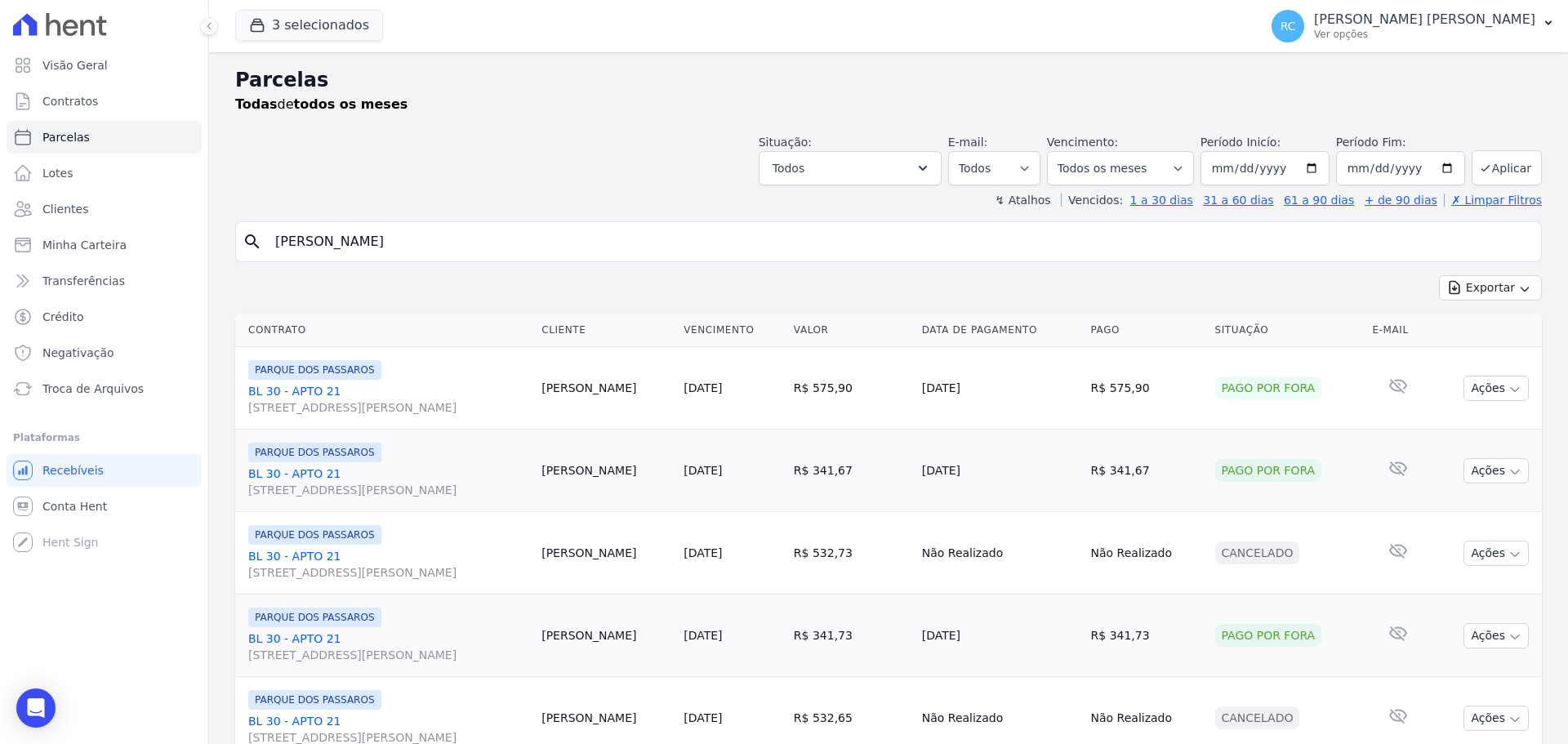
paste input "[PERSON_NAME] [PERSON_NAME]"
drag, startPoint x: 248, startPoint y: 280, endPoint x: 242, endPoint y: 298, distance: 19.0
click at [2, 342] on div "Visão Geral Contratos [GEOGRAPHIC_DATA] Lotes Clientes Minha Carteira Transferê…" at bounding box center [784, 372] width 1568 height 744
type input "[PERSON_NAME] [PERSON_NAME]"
select select
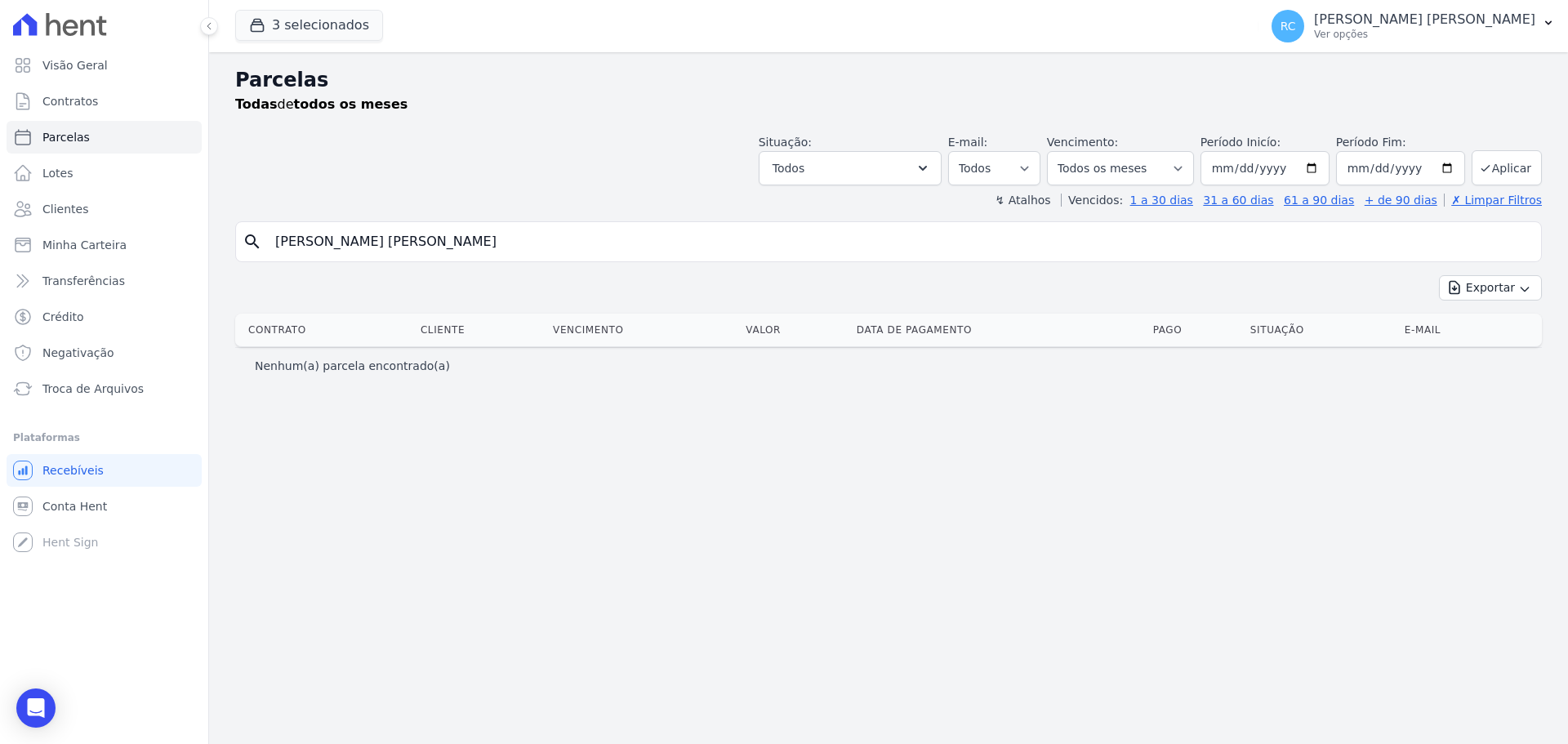
drag, startPoint x: 356, startPoint y: 244, endPoint x: 1120, endPoint y: 139, distance: 771.2
click at [1121, 148] on div "Parcelas Todas de todos os meses Situação: Agendado Em Aberto Pago Processando …" at bounding box center [888, 398] width 1358 height 692
type input "[PERSON_NAME]"
select select
click at [302, 574] on div "Parcelas Todas de todos os meses Situação: Agendado Em Aberto Pago Processando …" at bounding box center [888, 398] width 1358 height 692
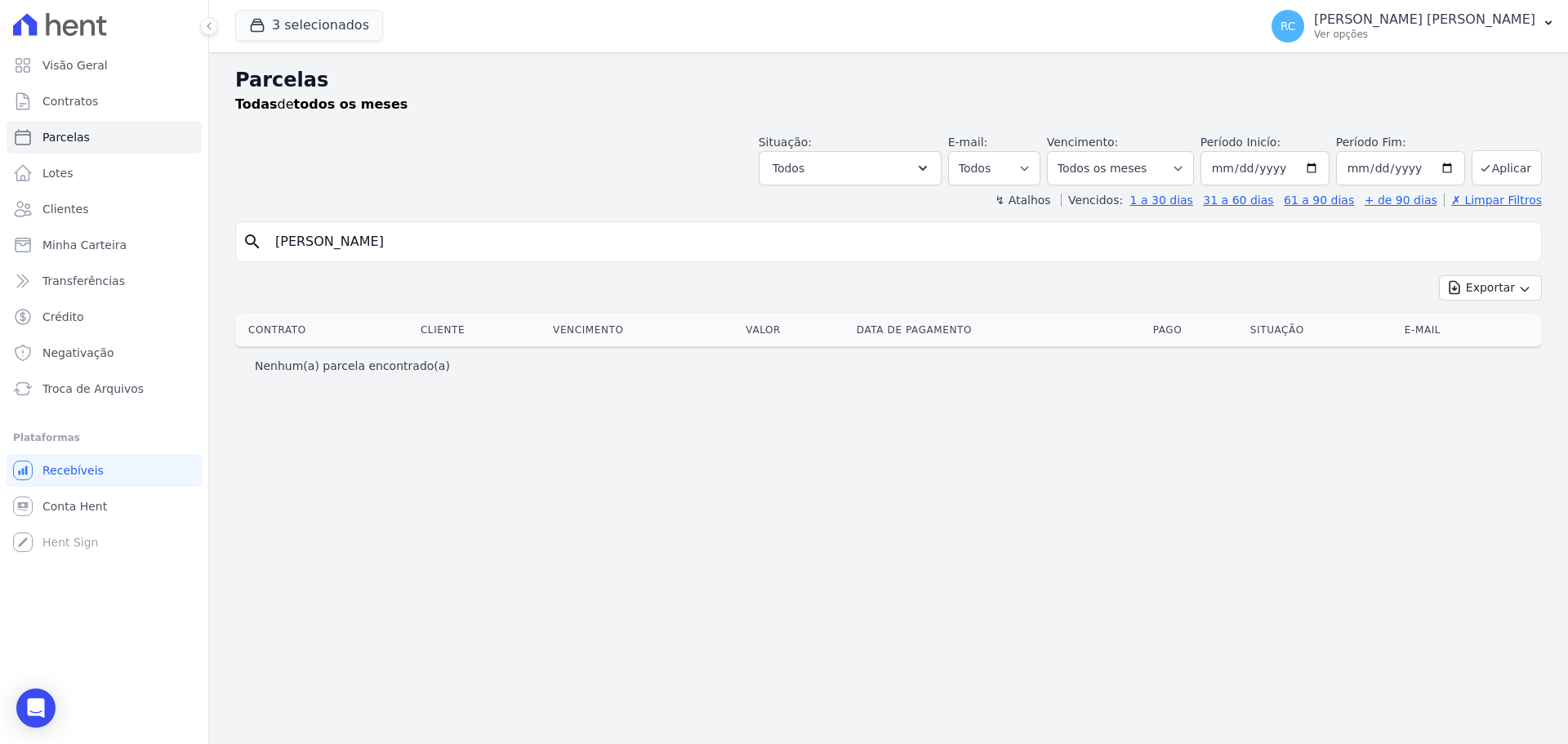
drag, startPoint x: 409, startPoint y: 248, endPoint x: 334, endPoint y: 314, distance: 99.9
click at [46, 333] on div "Visão Geral Contratos [GEOGRAPHIC_DATA] Lotes Clientes Minha Carteira Transferê…" at bounding box center [784, 372] width 1568 height 744
type input "jhonatan b"
select select
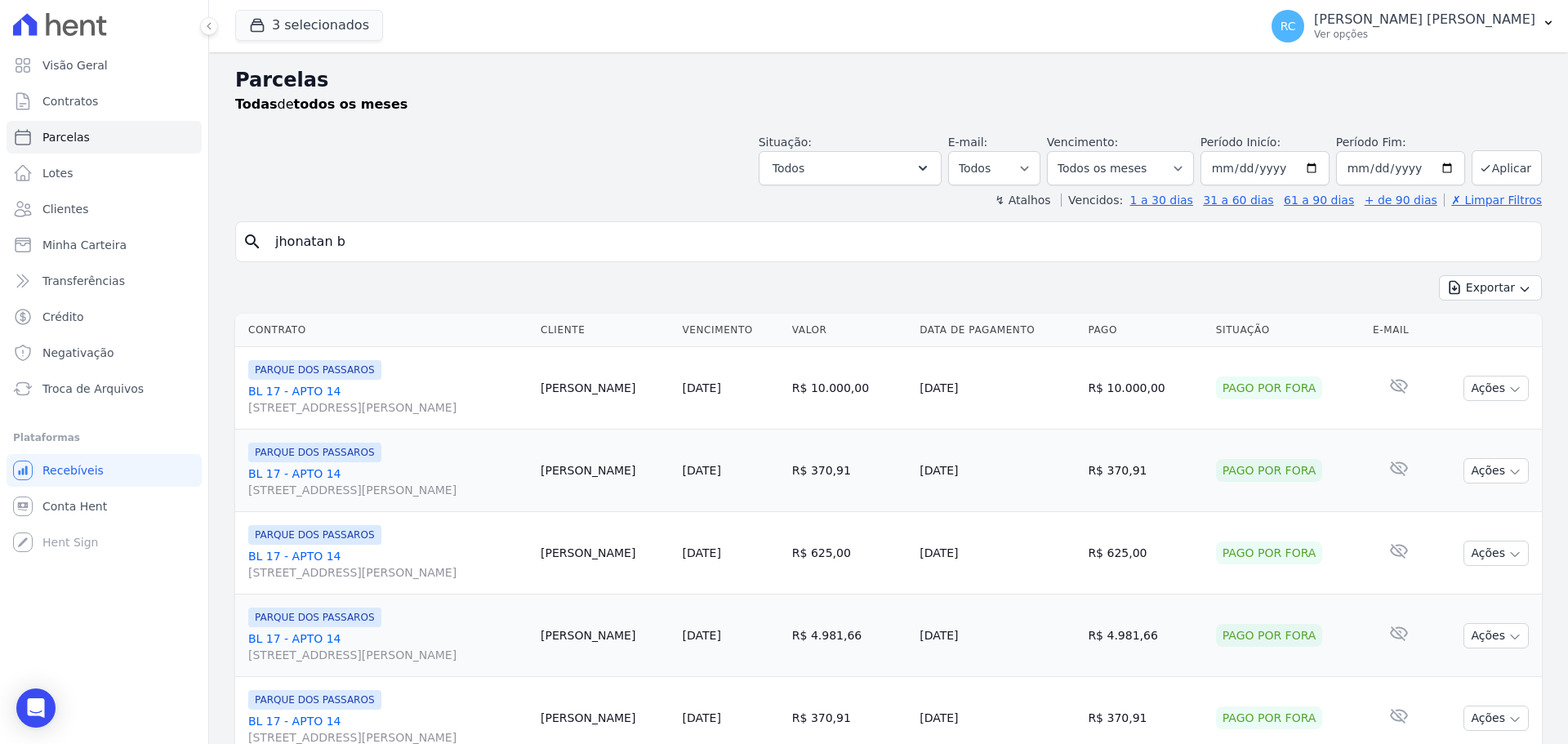
click at [312, 389] on link "BL 17 - APTO 14 [STREET_ADDRESS][PERSON_NAME]" at bounding box center [387, 398] width 279 height 32
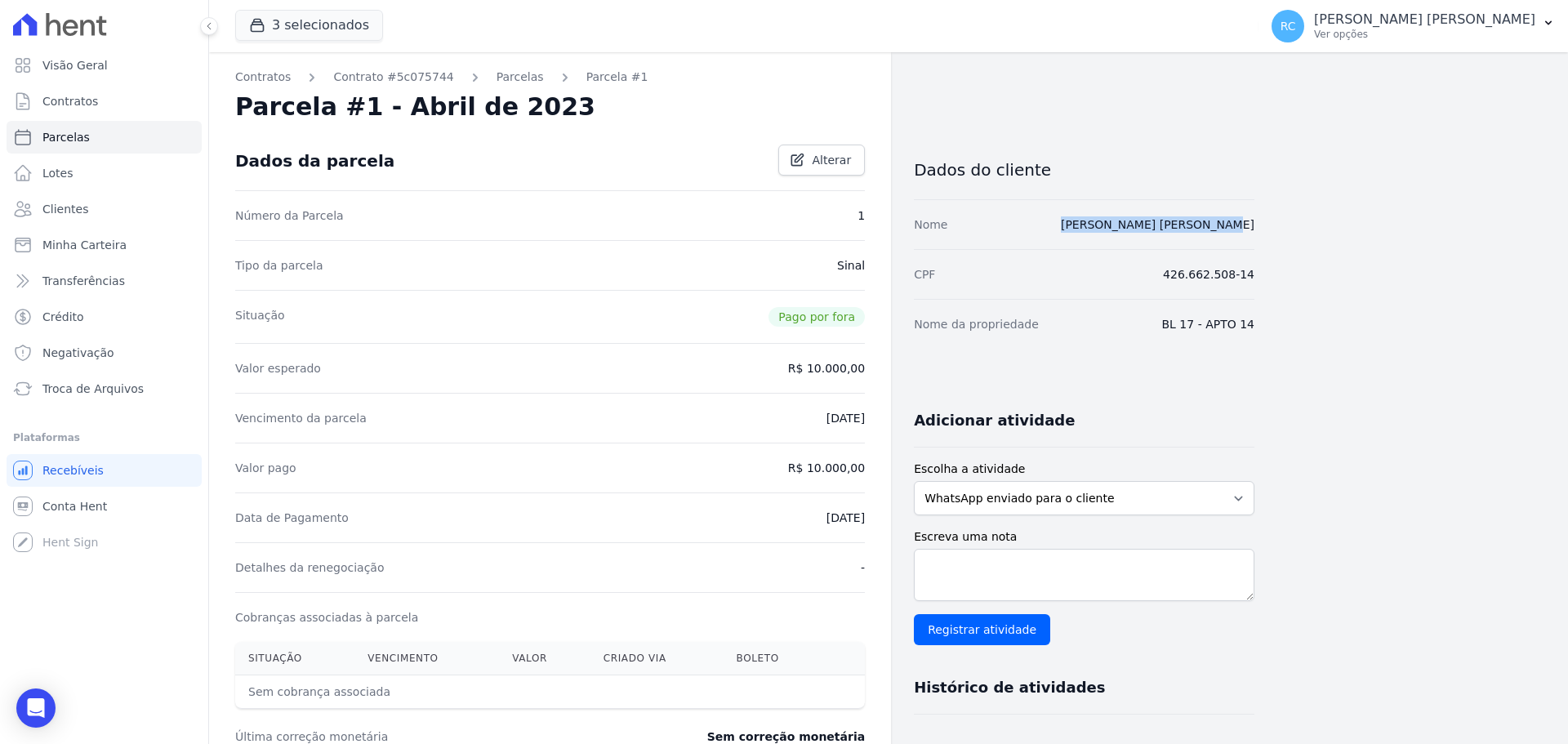
drag, startPoint x: 1258, startPoint y: 230, endPoint x: 1083, endPoint y: 220, distance: 175.3
click at [1083, 220] on div "Contratos Contrato #5c075744 [GEOGRAPHIC_DATA] Parcela #1 Parcela #1 - Abril de…" at bounding box center [875, 578] width 1333 height 1051
